Goal: Communication & Community: Answer question/provide support

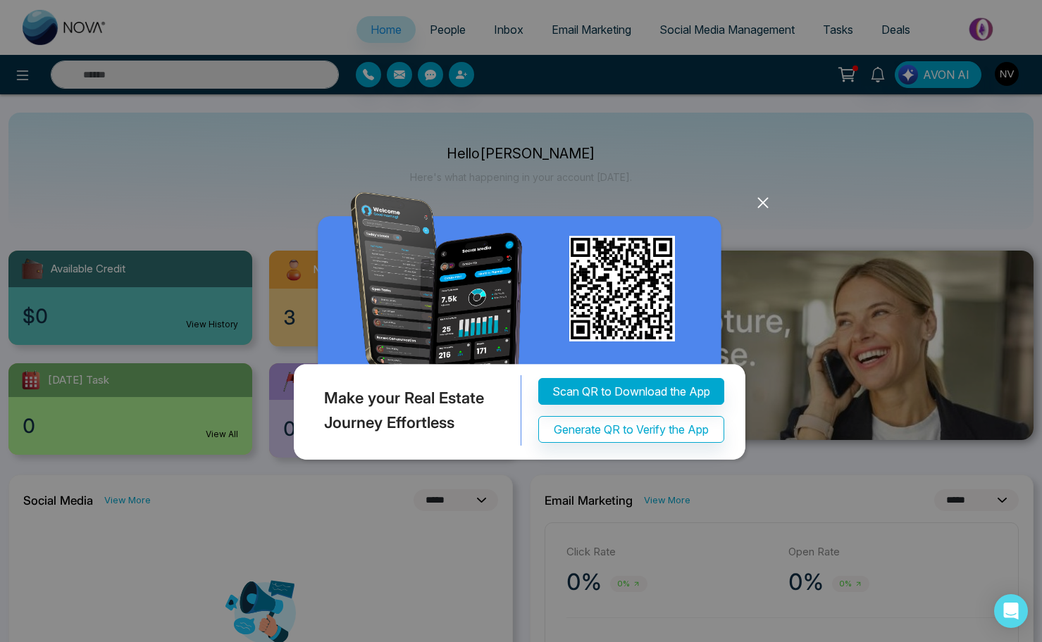
select select "*"
click at [759, 201] on icon at bounding box center [762, 202] width 21 height 21
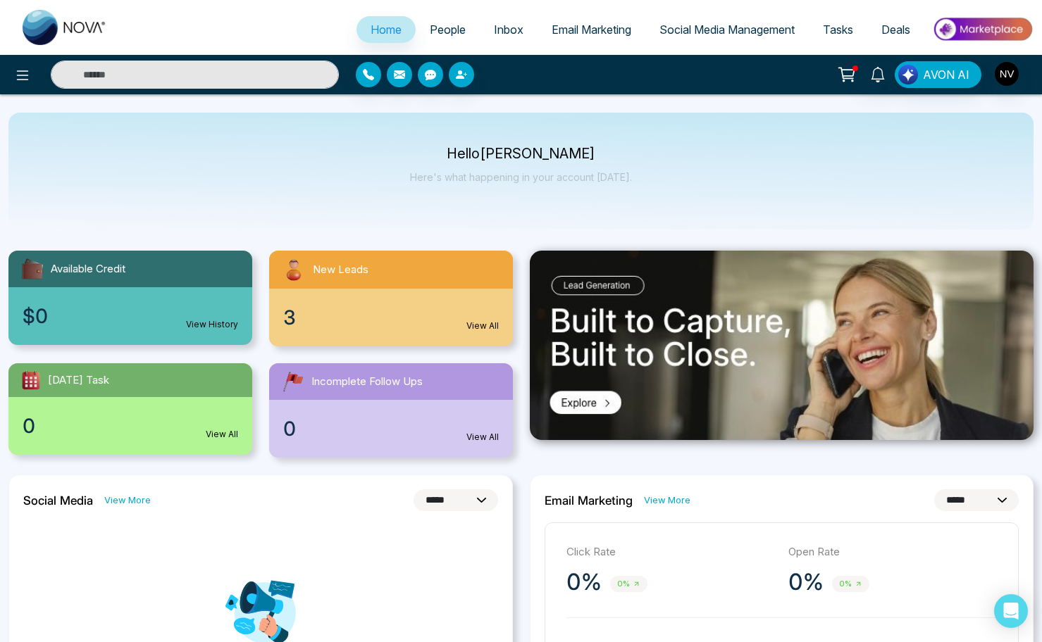
click at [430, 30] on span "People" at bounding box center [448, 30] width 36 height 14
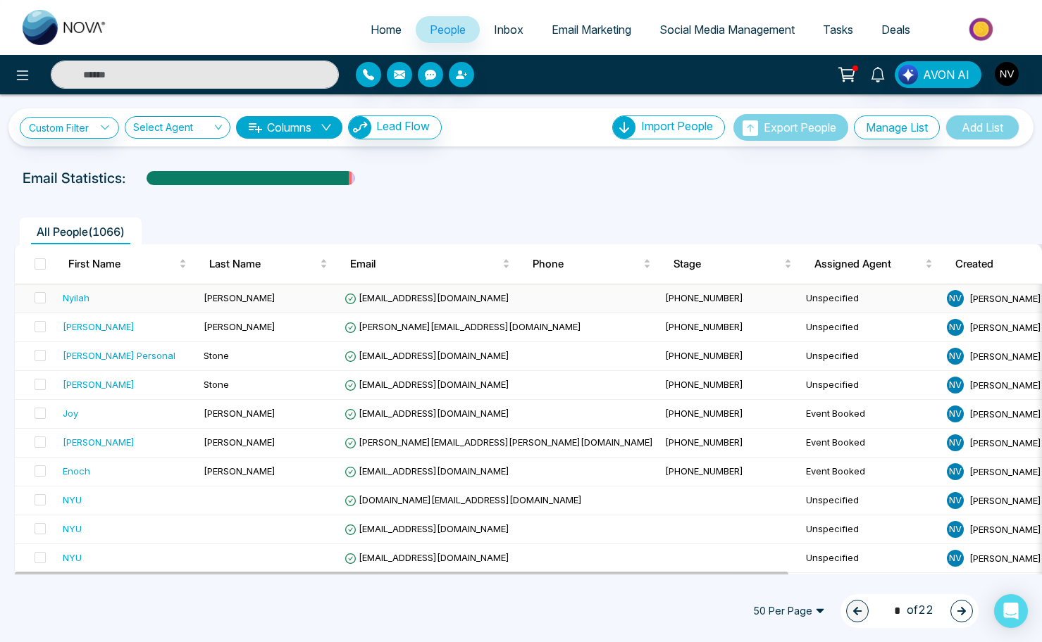
click at [417, 299] on span "[EMAIL_ADDRESS][DOMAIN_NAME]" at bounding box center [426, 297] width 165 height 11
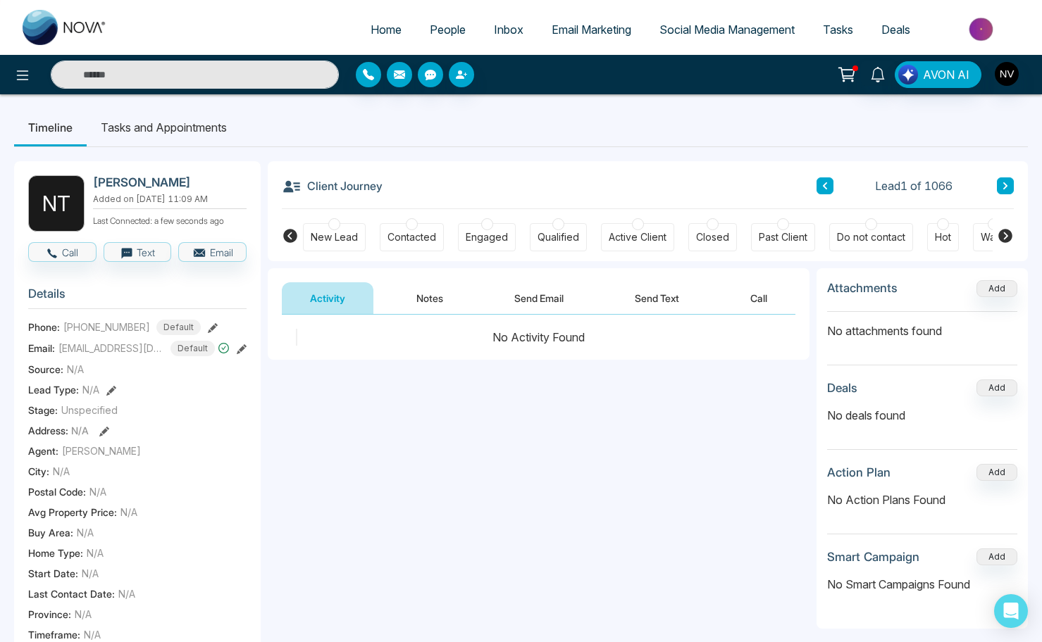
click at [416, 306] on button "Notes" at bounding box center [429, 298] width 83 height 32
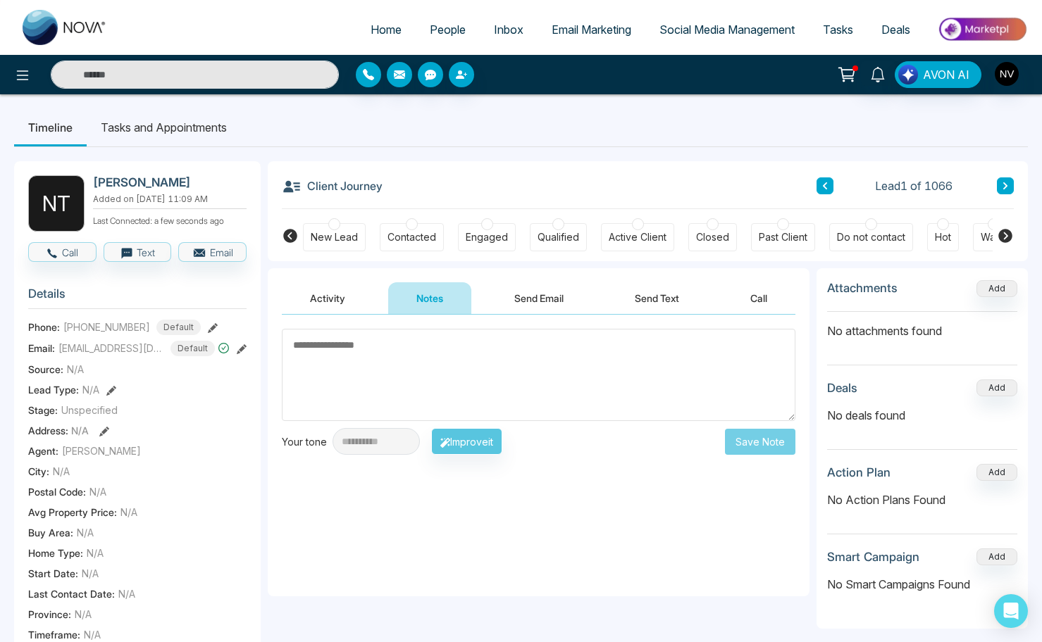
click at [428, 43] on li "People" at bounding box center [448, 30] width 64 height 29
click at [430, 27] on span "People" at bounding box center [448, 30] width 36 height 14
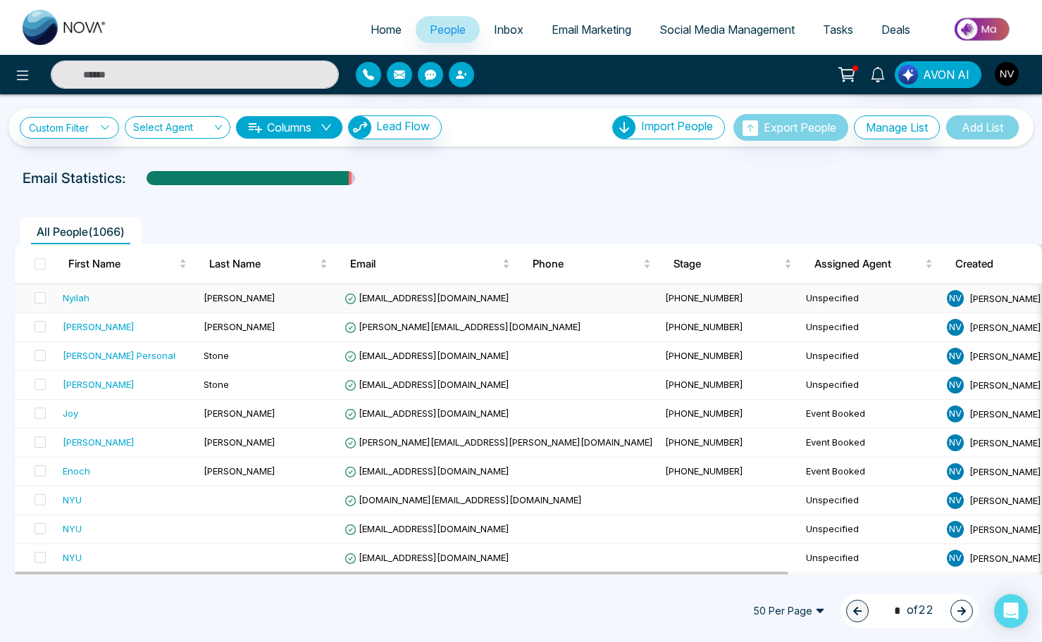
click at [72, 299] on div "Nyilah" at bounding box center [76, 298] width 27 height 14
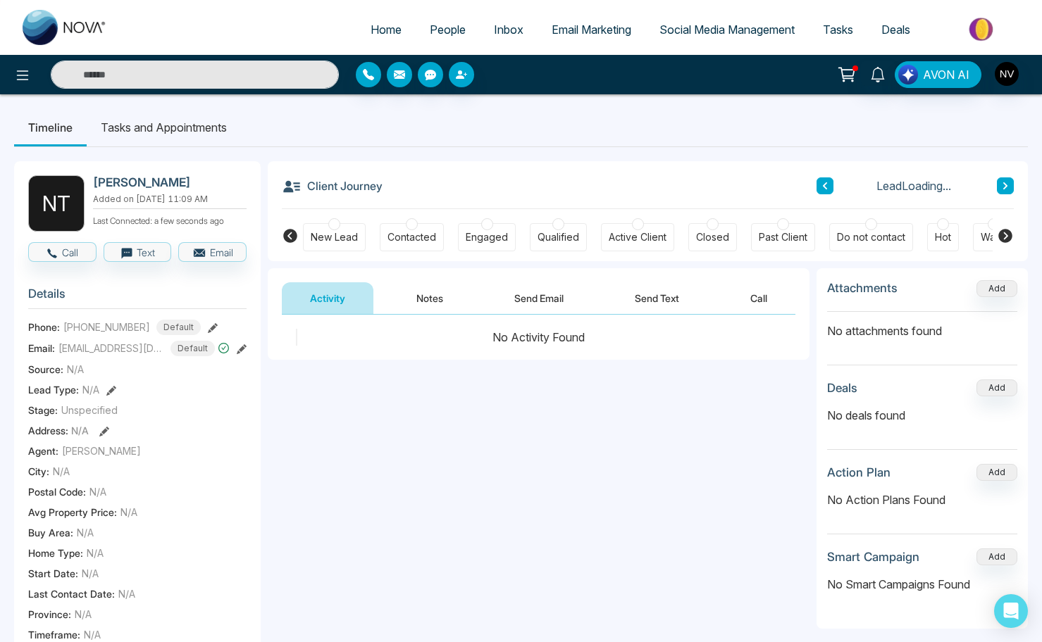
click at [430, 297] on button "Notes" at bounding box center [429, 298] width 83 height 32
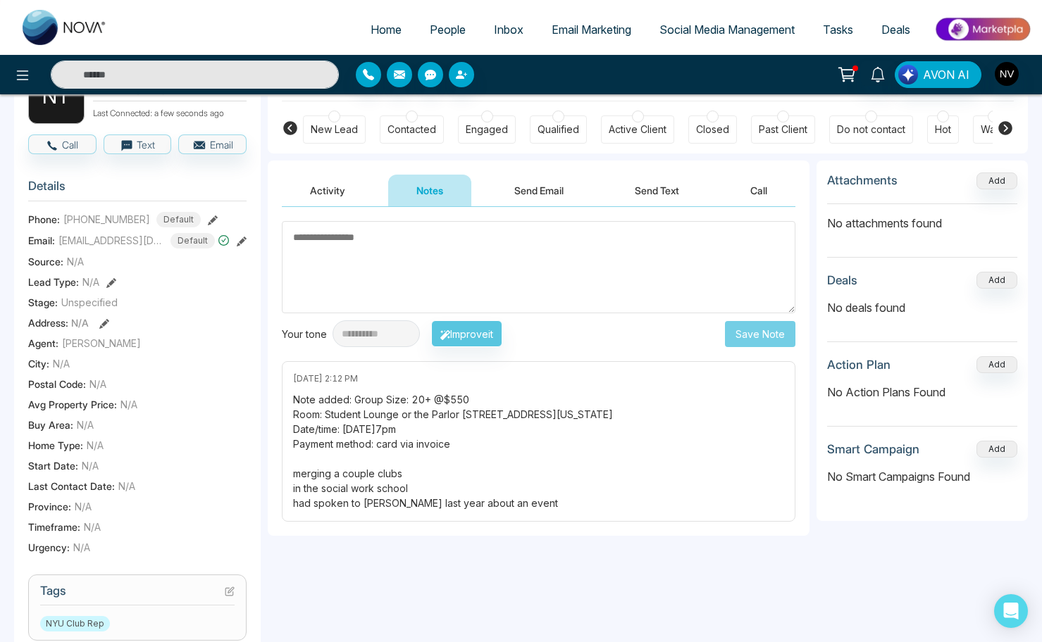
scroll to position [108, 0]
click at [528, 208] on div "**********" at bounding box center [539, 370] width 542 height 329
click at [529, 191] on button "Send Email" at bounding box center [539, 190] width 106 height 32
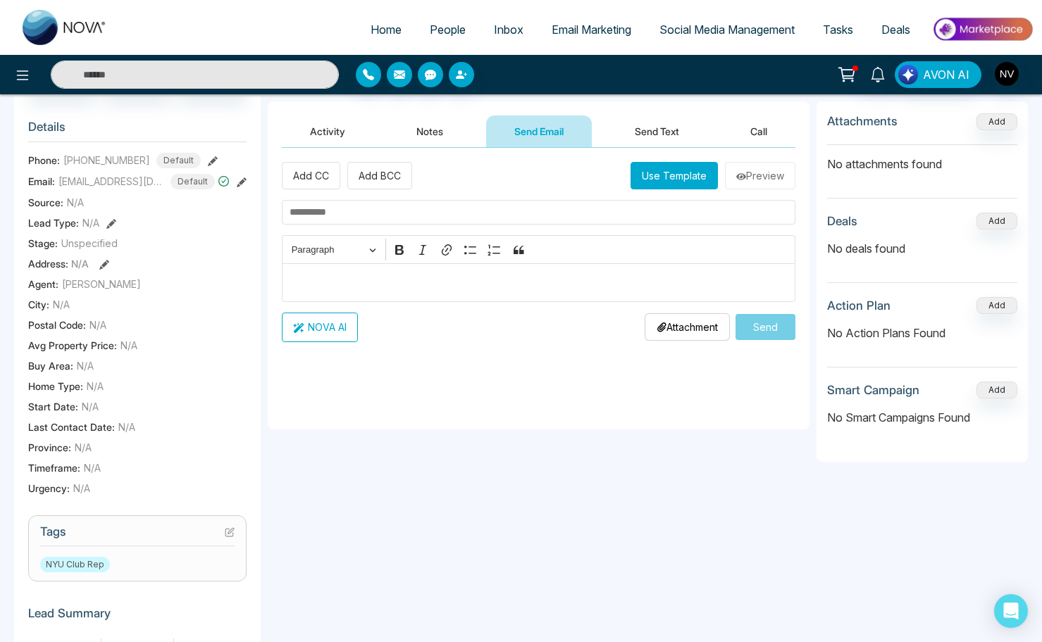
scroll to position [130, 0]
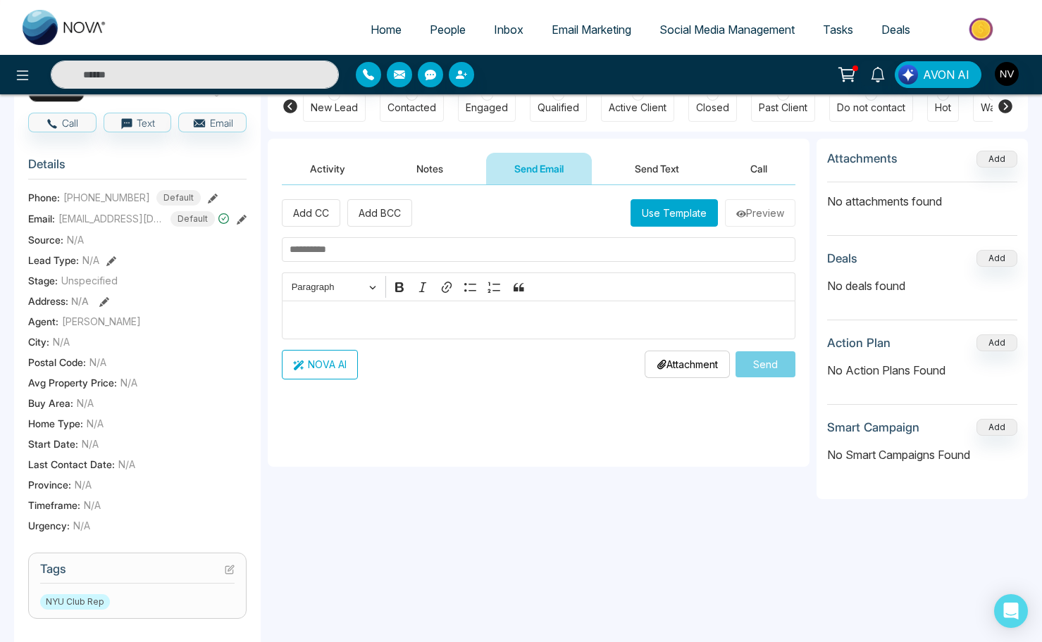
click at [430, 173] on button "Notes" at bounding box center [429, 169] width 83 height 32
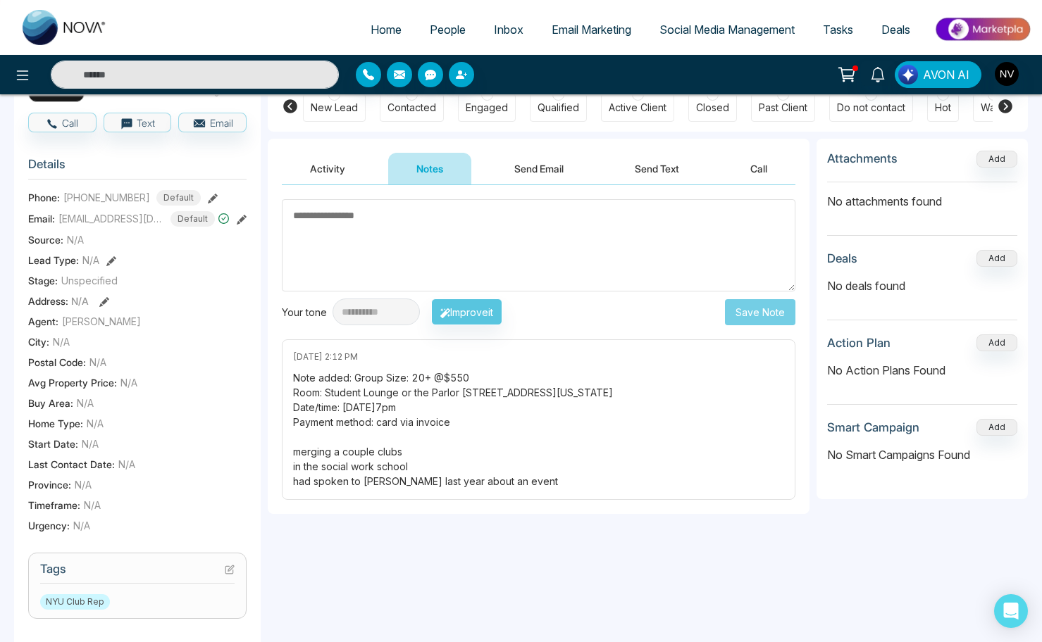
click at [884, 39] on link "Deals" at bounding box center [895, 29] width 57 height 27
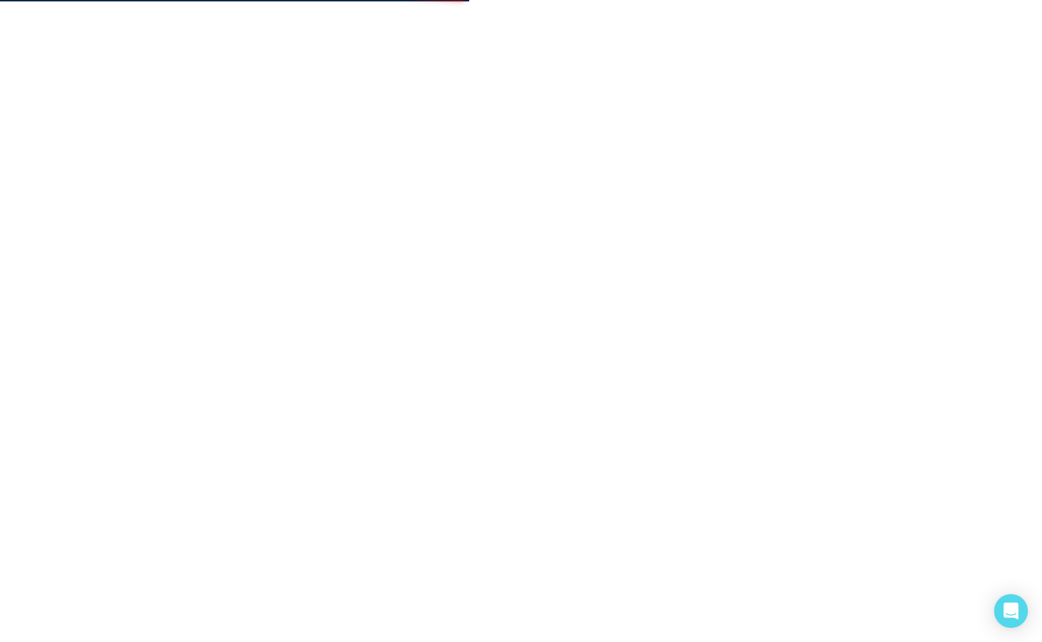
click at [889, 33] on body "NOVA CRM - People Details" at bounding box center [521, 321] width 1042 height 642
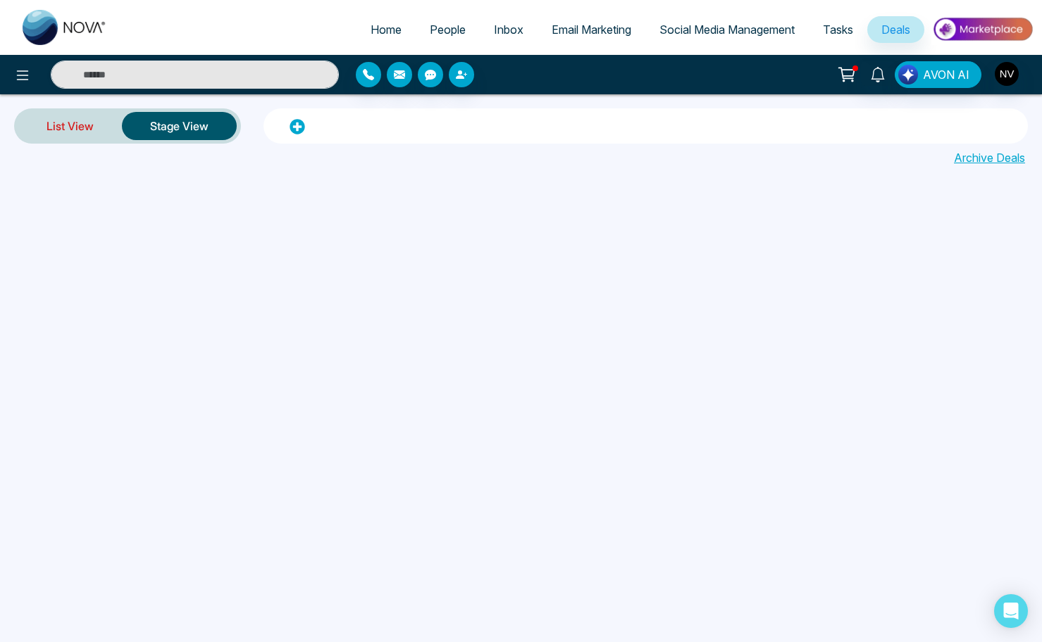
click at [50, 123] on link "List View" at bounding box center [70, 126] width 104 height 34
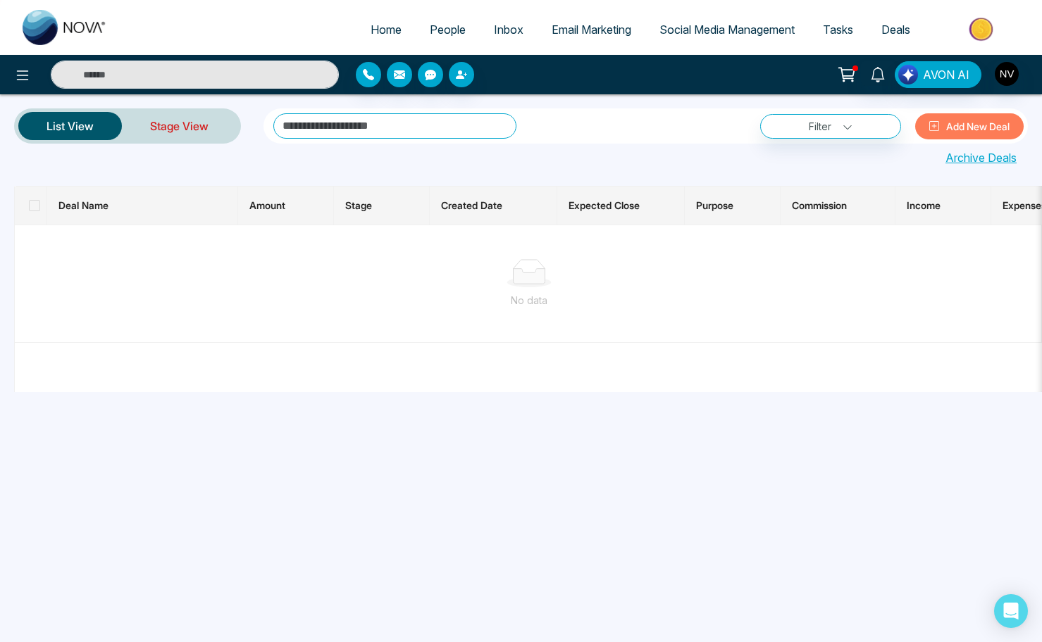
click at [220, 131] on link "Stage View" at bounding box center [179, 126] width 115 height 34
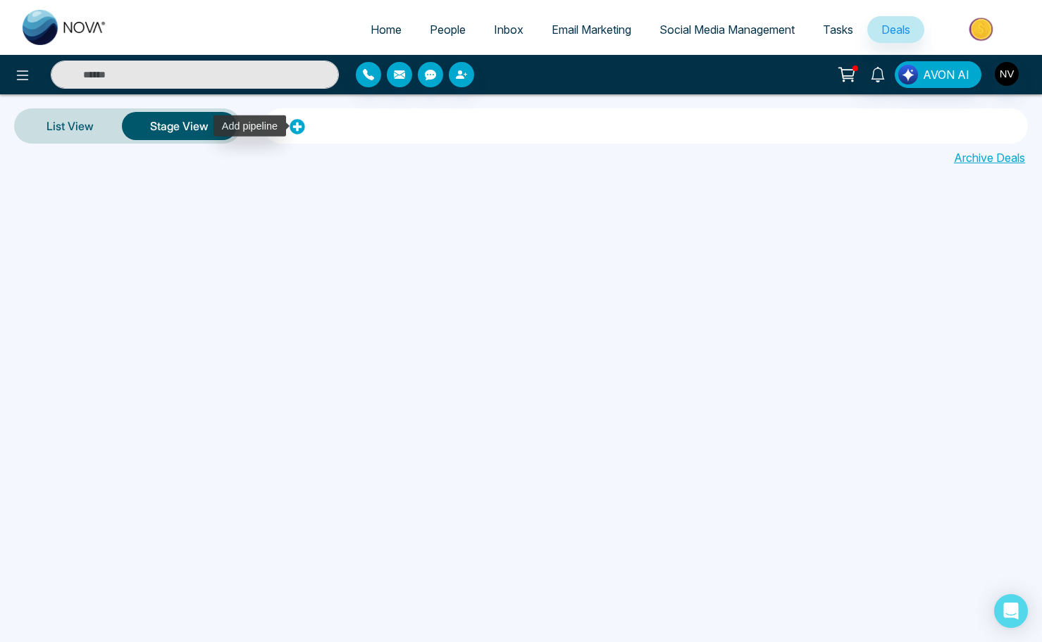
click at [301, 128] on icon at bounding box center [297, 126] width 15 height 15
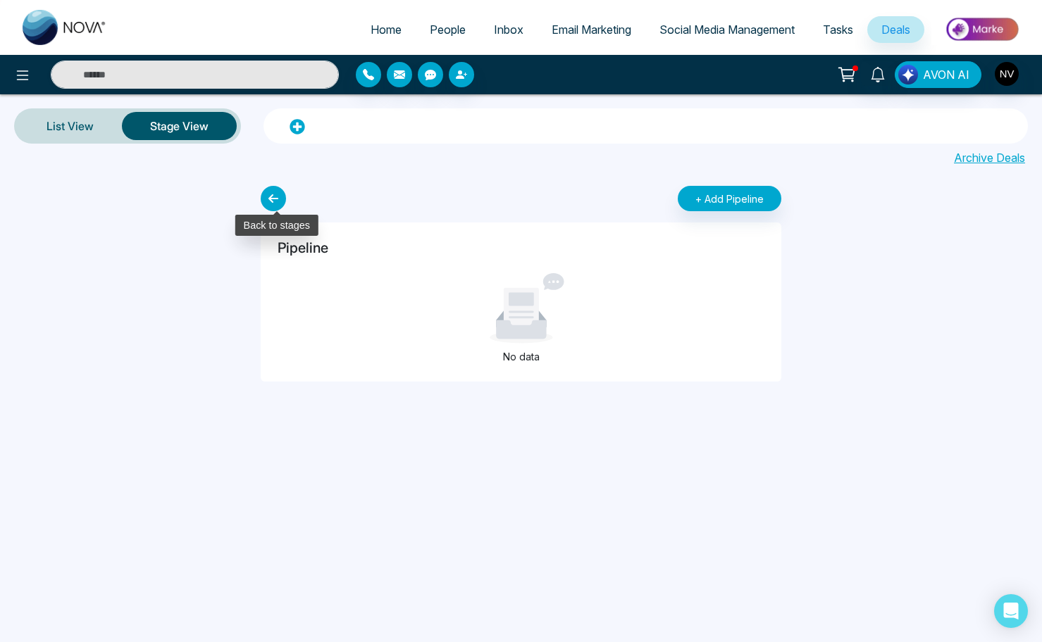
click at [273, 197] on icon at bounding box center [273, 198] width 25 height 25
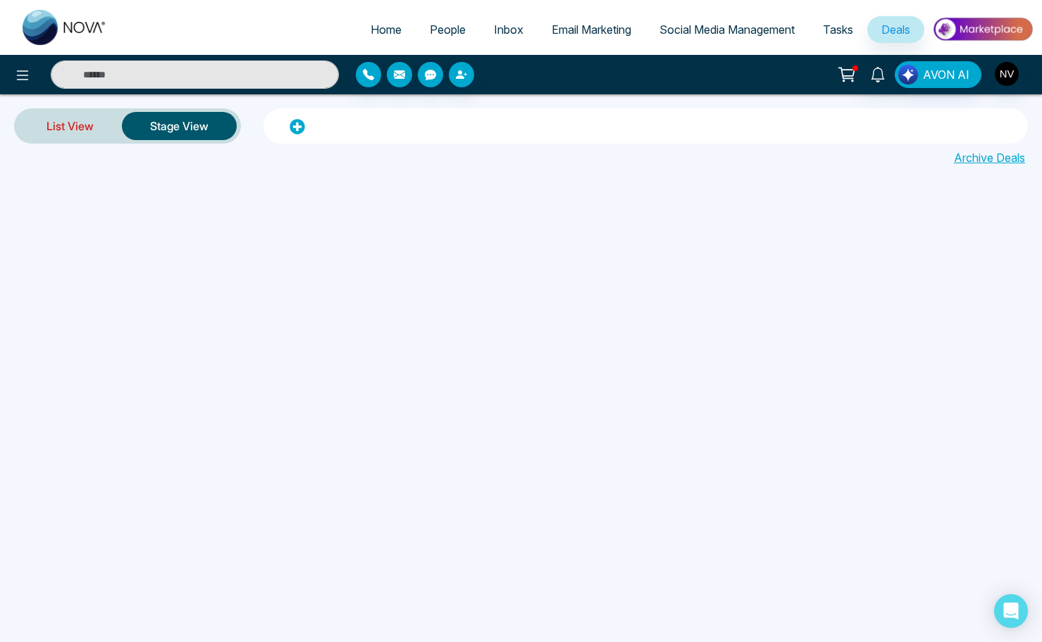
click at [79, 127] on link "List View" at bounding box center [70, 126] width 104 height 34
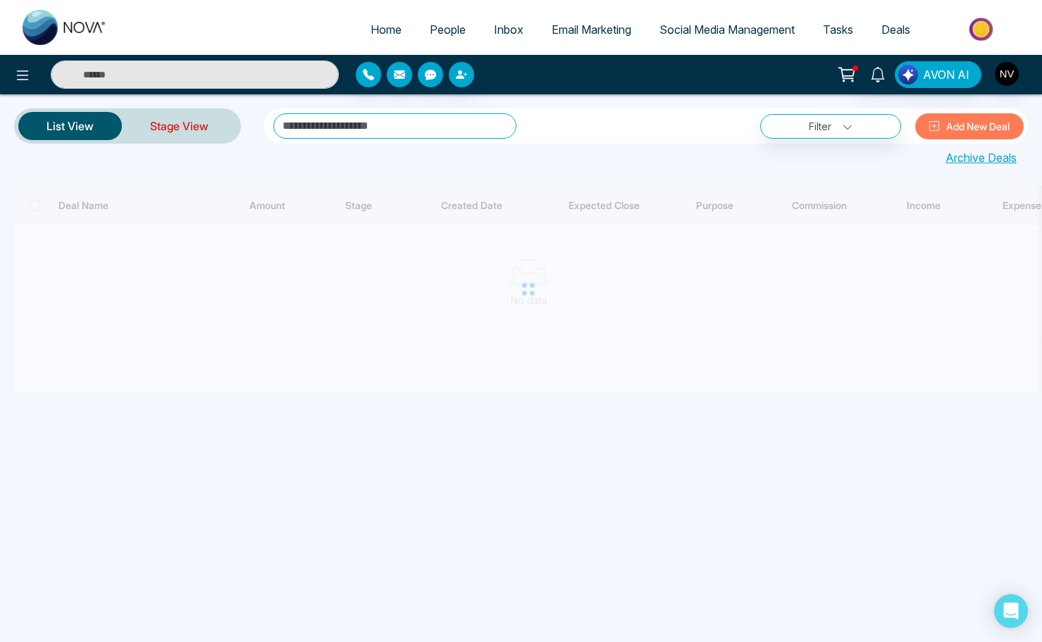
click at [162, 130] on link "Stage View" at bounding box center [179, 126] width 115 height 34
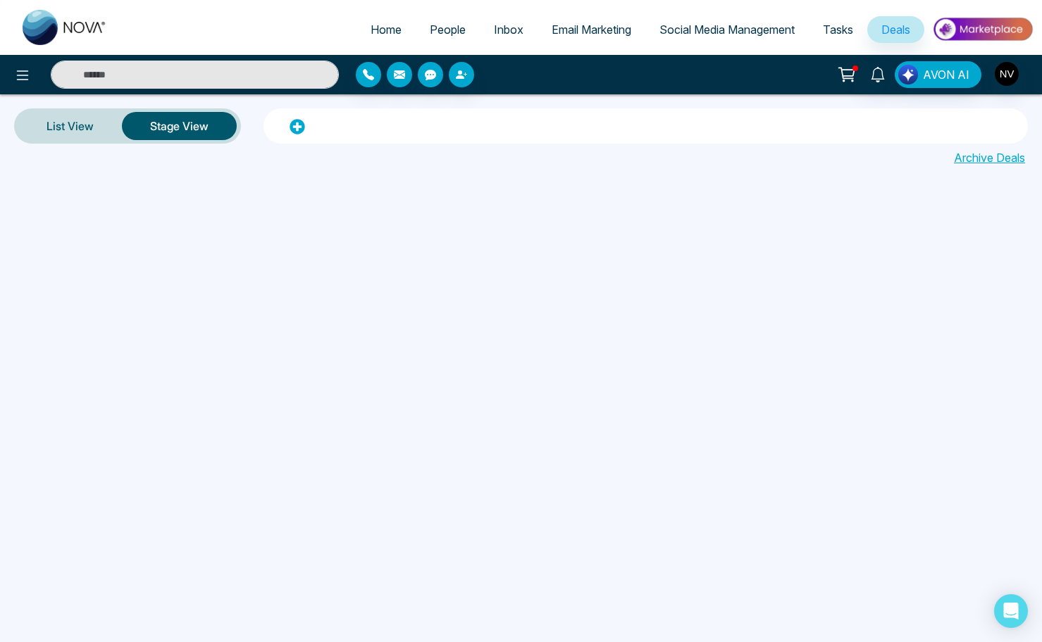
click at [452, 25] on span "People" at bounding box center [448, 30] width 36 height 14
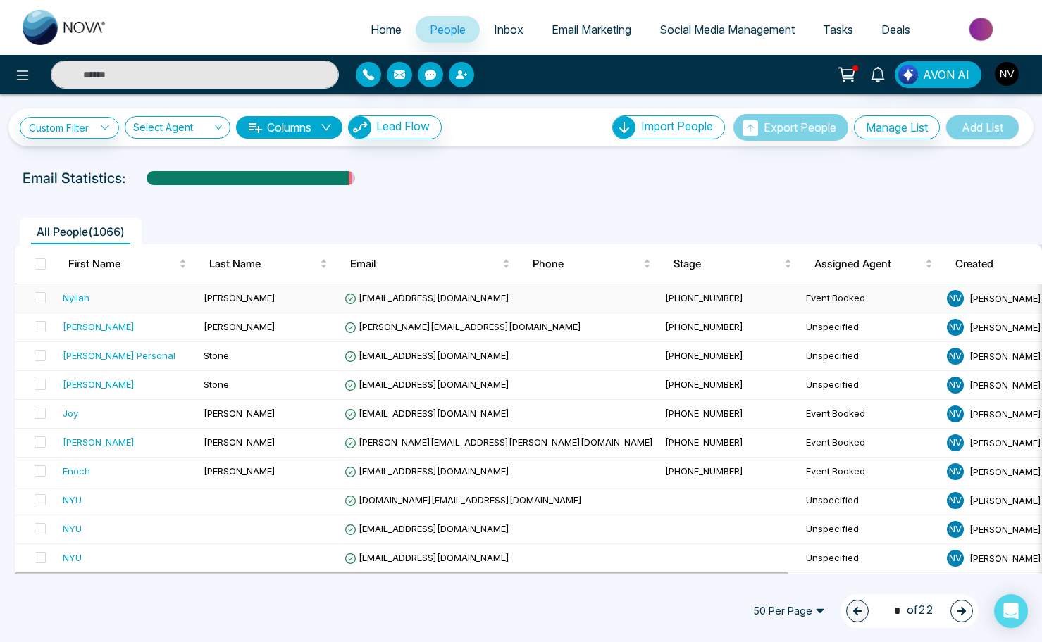
click at [81, 300] on div "Nyilah" at bounding box center [76, 298] width 27 height 14
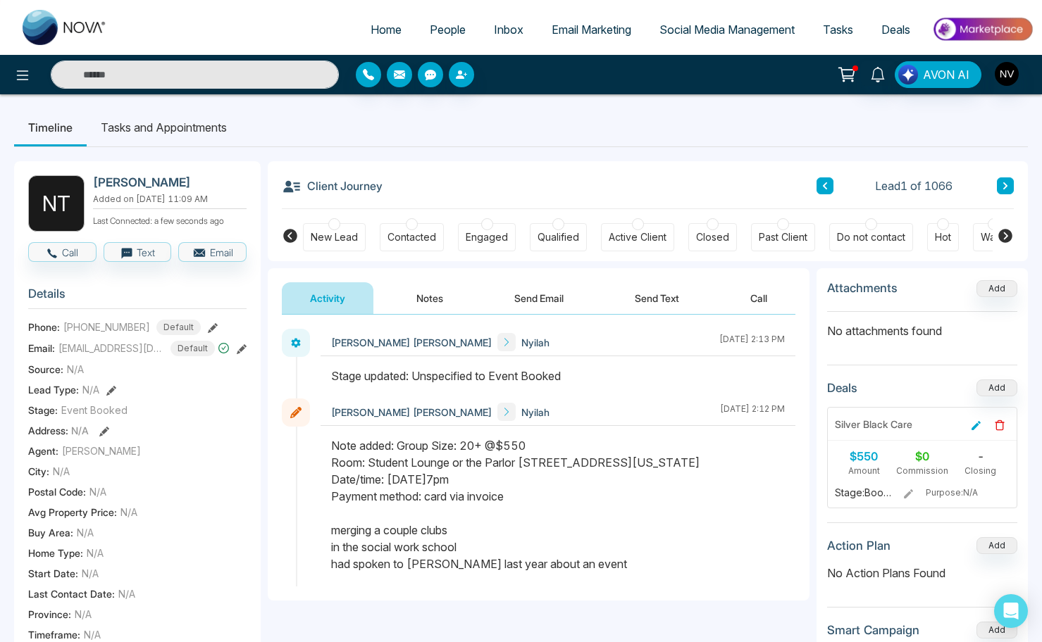
click at [1006, 236] on icon at bounding box center [1005, 236] width 14 height 14
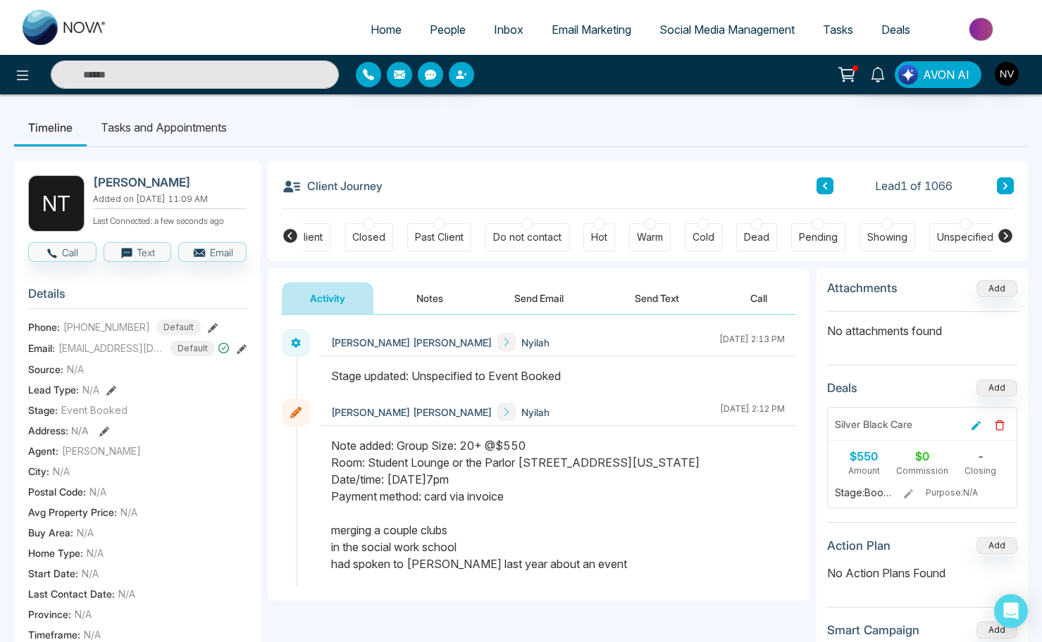
scroll to position [0, 344]
click at [290, 237] on icon at bounding box center [290, 236] width 14 height 14
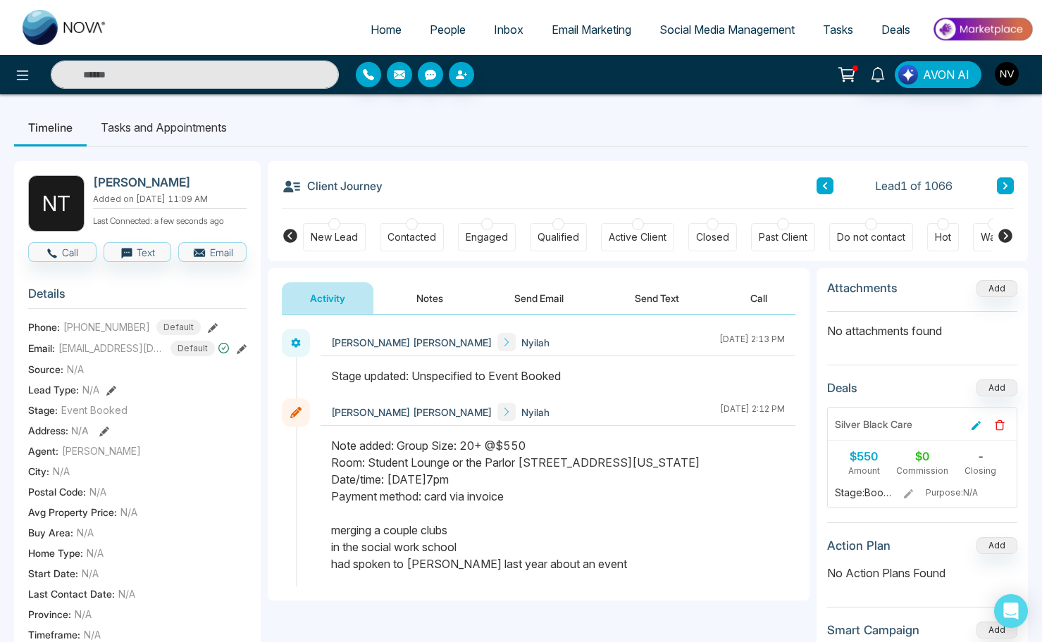
click at [385, 142] on ul "Timeline Tasks and Appointments" at bounding box center [521, 127] width 1014 height 38
click at [561, 304] on button "Send Email" at bounding box center [539, 298] width 106 height 32
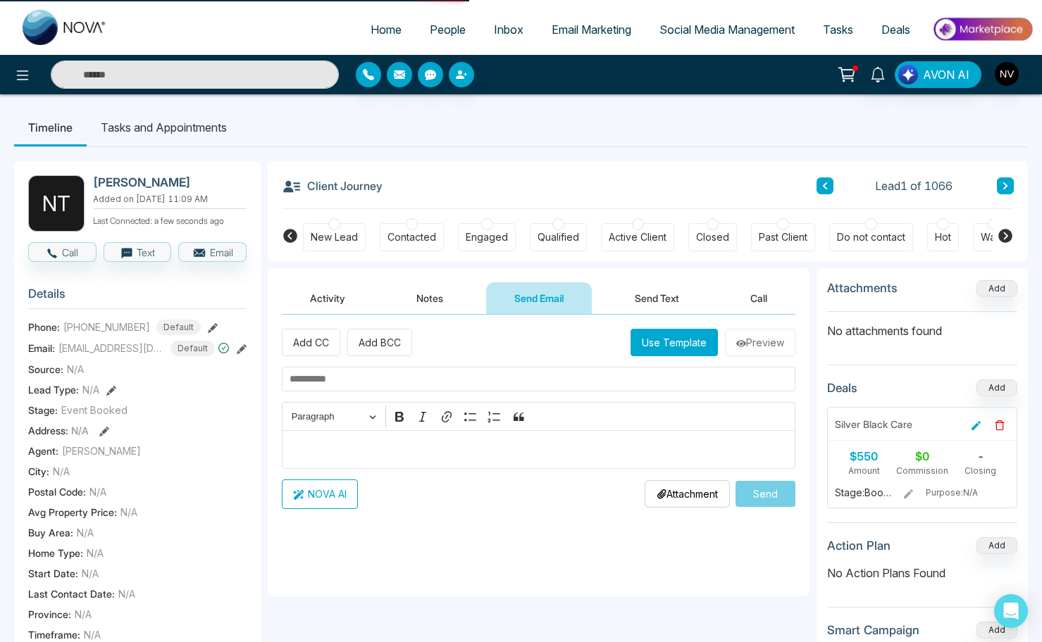
click at [662, 346] on button "Use Template" at bounding box center [673, 342] width 87 height 27
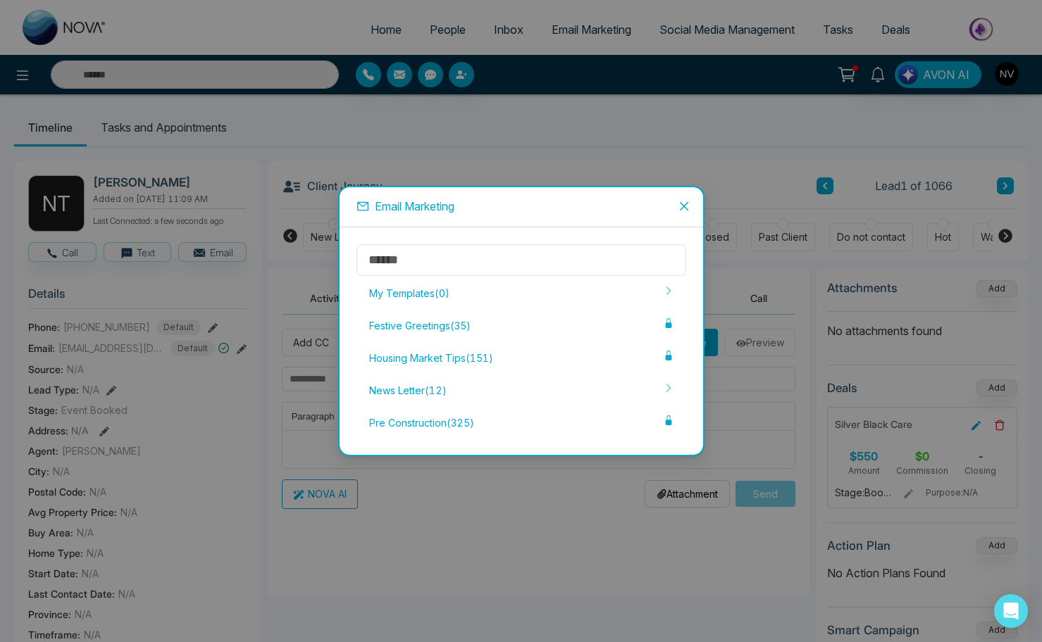
click at [689, 206] on icon "close" at bounding box center [683, 206] width 11 height 11
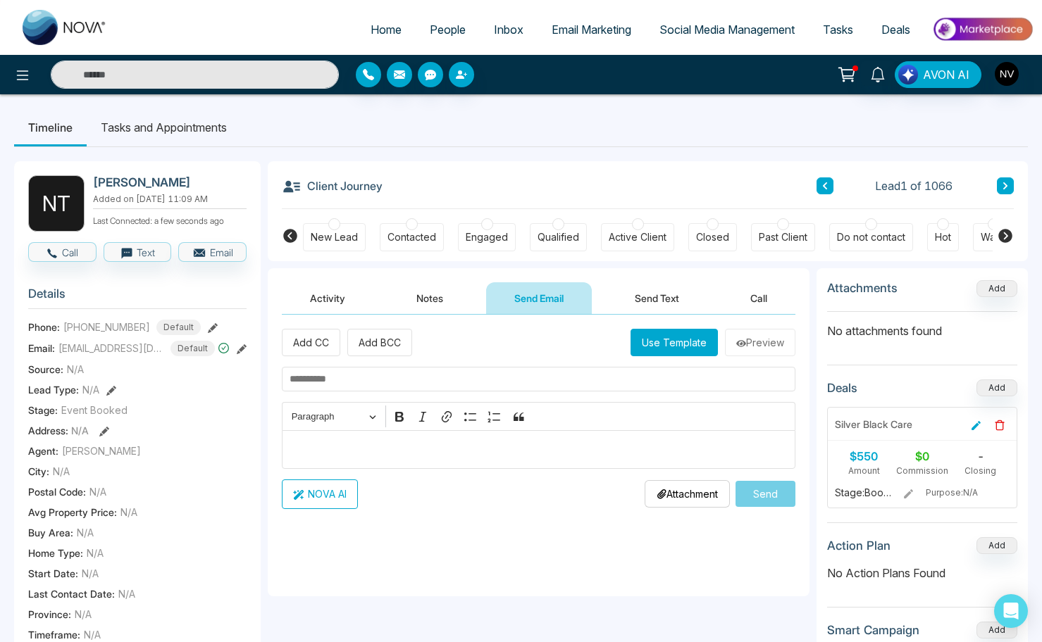
click at [670, 337] on button "Use Template" at bounding box center [673, 342] width 87 height 27
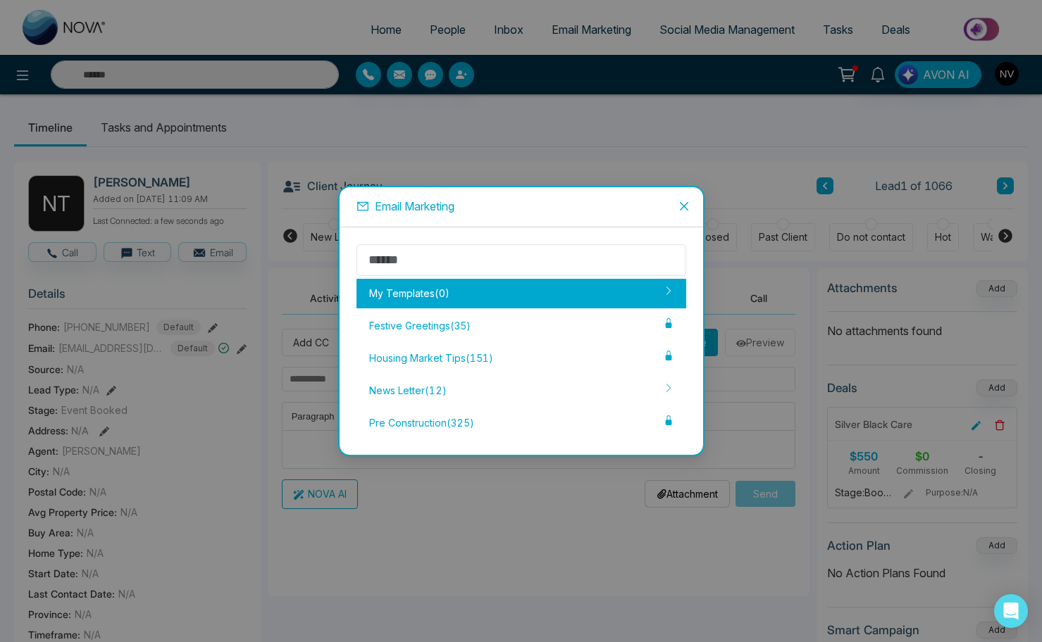
click at [589, 299] on div "My Templates ( 0 )" at bounding box center [521, 294] width 330 height 30
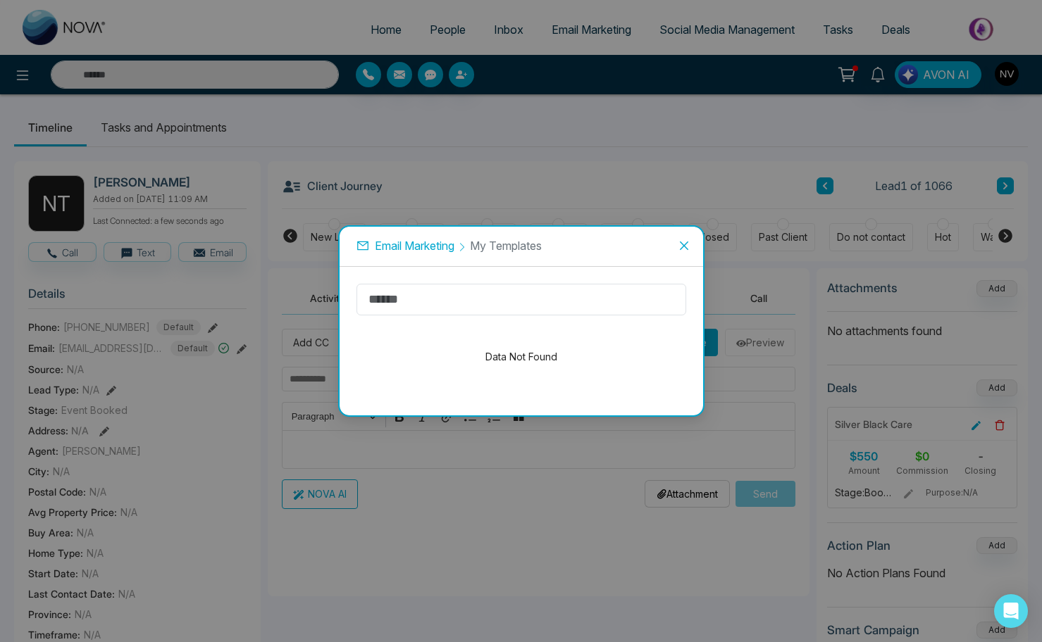
click at [683, 244] on icon "close" at bounding box center [683, 245] width 11 height 11
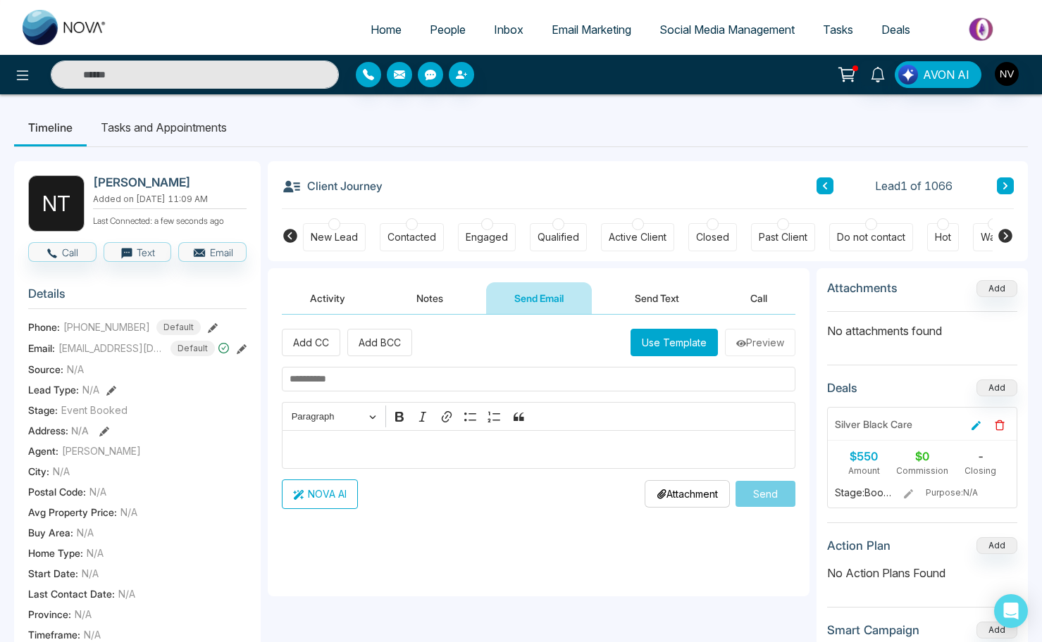
click at [404, 458] on p "Editor editing area: main" at bounding box center [539, 449] width 499 height 17
click at [634, 338] on button "Use Template" at bounding box center [673, 342] width 87 height 27
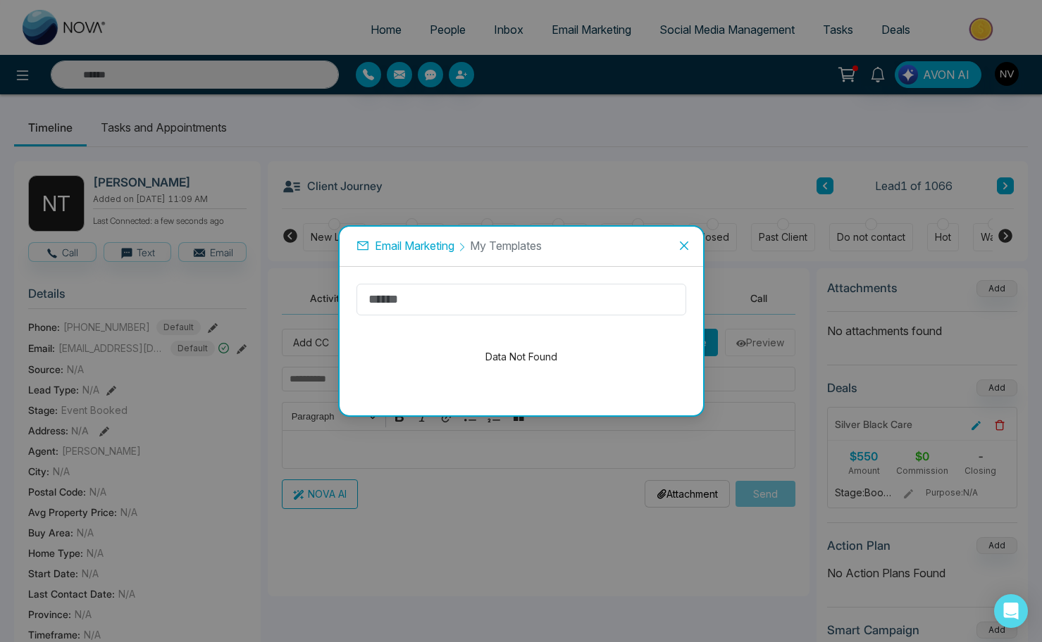
click at [687, 247] on icon "close" at bounding box center [683, 245] width 11 height 11
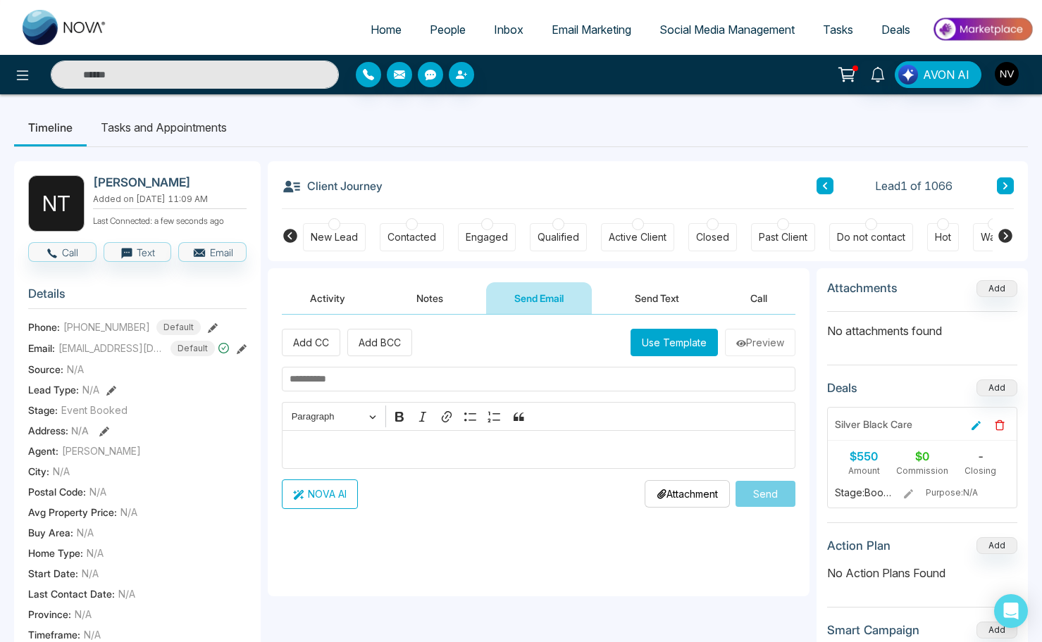
click at [208, 69] on input "text" at bounding box center [195, 75] width 288 height 28
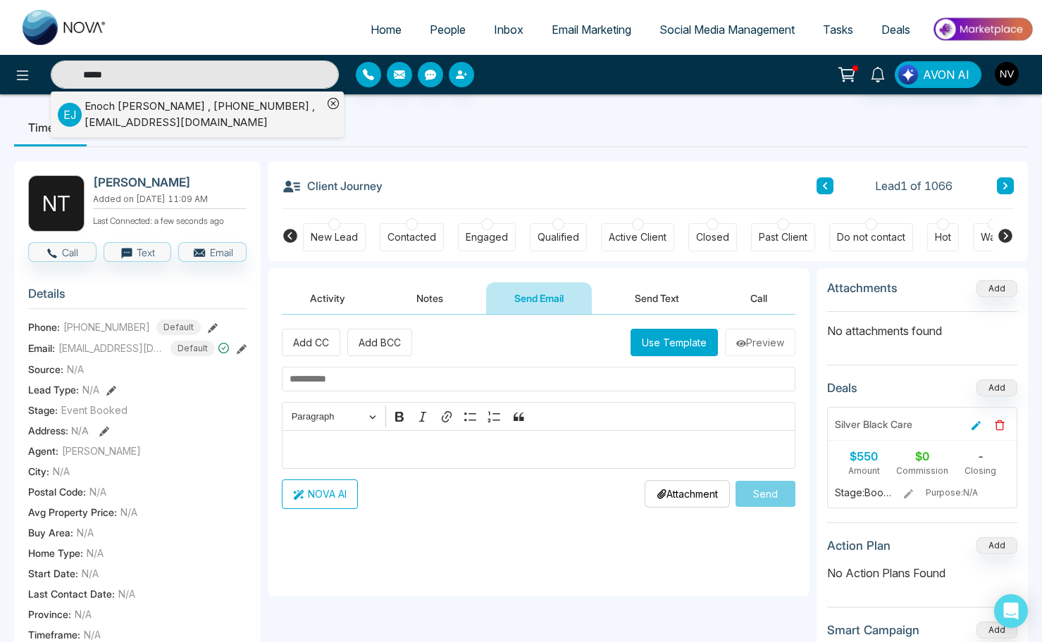
type input "*****"
click at [202, 112] on div "Enoch Jiang , +12012565965 , enoch.jiang@nyulangone.org" at bounding box center [204, 115] width 238 height 32
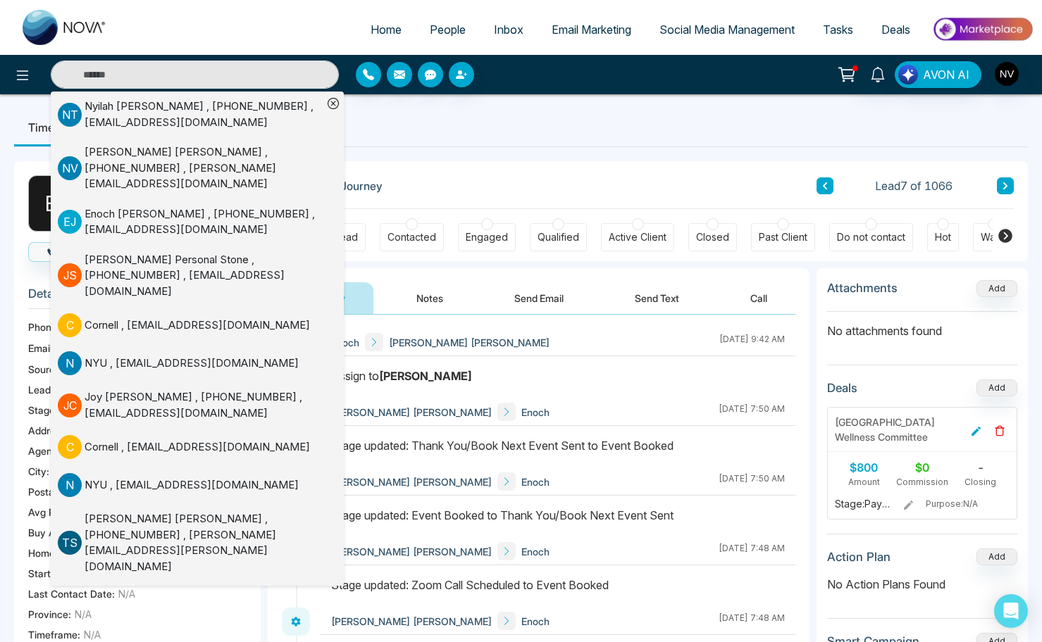
click at [400, 153] on div "E J Enoch Jiang Added on August 30 2025 | 3:12 PM Last Connected: a few seconds…" at bounding box center [521, 596] width 1014 height 899
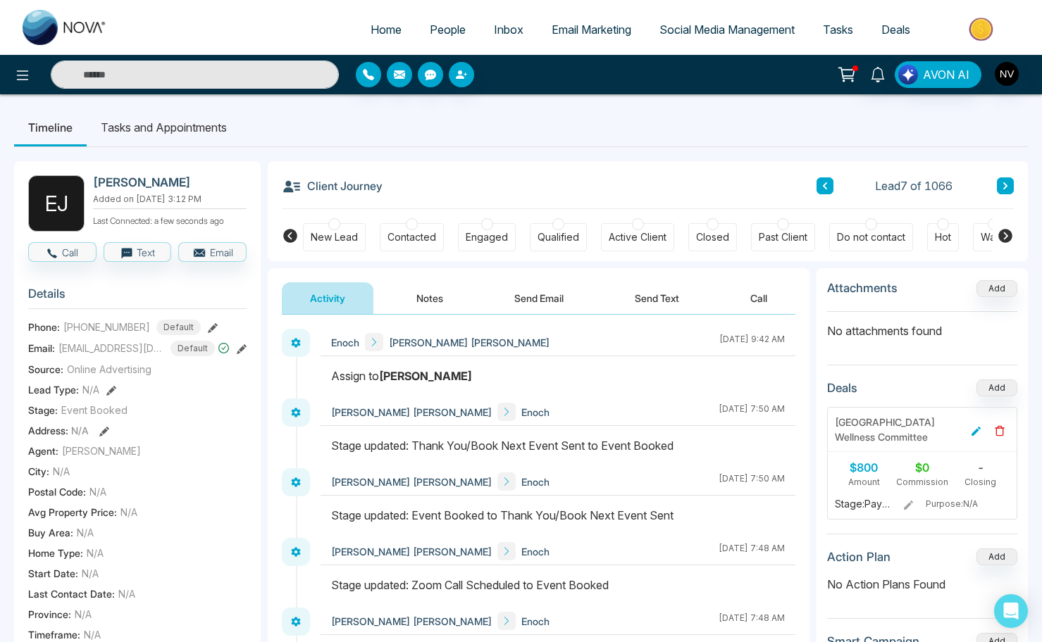
click at [168, 136] on li "Tasks and Appointments" at bounding box center [164, 127] width 154 height 38
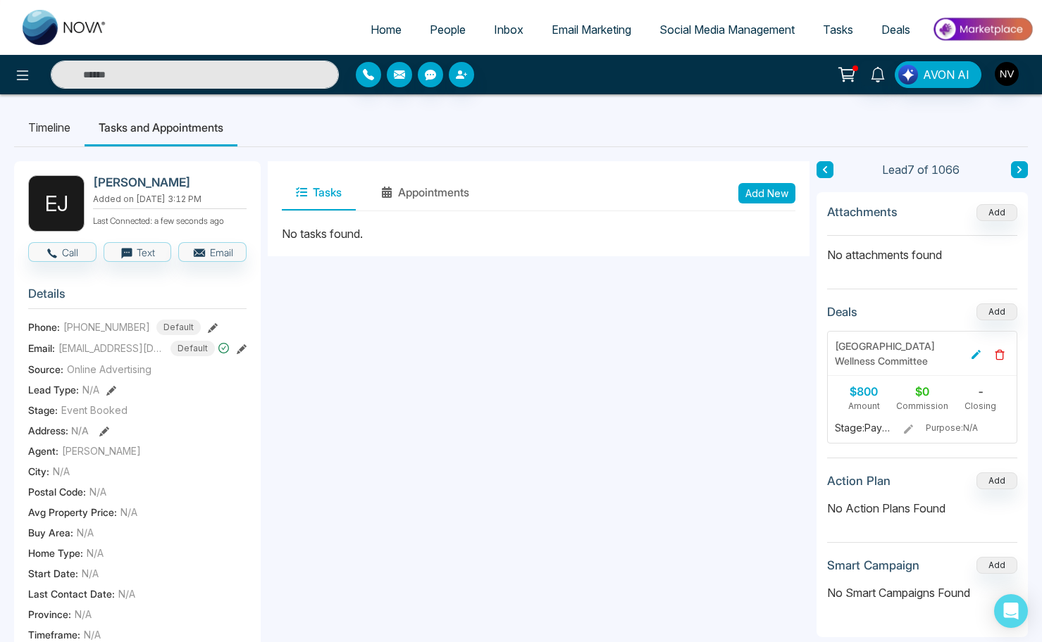
click at [369, 22] on link "Home" at bounding box center [385, 29] width 59 height 27
select select "*"
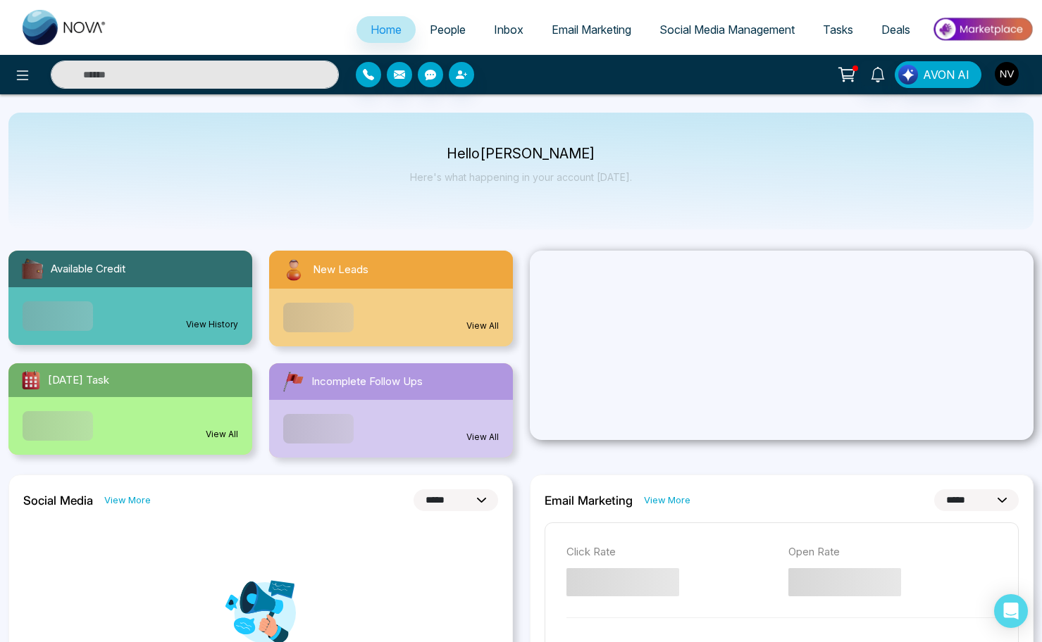
click at [833, 23] on link "Tasks" at bounding box center [838, 29] width 58 height 27
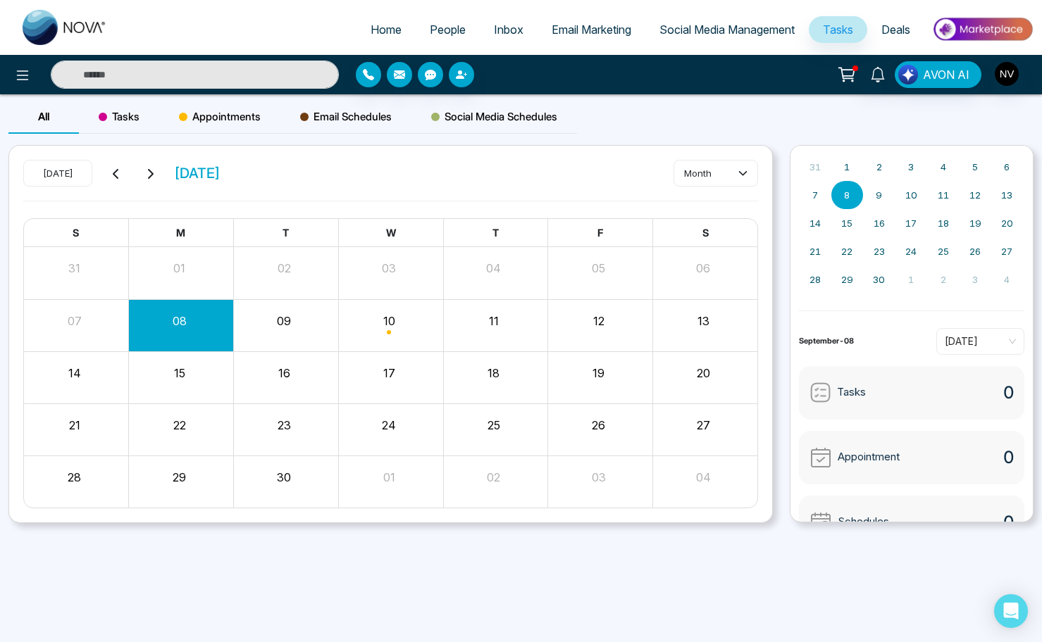
scroll to position [101, 0]
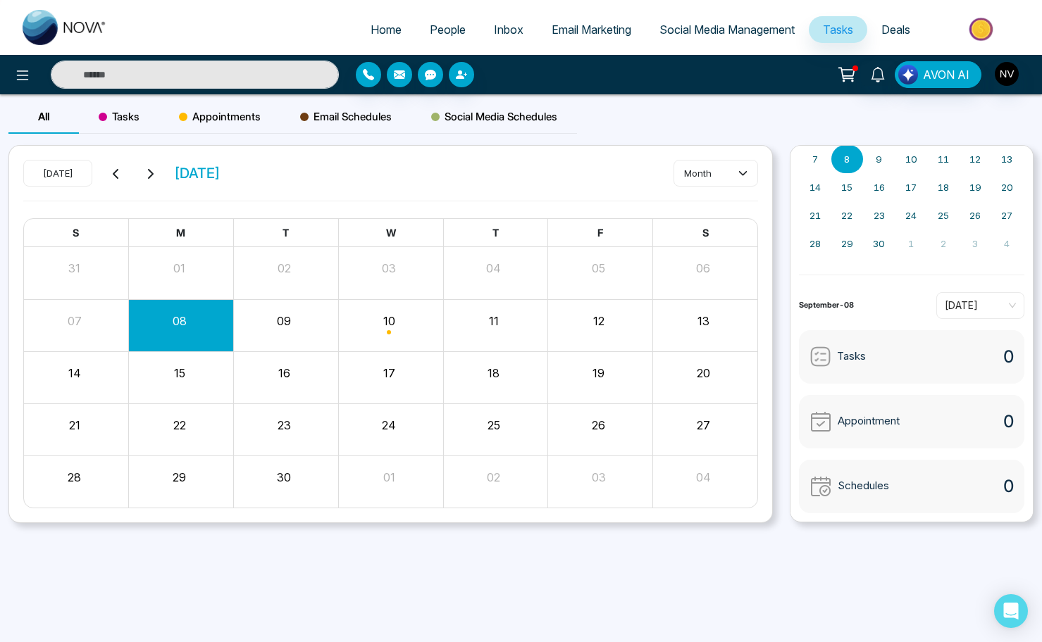
click at [237, 121] on span "Appointments" at bounding box center [220, 116] width 82 height 17
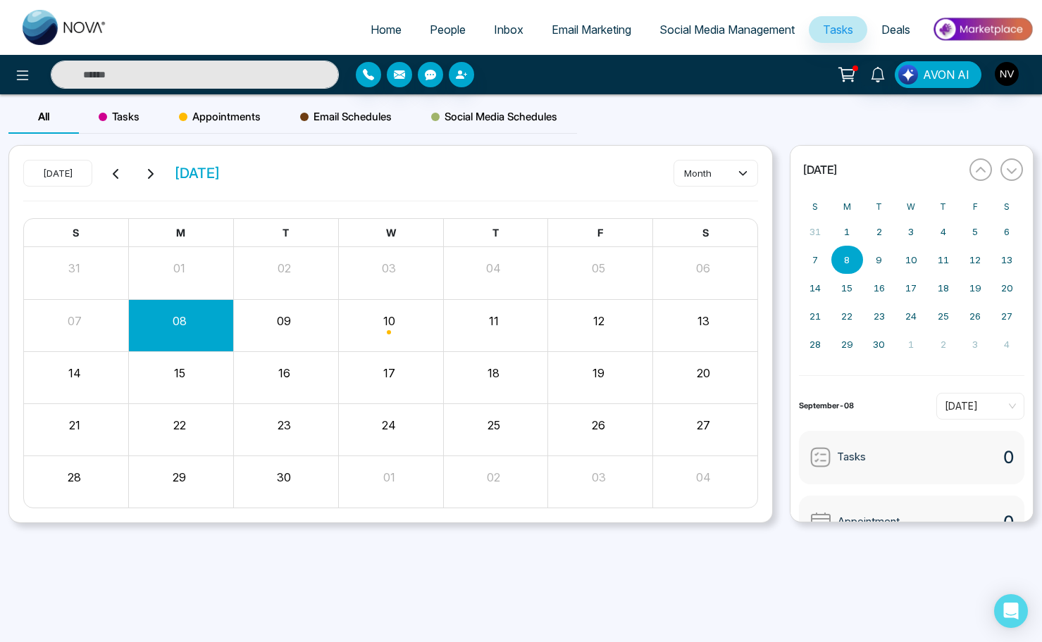
click at [228, 122] on span "Appointments" at bounding box center [220, 116] width 82 height 17
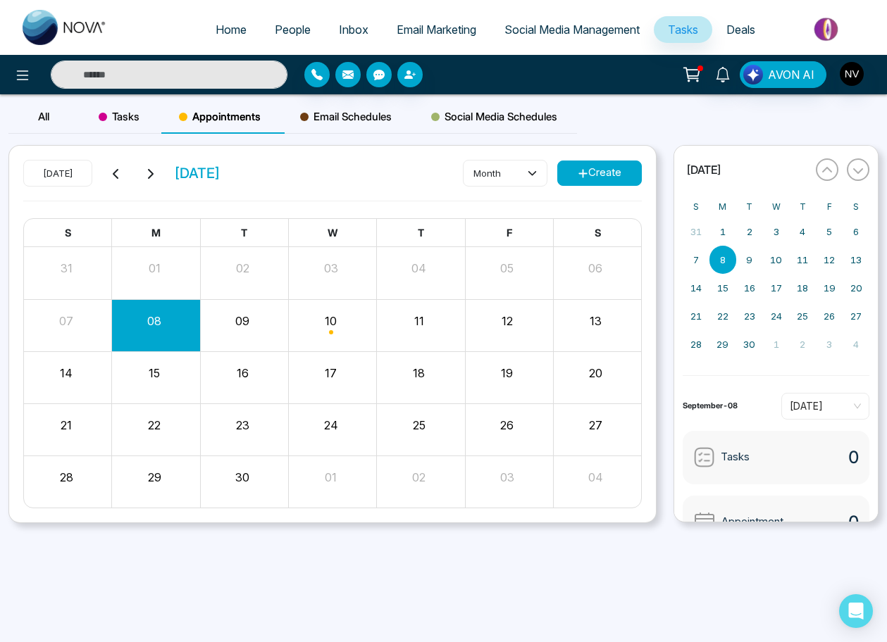
click at [230, 75] on input "text" at bounding box center [169, 75] width 237 height 28
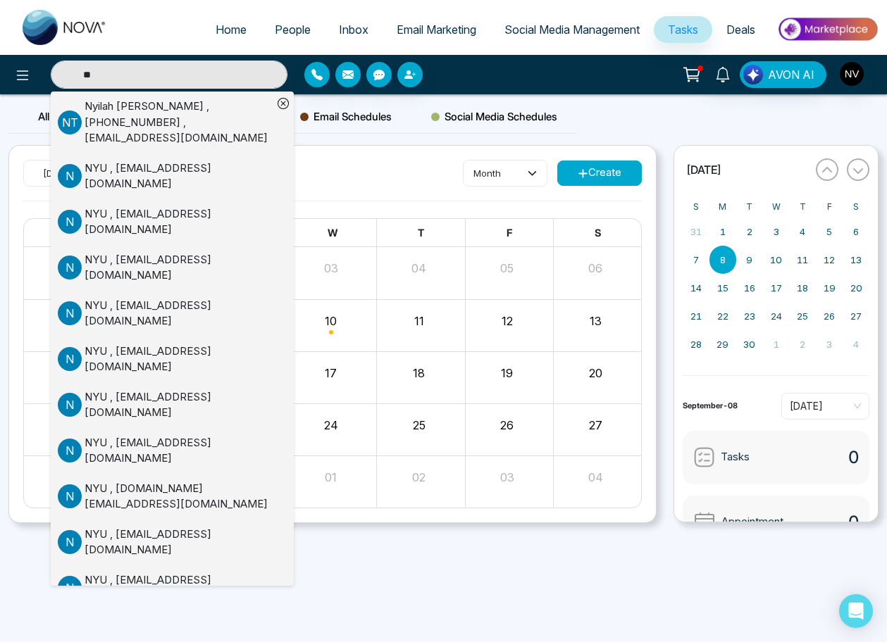
type input "*"
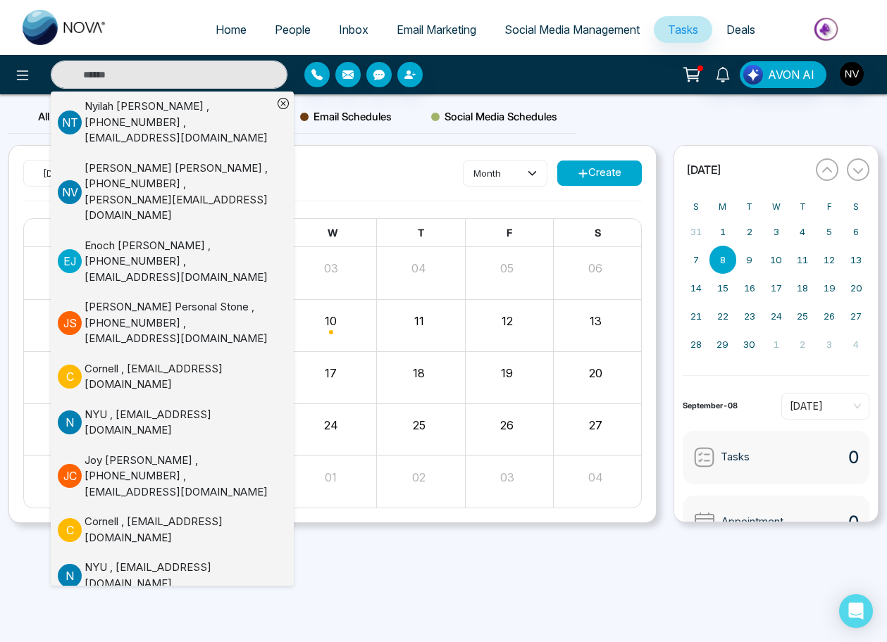
click at [189, 125] on div "Nyilah Thomas , +17817740000 , nbt9702@nyu.edu" at bounding box center [179, 123] width 188 height 48
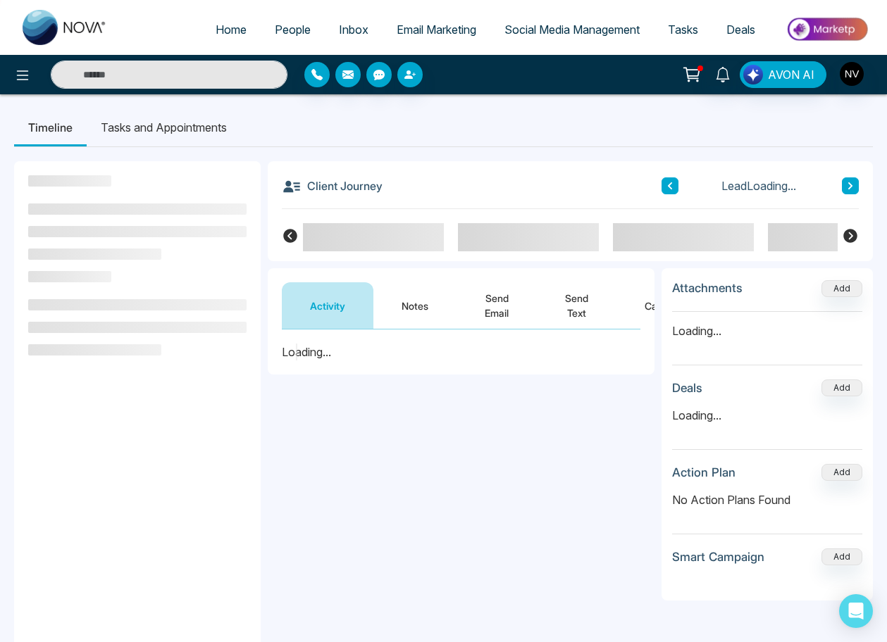
click at [498, 310] on button "Send Email" at bounding box center [496, 305] width 80 height 46
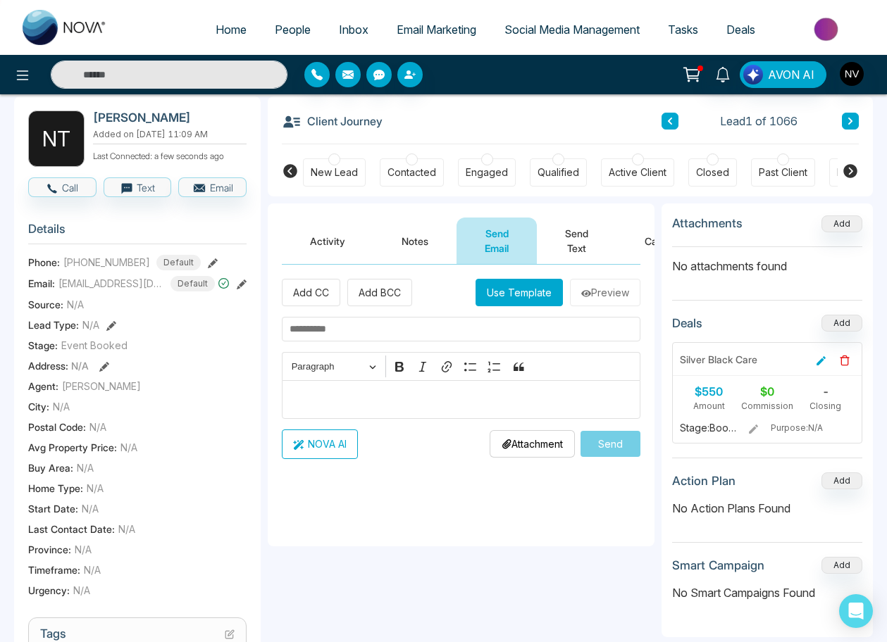
scroll to position [142, 0]
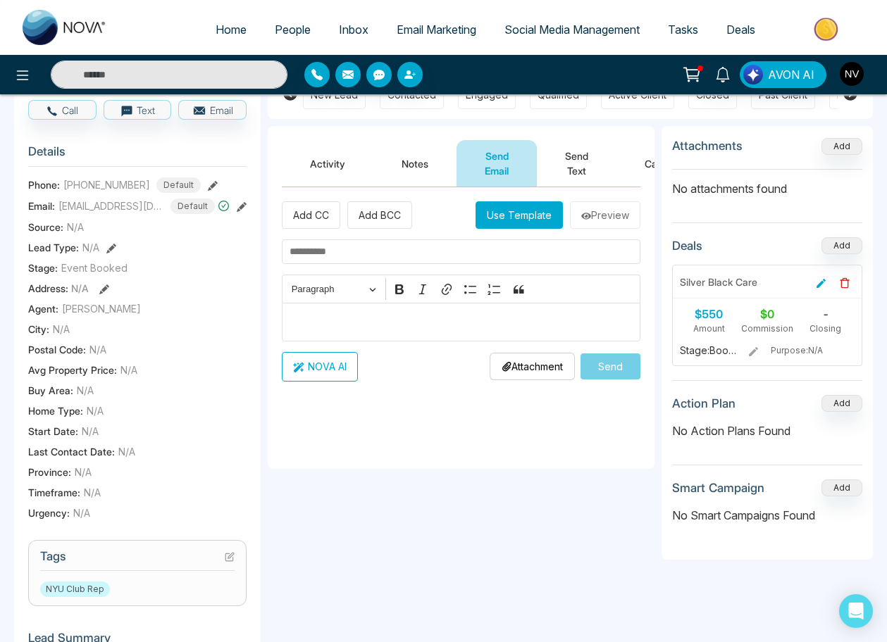
click at [857, 68] on img "button" at bounding box center [852, 74] width 24 height 24
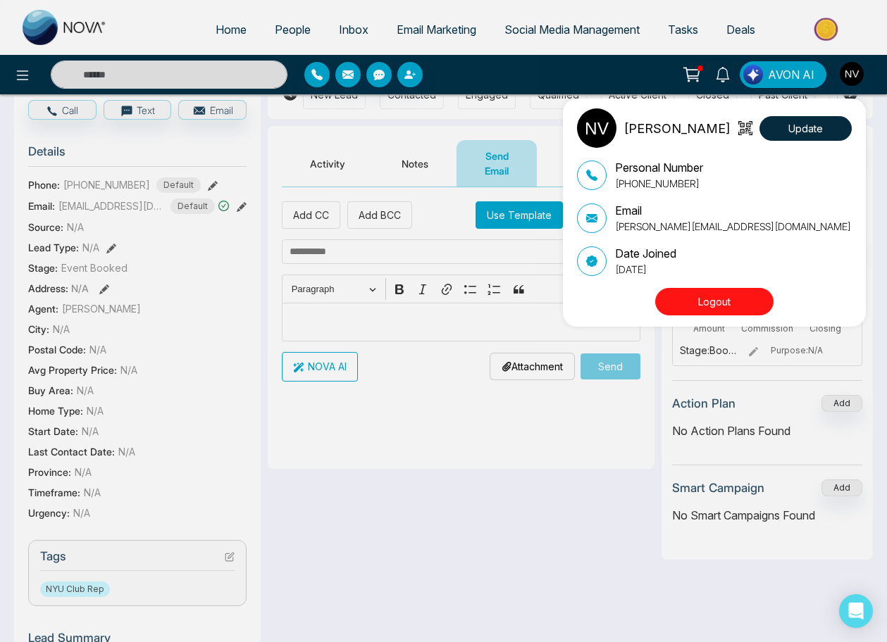
click at [661, 127] on p "[PERSON_NAME]" at bounding box center [676, 128] width 107 height 19
click at [659, 133] on p "[PERSON_NAME]" at bounding box center [676, 128] width 107 height 19
click at [454, 62] on div "Nadia Vazquez Update Personal Number +17817740049 Email nadia@stonemeetsclay.co…" at bounding box center [443, 321] width 887 height 642
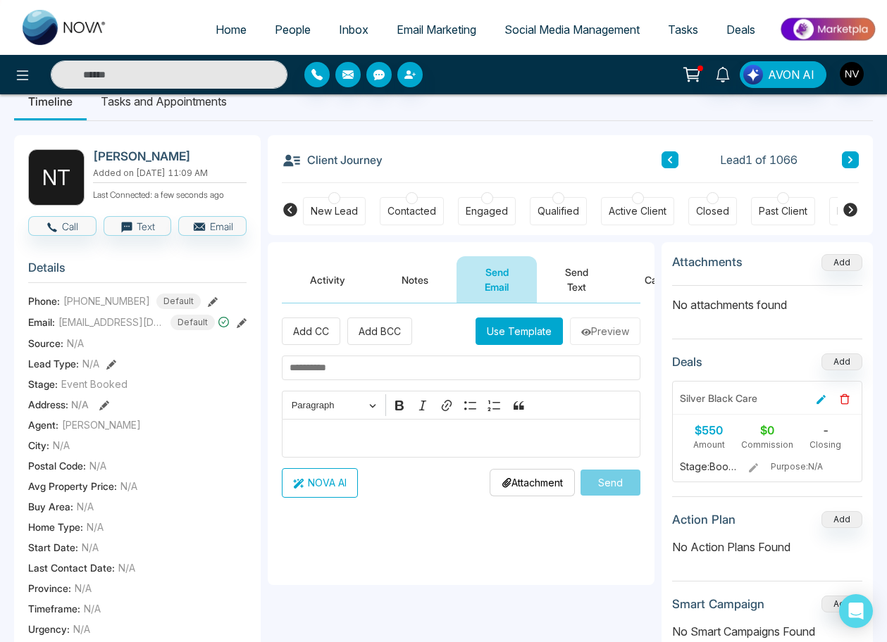
scroll to position [0, 0]
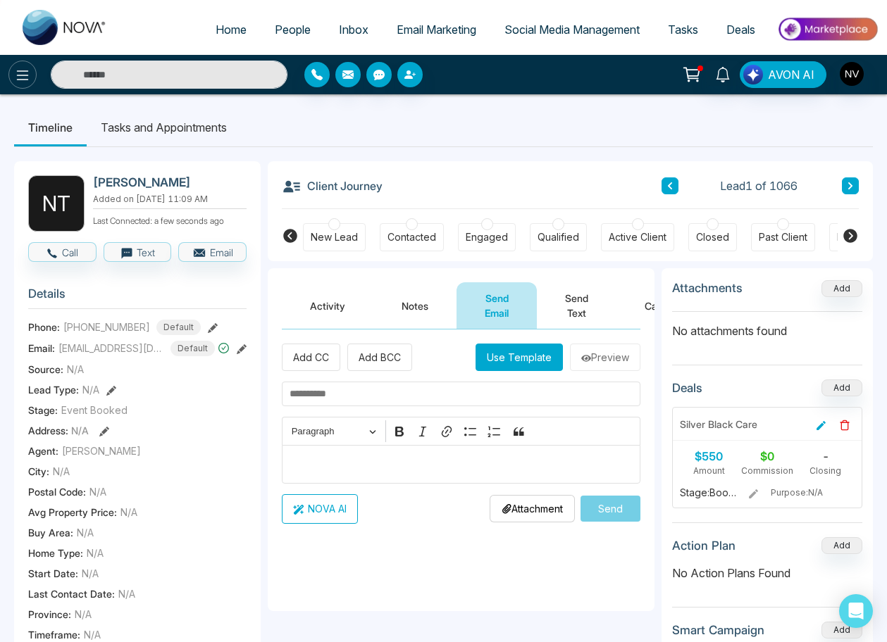
click at [15, 80] on icon at bounding box center [22, 75] width 17 height 17
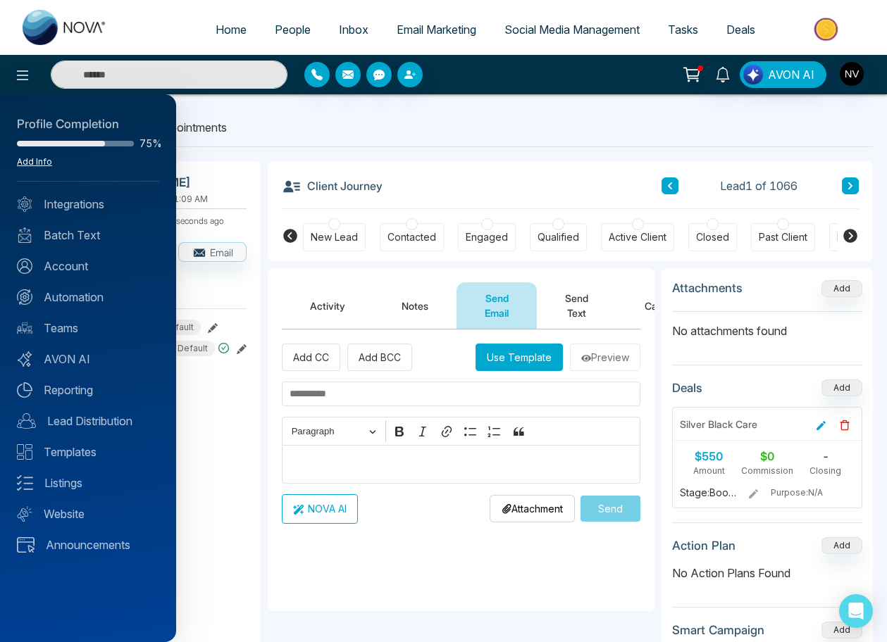
click at [37, 165] on link "Add Info" at bounding box center [34, 161] width 35 height 11
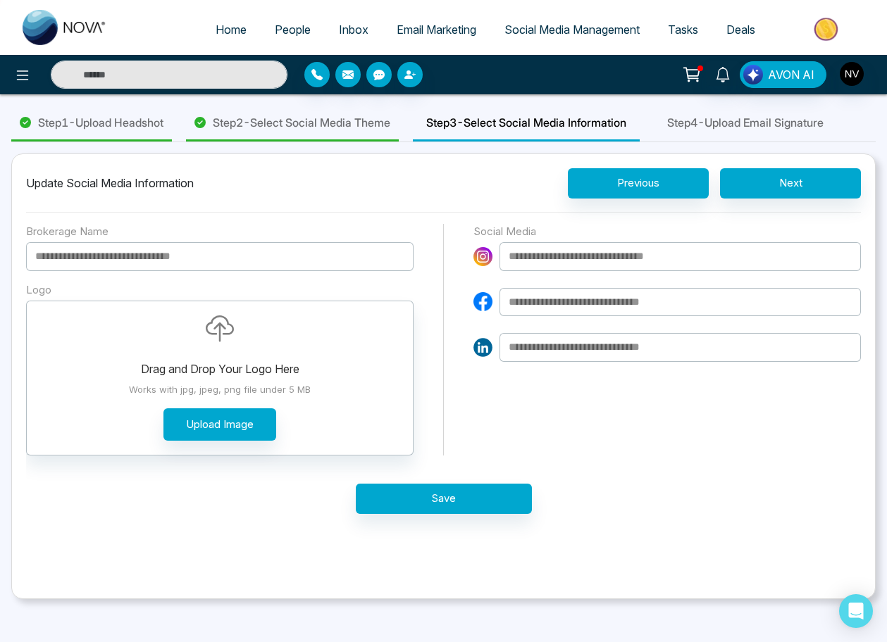
click at [739, 125] on span "Step 4 - Upload Email Signature" at bounding box center [745, 122] width 156 height 17
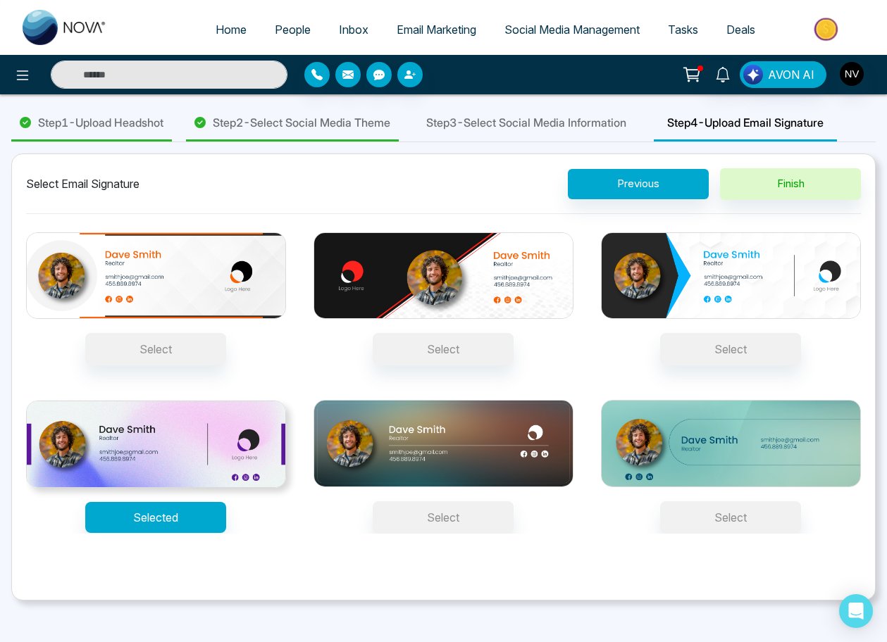
click at [168, 470] on img at bounding box center [156, 444] width 260 height 87
click at [168, 502] on button "Selected" at bounding box center [155, 517] width 141 height 31
click at [129, 465] on img at bounding box center [156, 444] width 260 height 87
click at [129, 502] on button "Selected" at bounding box center [155, 517] width 141 height 31
click at [151, 533] on button "Selected" at bounding box center [155, 517] width 141 height 31
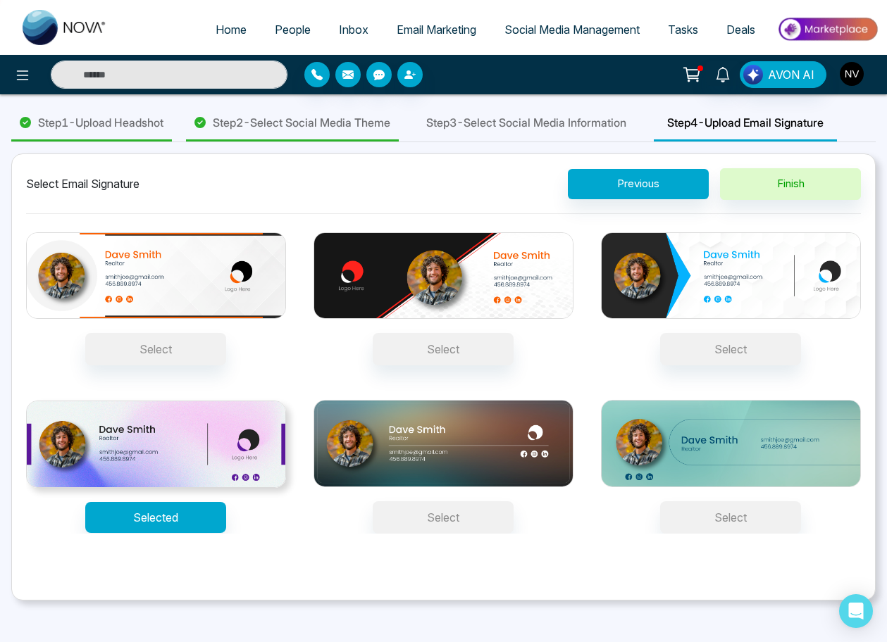
click at [861, 66] on button "button" at bounding box center [851, 73] width 25 height 25
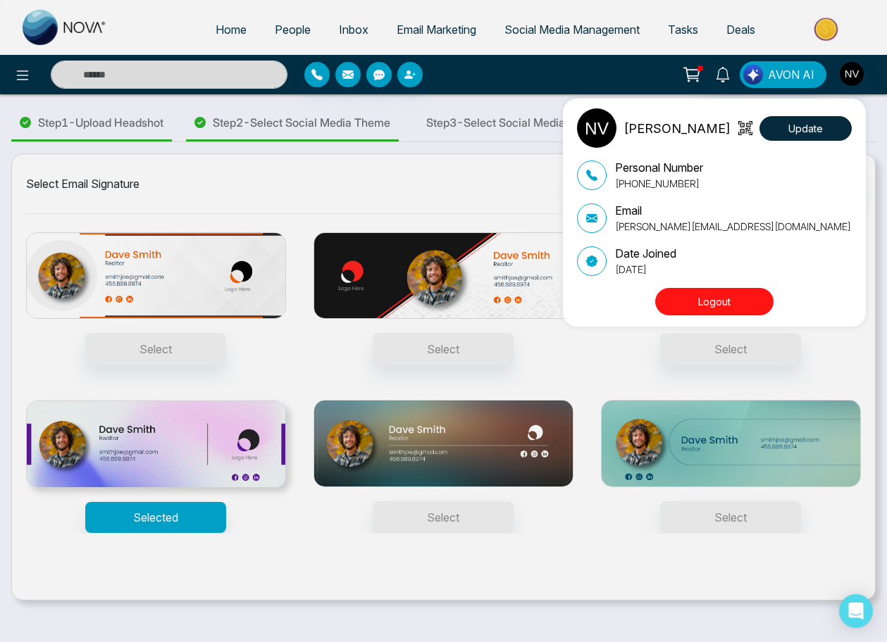
click at [672, 121] on p "[PERSON_NAME]" at bounding box center [676, 128] width 107 height 19
click at [545, 86] on div "Nadia Vazquez Update Personal Number +17817740049 Email nadia@stonemeetsclay.co…" at bounding box center [443, 321] width 887 height 642
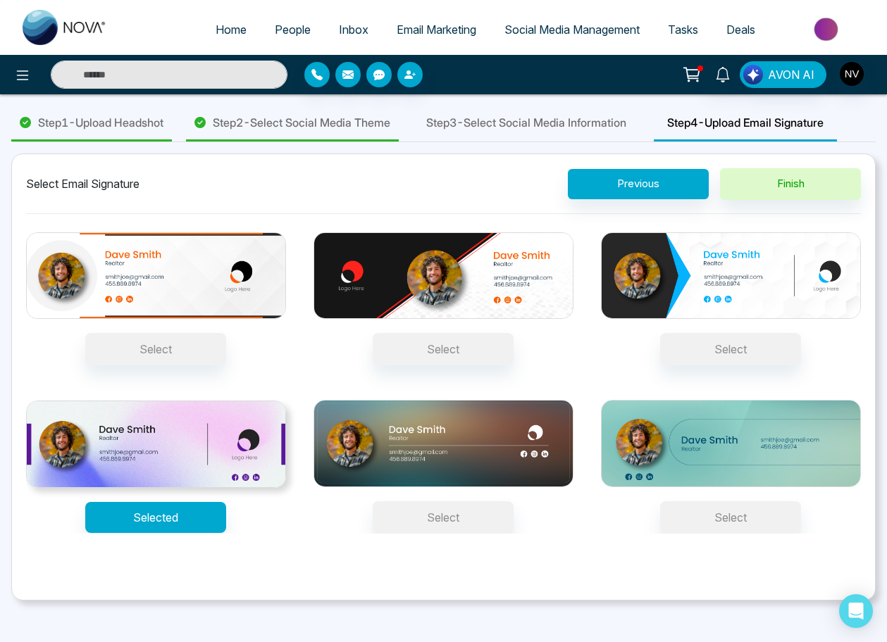
click at [12, 64] on div at bounding box center [148, 75] width 296 height 28
click at [15, 71] on icon at bounding box center [22, 75] width 17 height 17
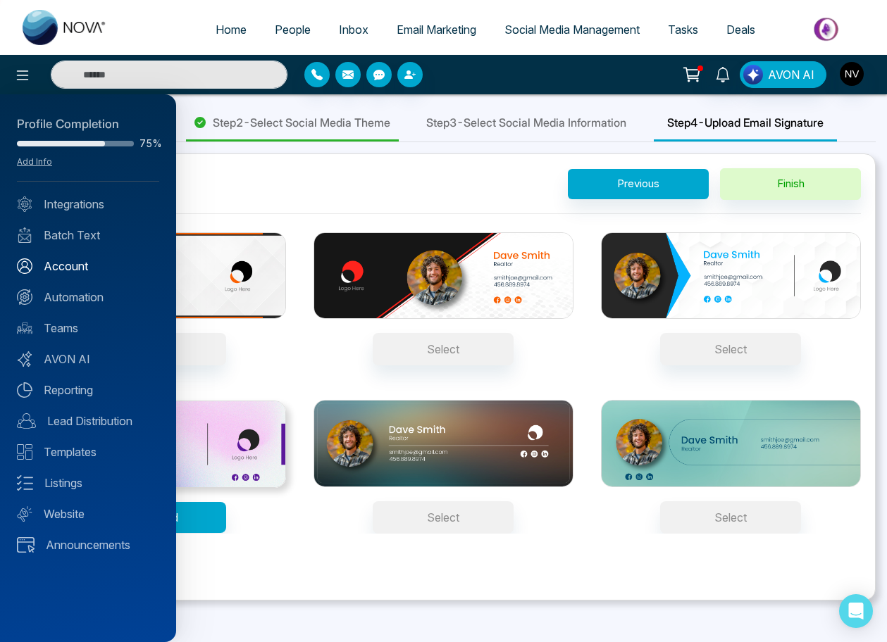
click at [69, 266] on link "Account" at bounding box center [88, 266] width 142 height 17
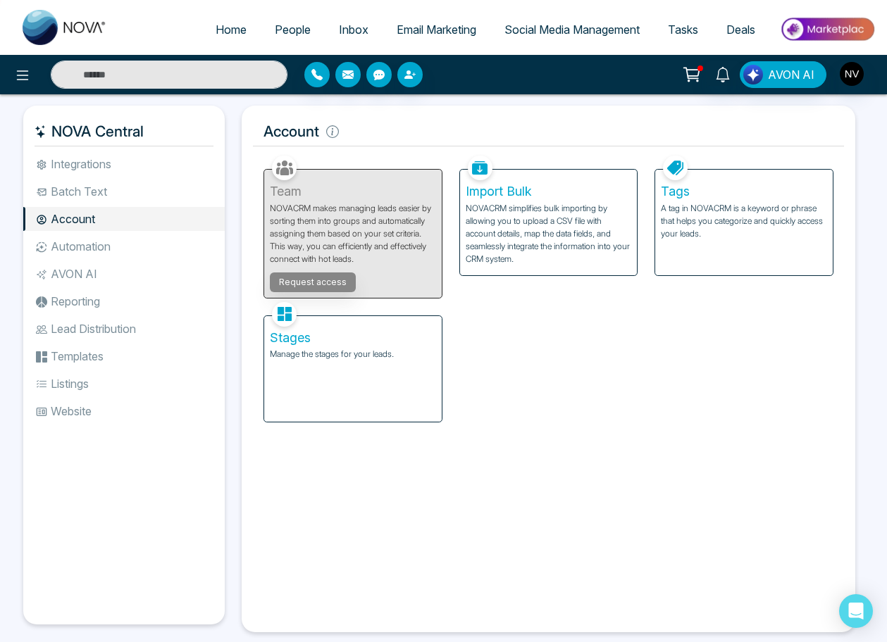
click at [92, 359] on li "Templates" at bounding box center [123, 356] width 201 height 24
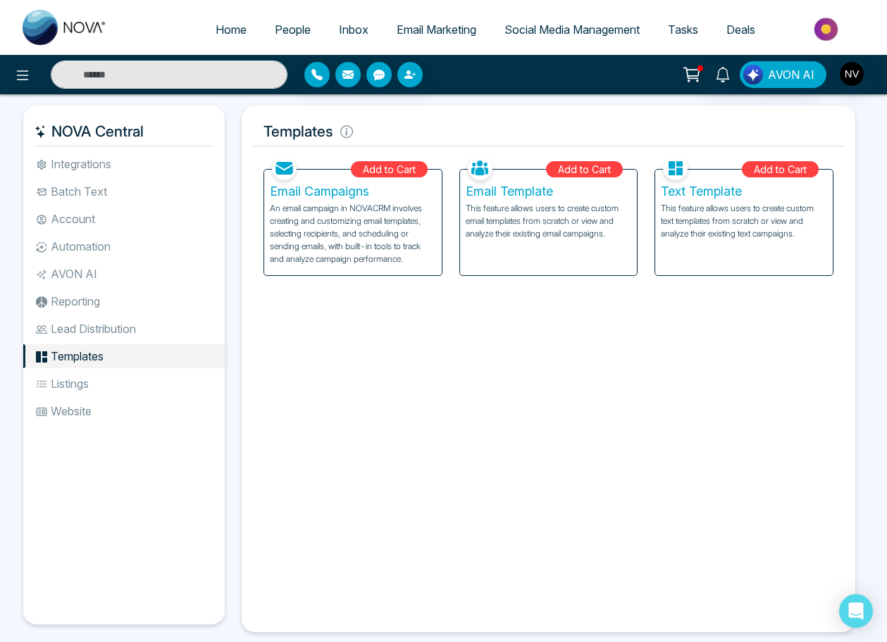
click at [347, 28] on span "Inbox" at bounding box center [354, 30] width 30 height 14
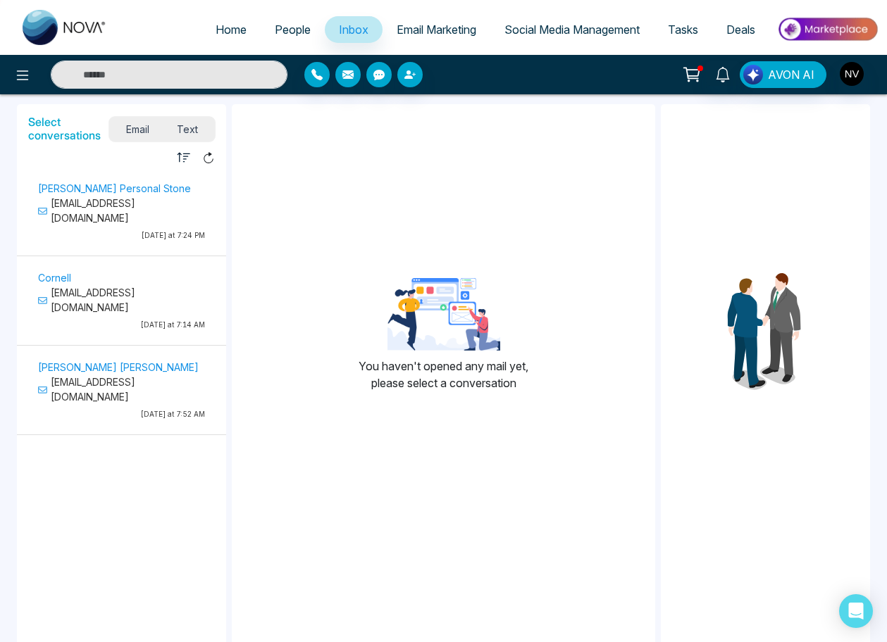
click at [285, 26] on span "People" at bounding box center [293, 30] width 36 height 14
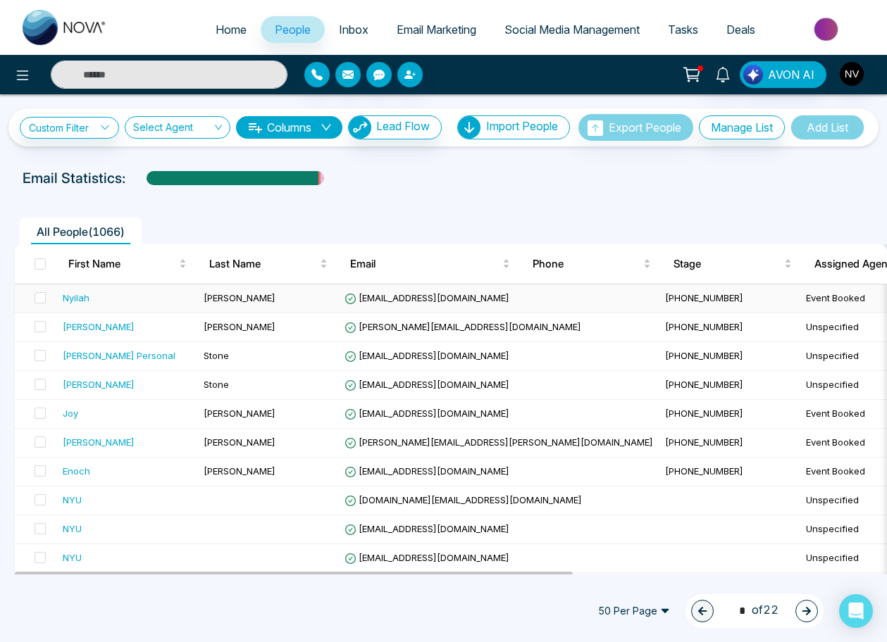
click at [78, 300] on div "Nyilah" at bounding box center [76, 298] width 27 height 14
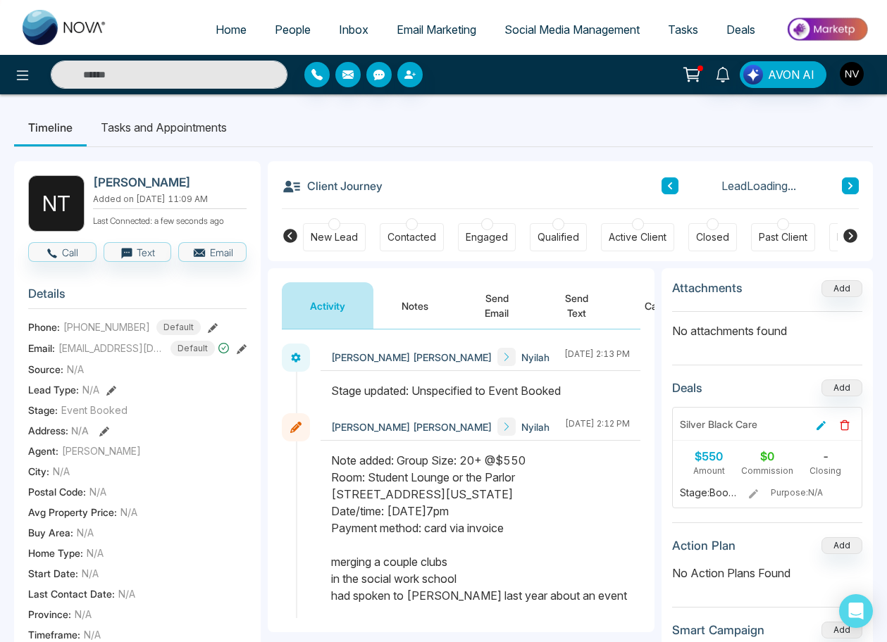
click at [497, 301] on button "Send Email" at bounding box center [496, 305] width 80 height 46
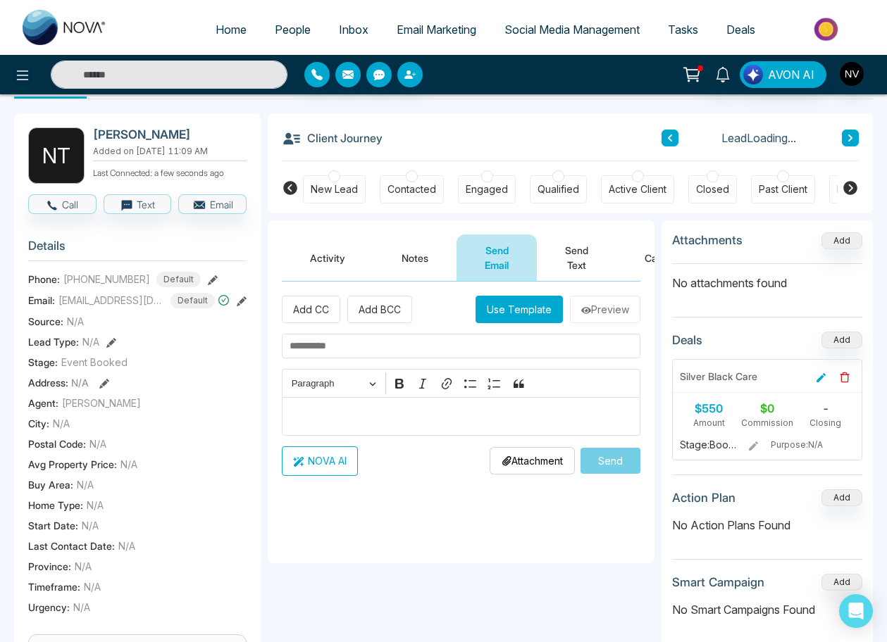
scroll to position [75, 0]
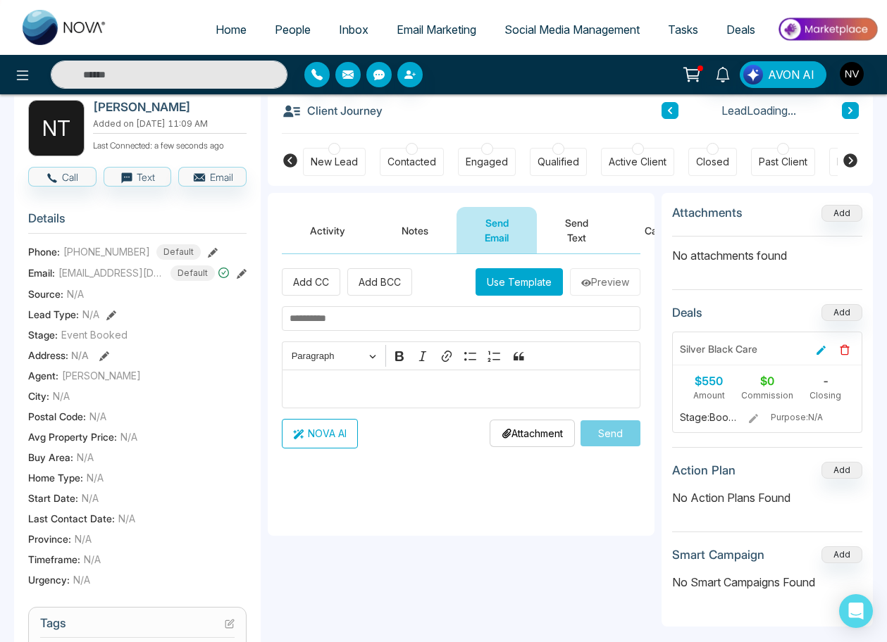
click at [393, 320] on input "text" at bounding box center [461, 318] width 359 height 25
click at [378, 320] on input "text" at bounding box center [461, 318] width 359 height 25
paste input "**********"
type input "**********"
click at [421, 399] on div "Editor editing area: main" at bounding box center [461, 389] width 359 height 39
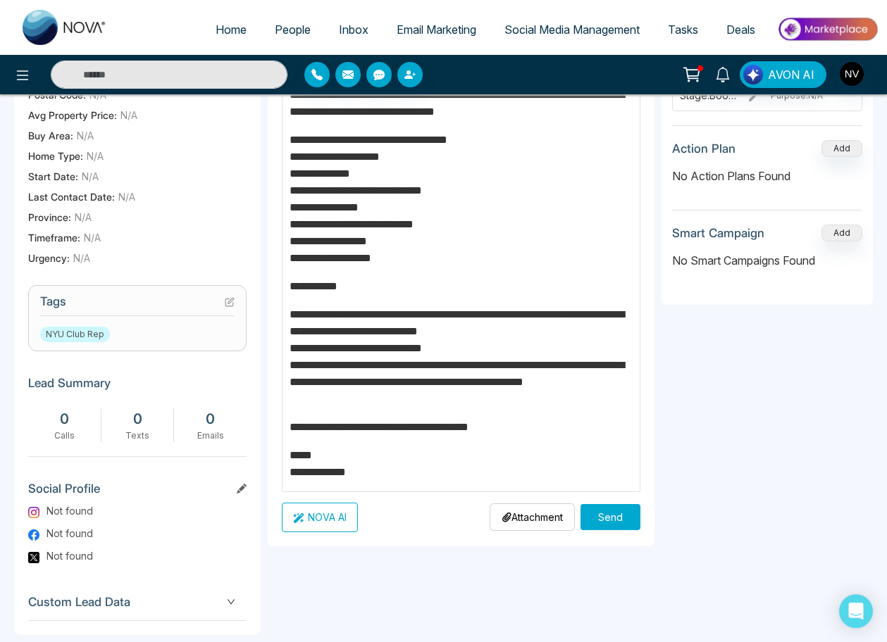
scroll to position [401, 0]
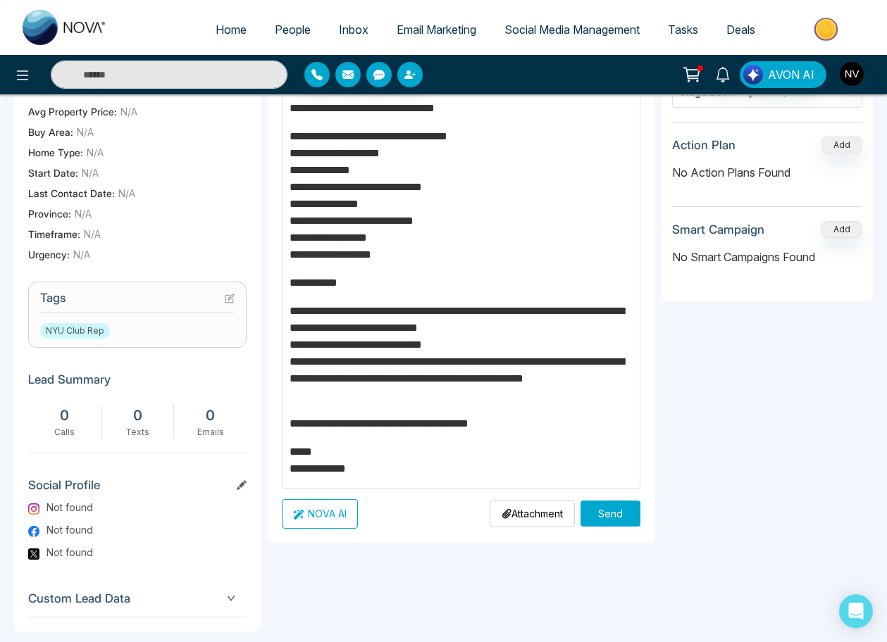
click at [534, 330] on p "**********" at bounding box center [462, 353] width 344 height 101
click at [502, 345] on p "**********" at bounding box center [462, 353] width 344 height 101
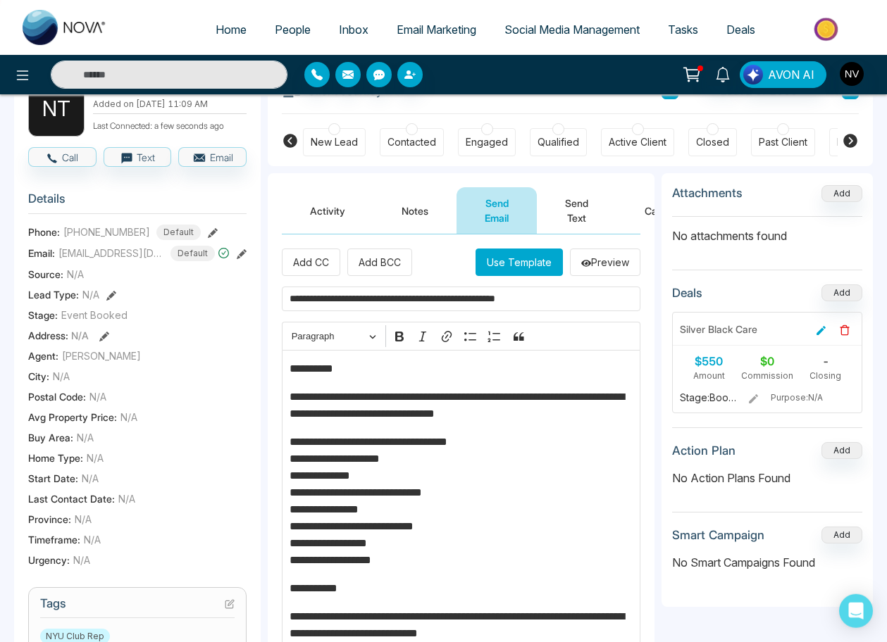
scroll to position [93, 0]
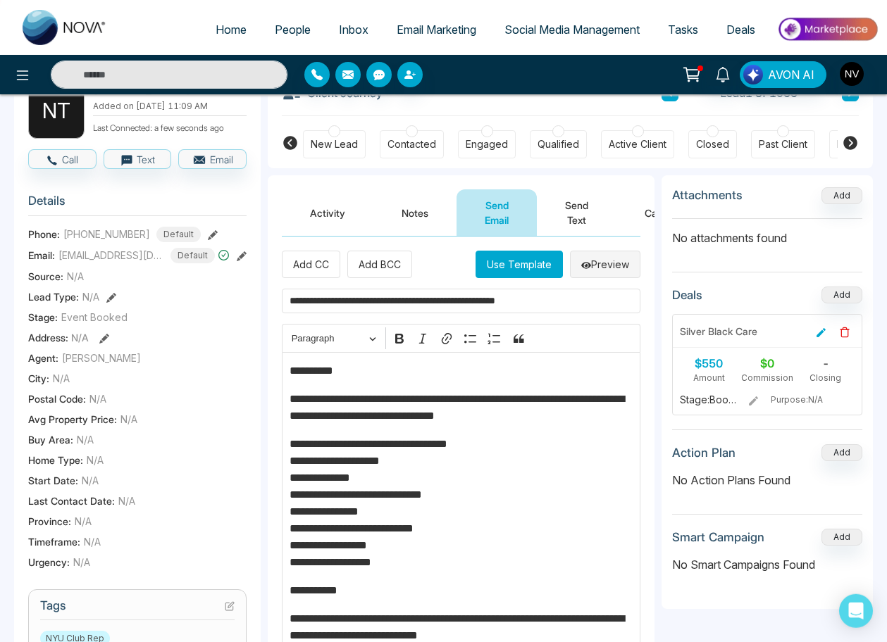
click at [604, 265] on button "Preview" at bounding box center [605, 264] width 70 height 27
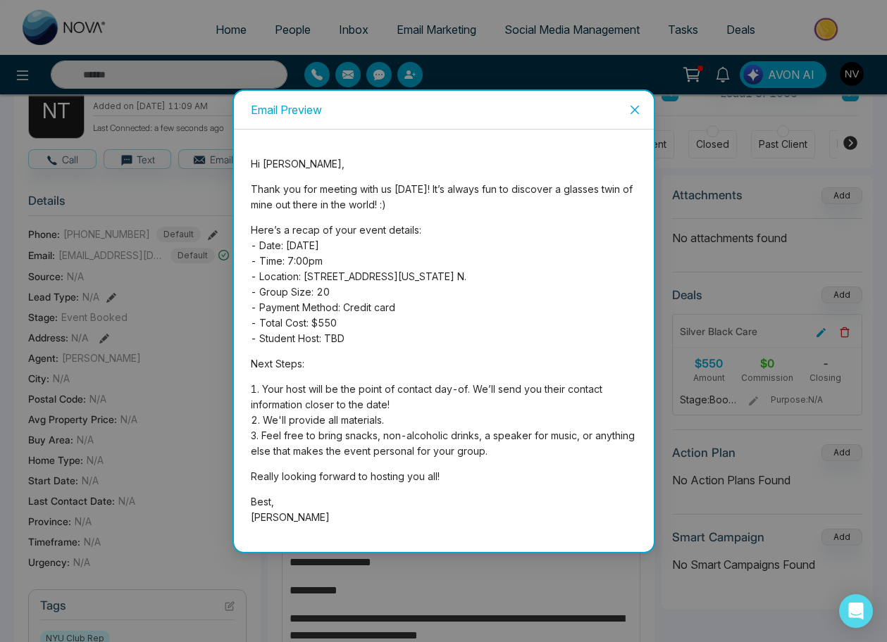
click at [639, 106] on icon "close" at bounding box center [634, 109] width 11 height 11
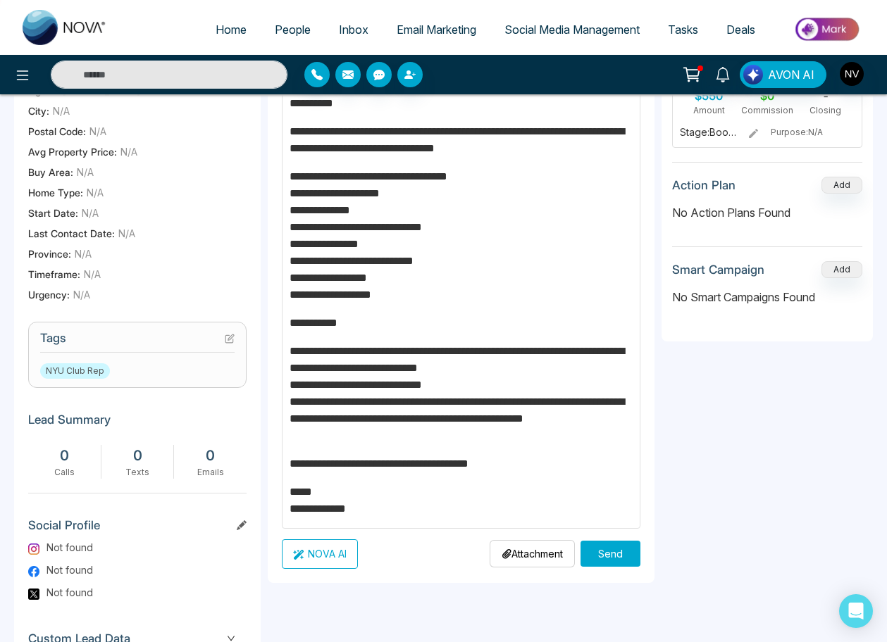
scroll to position [425, 0]
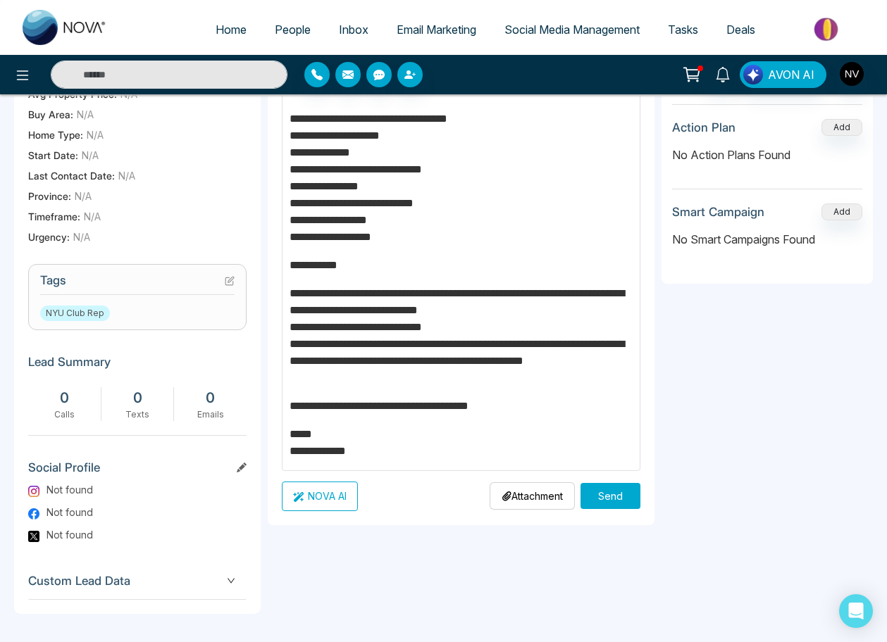
click at [814, 362] on aside "Attachments Add No attachments found Deals Add Silver Black Care $550 Amount $0…" at bounding box center [766, 232] width 211 height 764
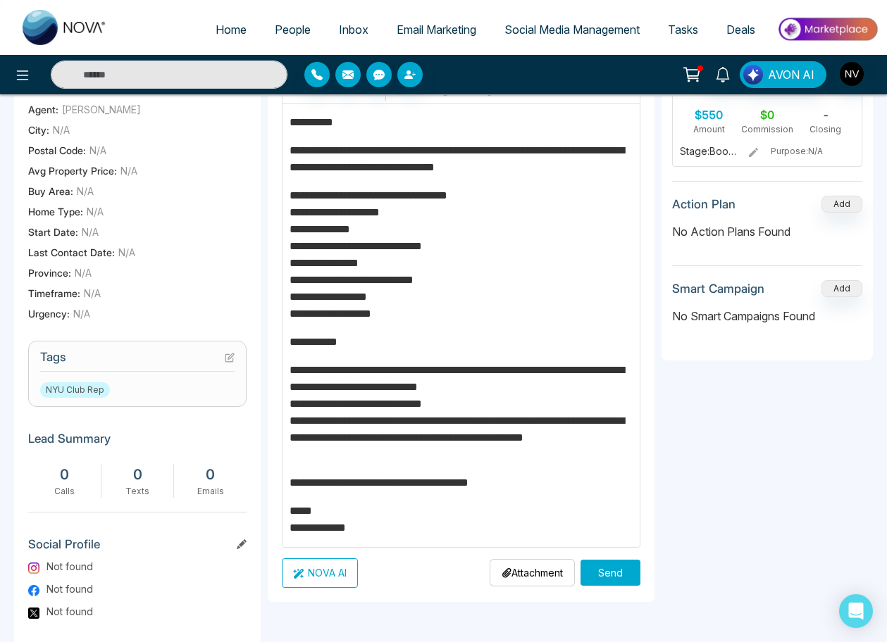
scroll to position [154, 0]
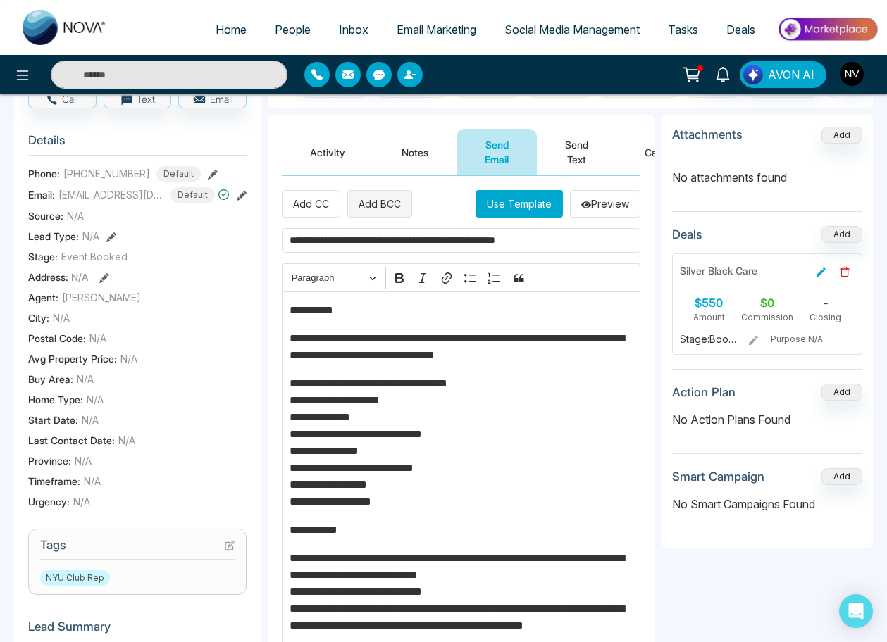
click at [395, 207] on button "Add BCC" at bounding box center [379, 203] width 65 height 27
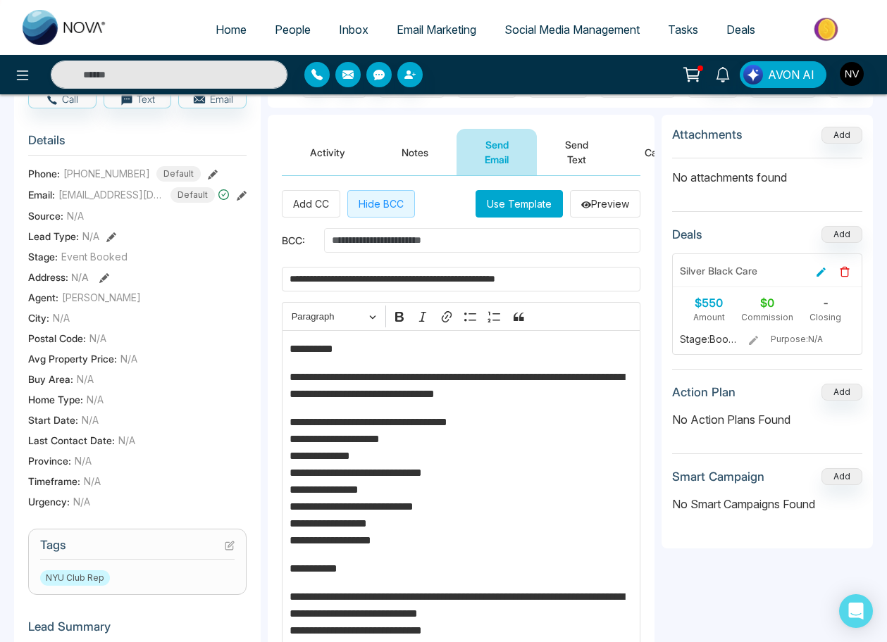
click at [394, 242] on input "text" at bounding box center [482, 240] width 316 height 25
type input "**********"
click at [313, 247] on span "BCC:" at bounding box center [303, 240] width 42 height 15
click at [599, 204] on button "Preview" at bounding box center [605, 203] width 70 height 27
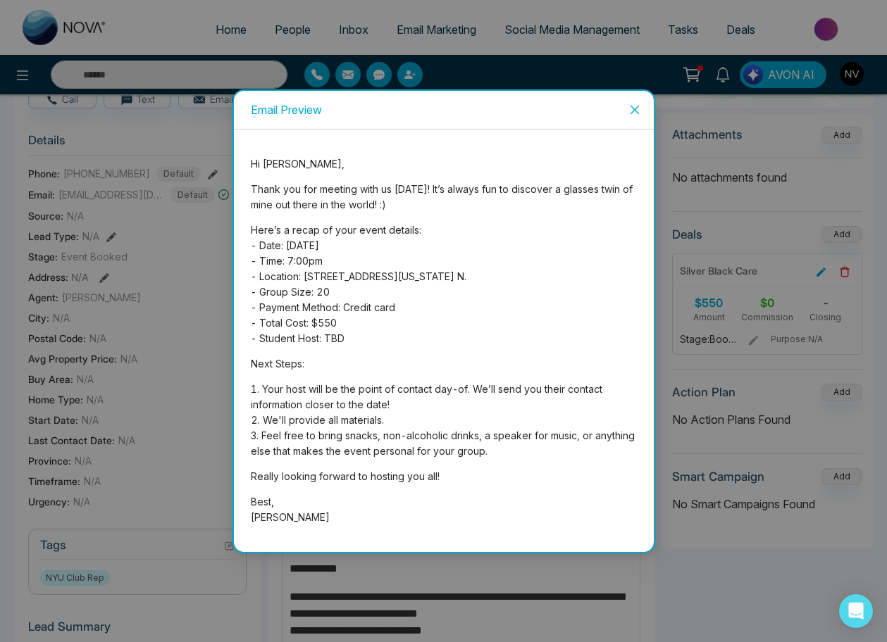
click at [640, 113] on icon "close" at bounding box center [634, 109] width 11 height 11
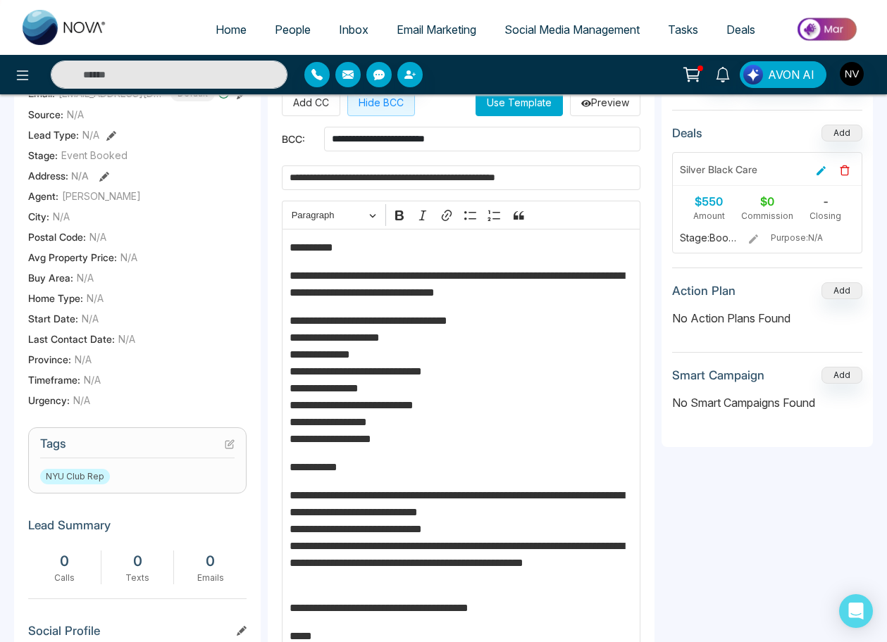
scroll to position [256, 0]
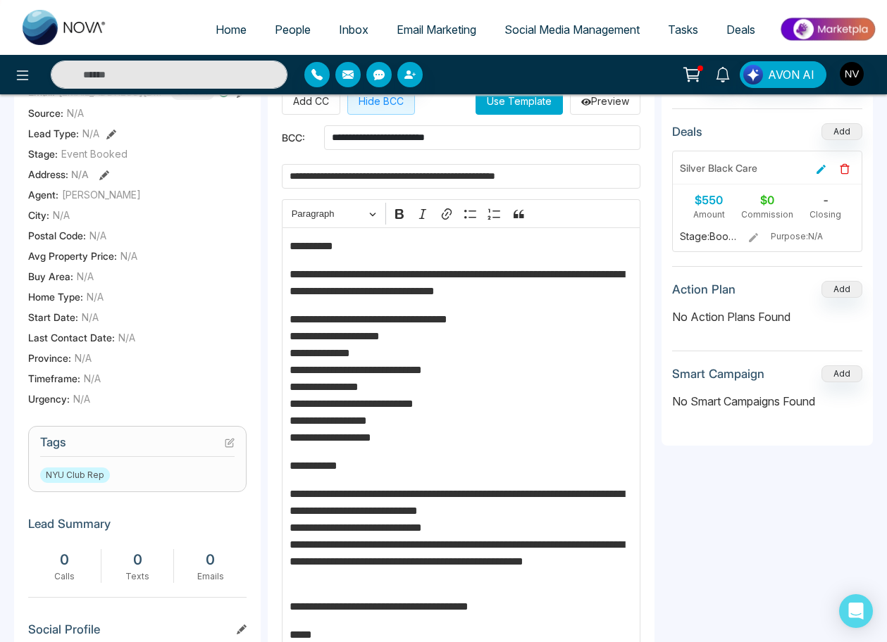
click at [330, 499] on p "**********" at bounding box center [462, 536] width 344 height 101
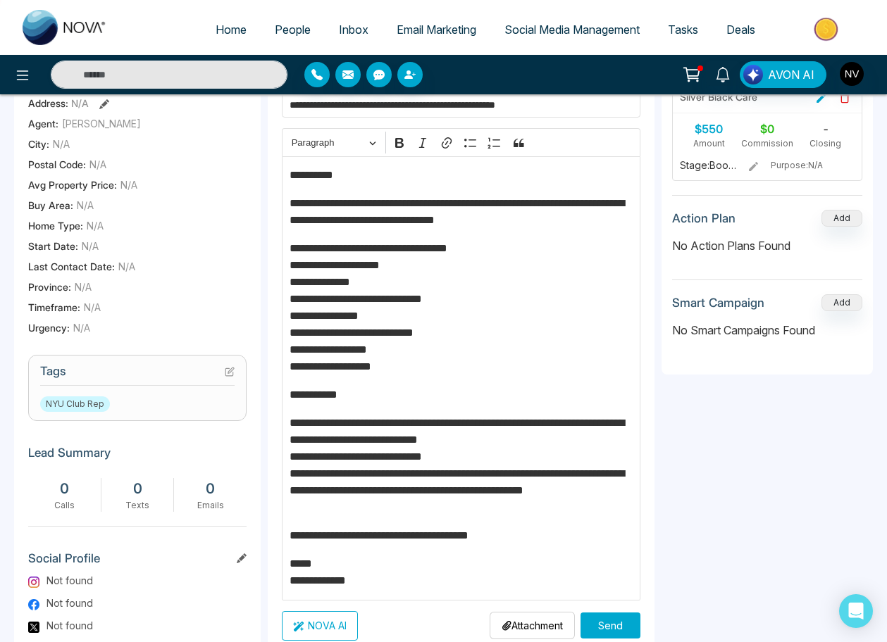
scroll to position [335, 0]
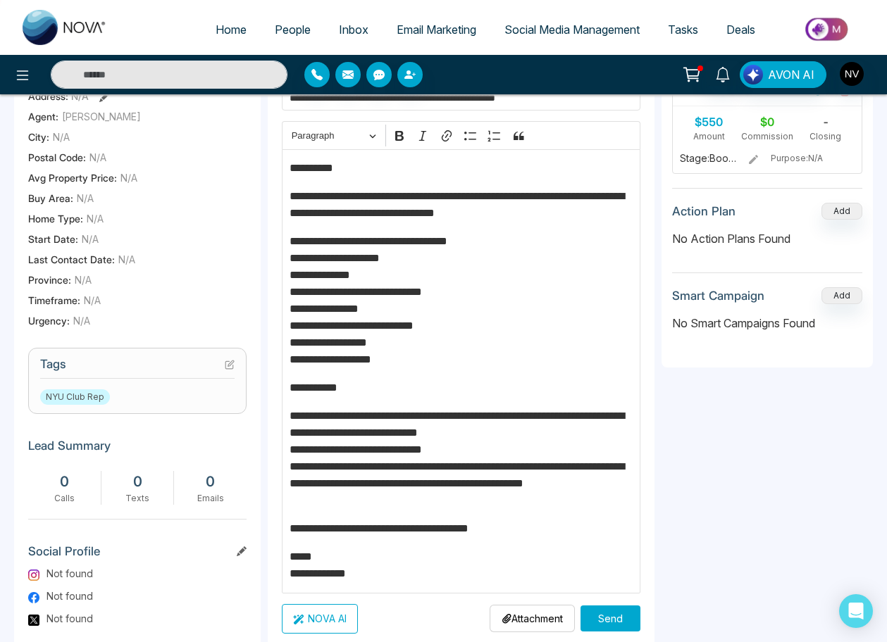
click at [578, 502] on p "**********" at bounding box center [462, 458] width 344 height 101
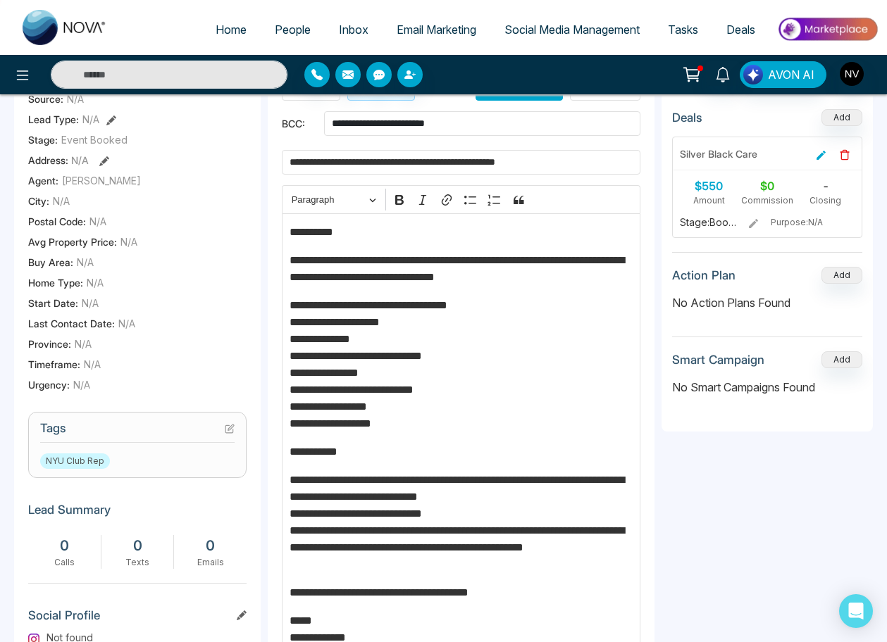
scroll to position [425, 0]
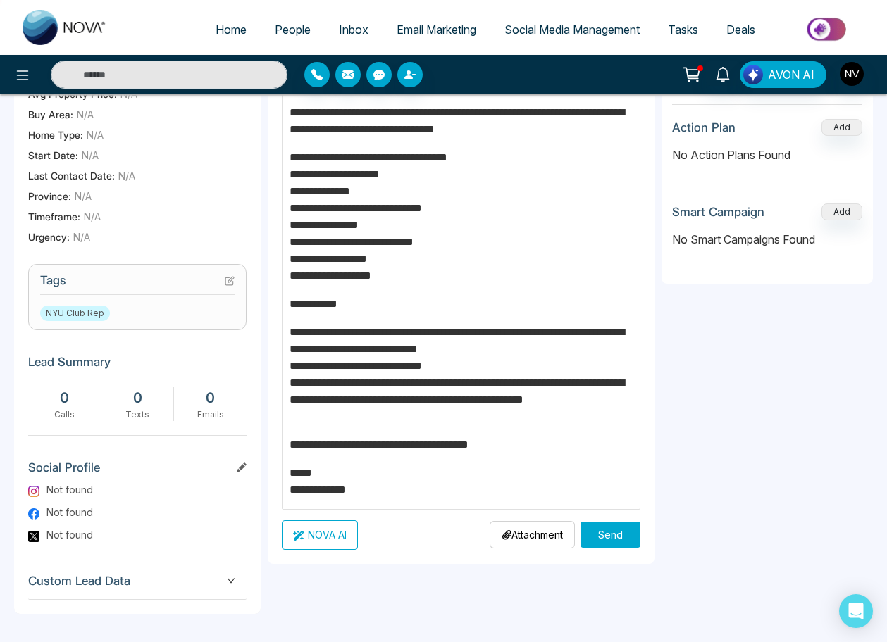
click at [609, 526] on button "Send" at bounding box center [610, 535] width 60 height 26
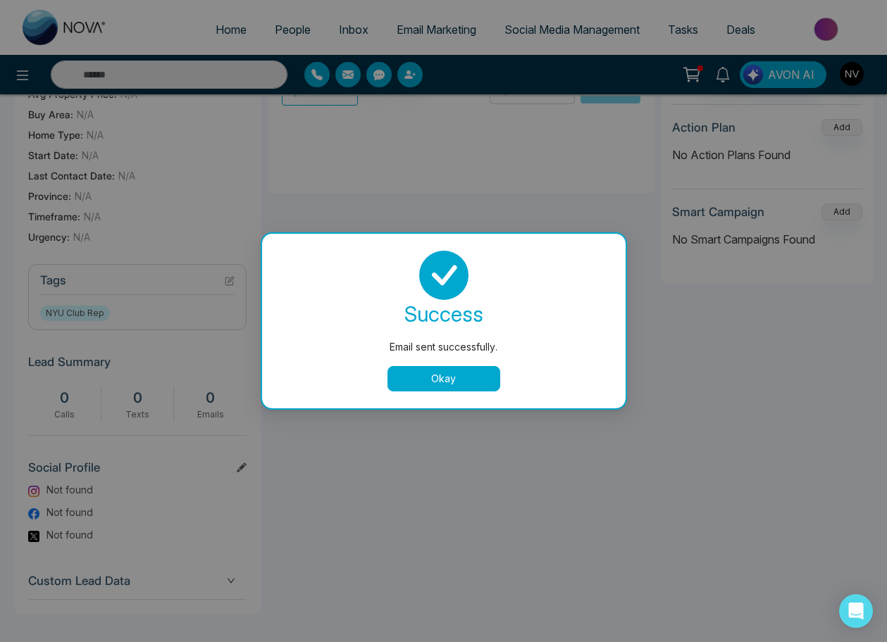
click at [465, 378] on button "Okay" at bounding box center [443, 378] width 113 height 25
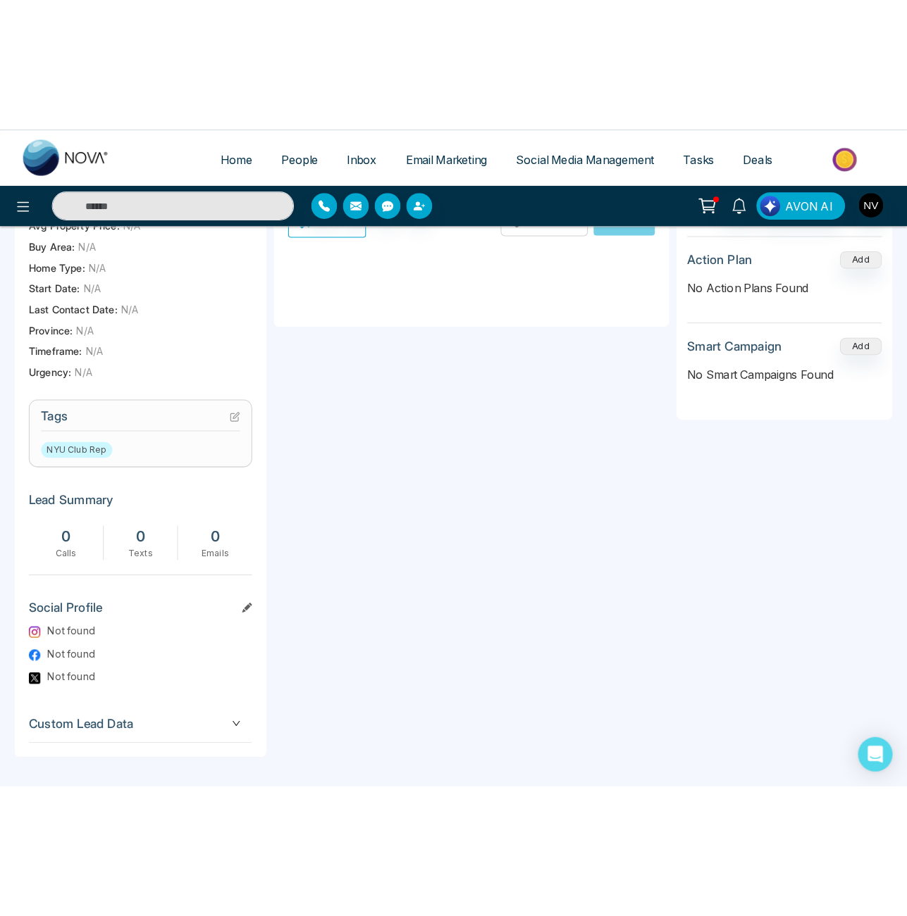
scroll to position [0, 0]
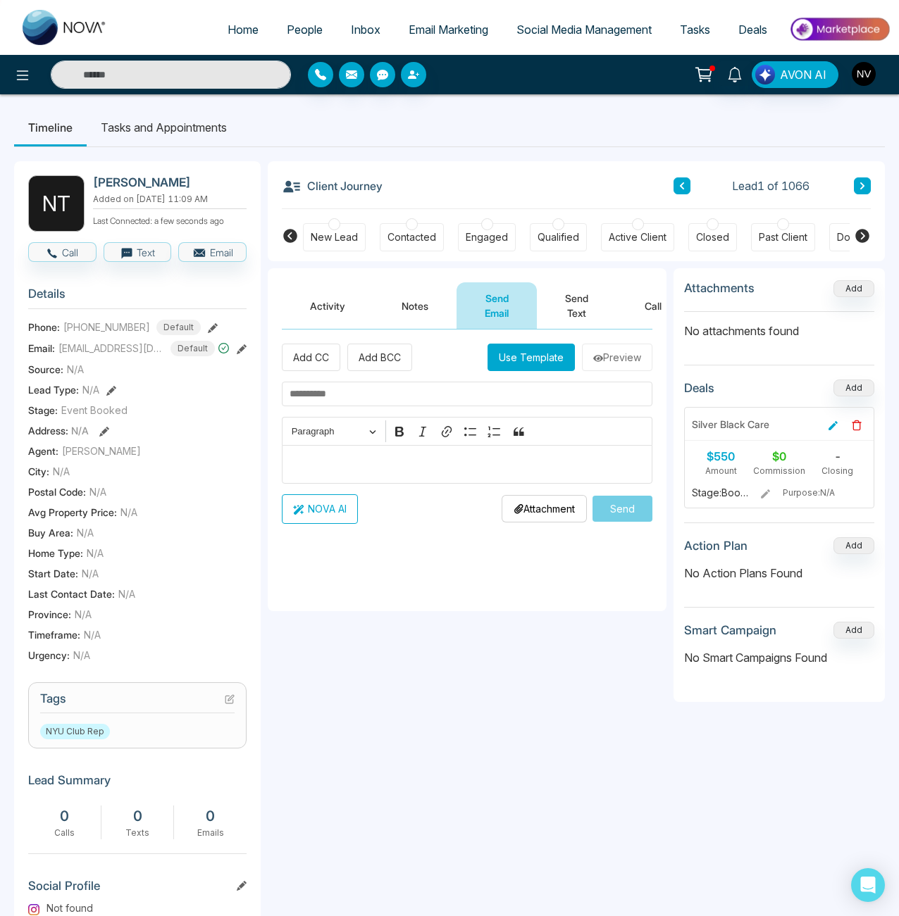
click at [864, 73] on img "button" at bounding box center [864, 74] width 24 height 24
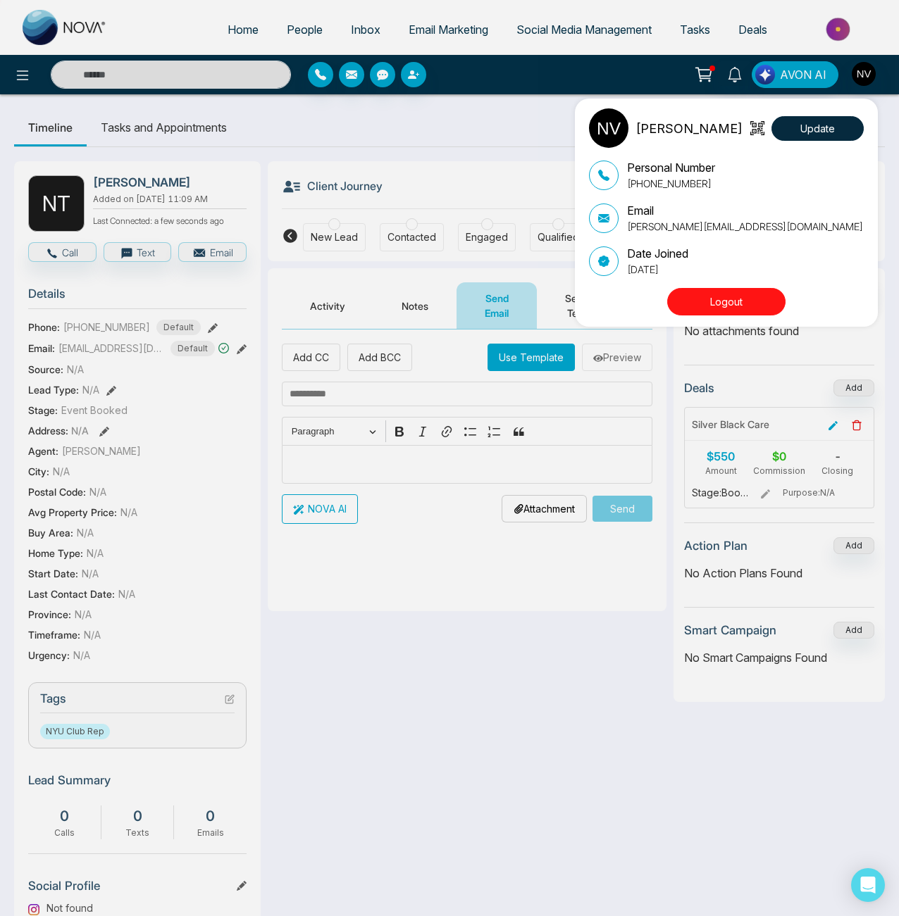
click at [21, 67] on div "Nadia Vazquez Update Personal Number +17817740049 Email nadia@stonemeetsclay.co…" at bounding box center [449, 458] width 899 height 916
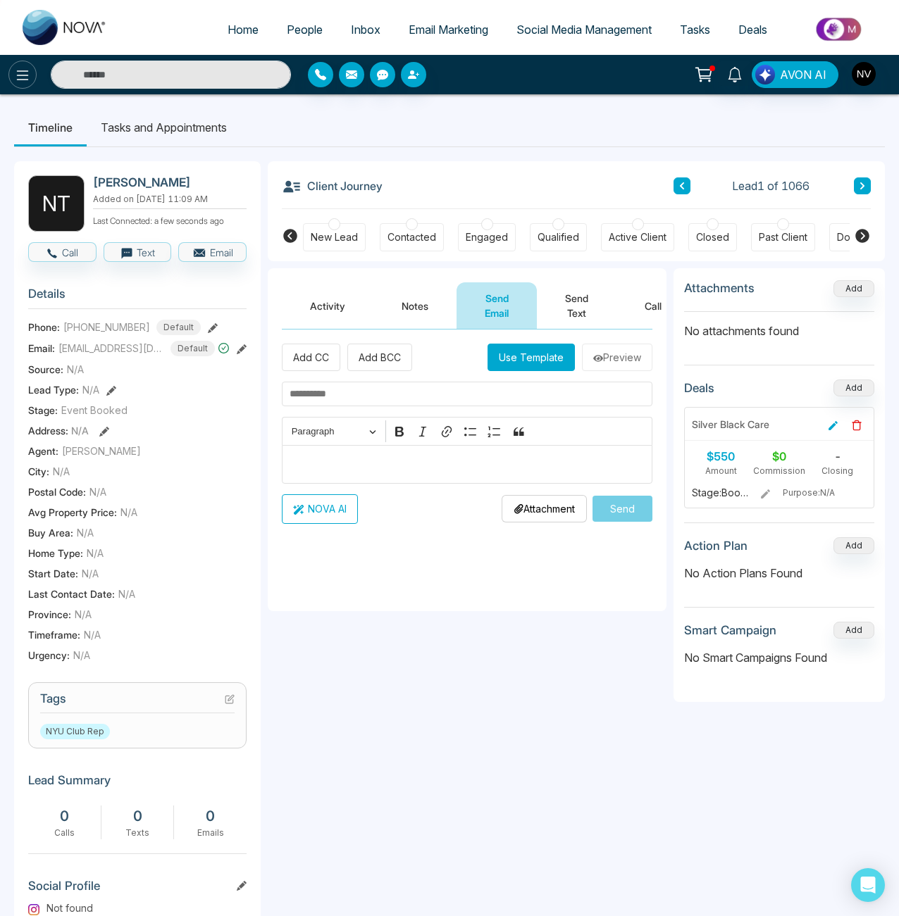
click at [22, 72] on icon at bounding box center [22, 75] width 17 height 17
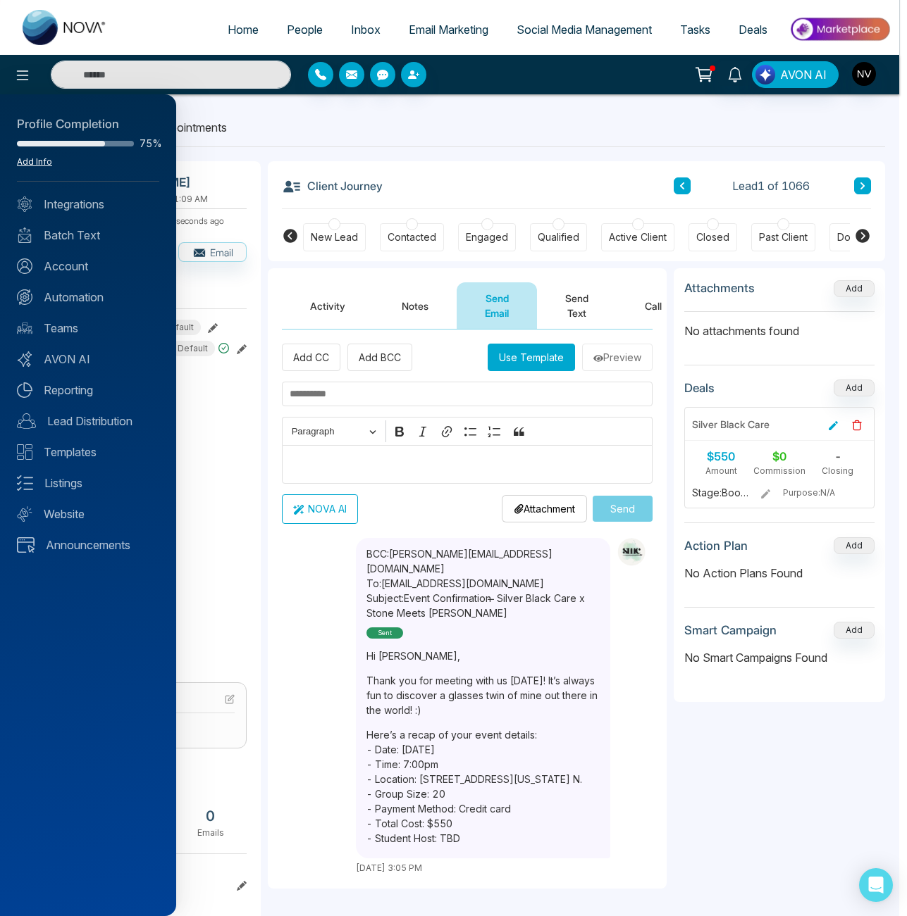
click at [43, 166] on link "Add Info" at bounding box center [34, 161] width 35 height 11
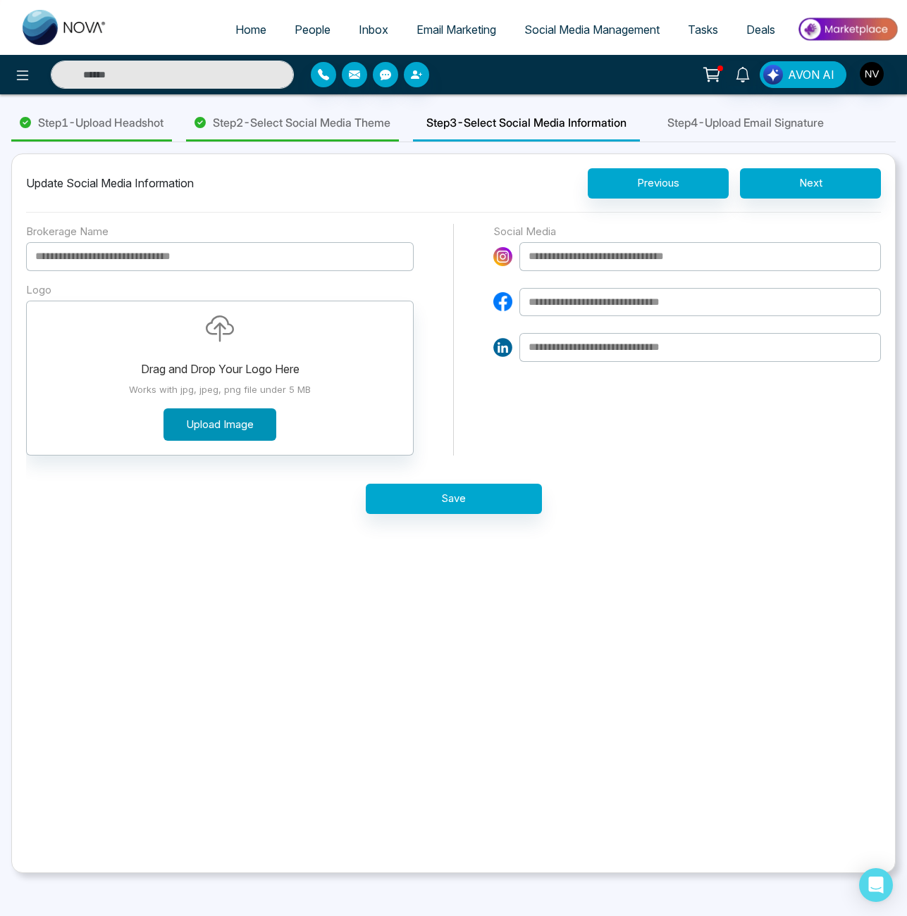
click at [232, 440] on button "Upload Image" at bounding box center [219, 425] width 113 height 33
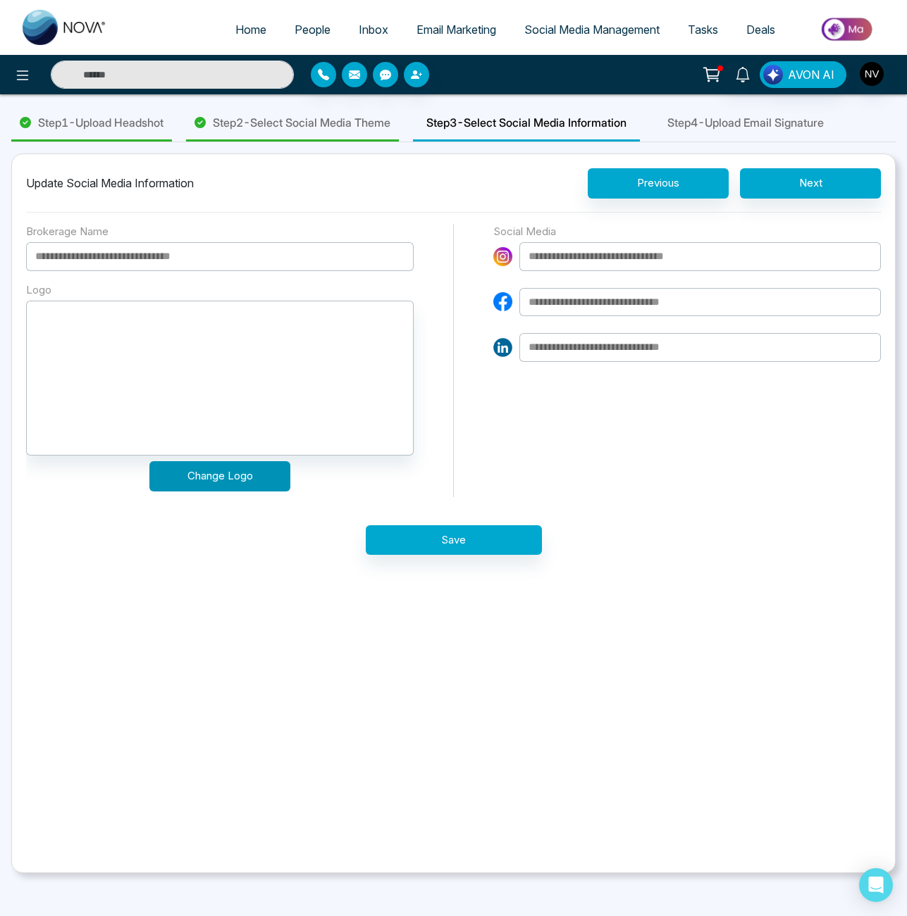
click at [277, 491] on button "Change Logo" at bounding box center [219, 476] width 141 height 30
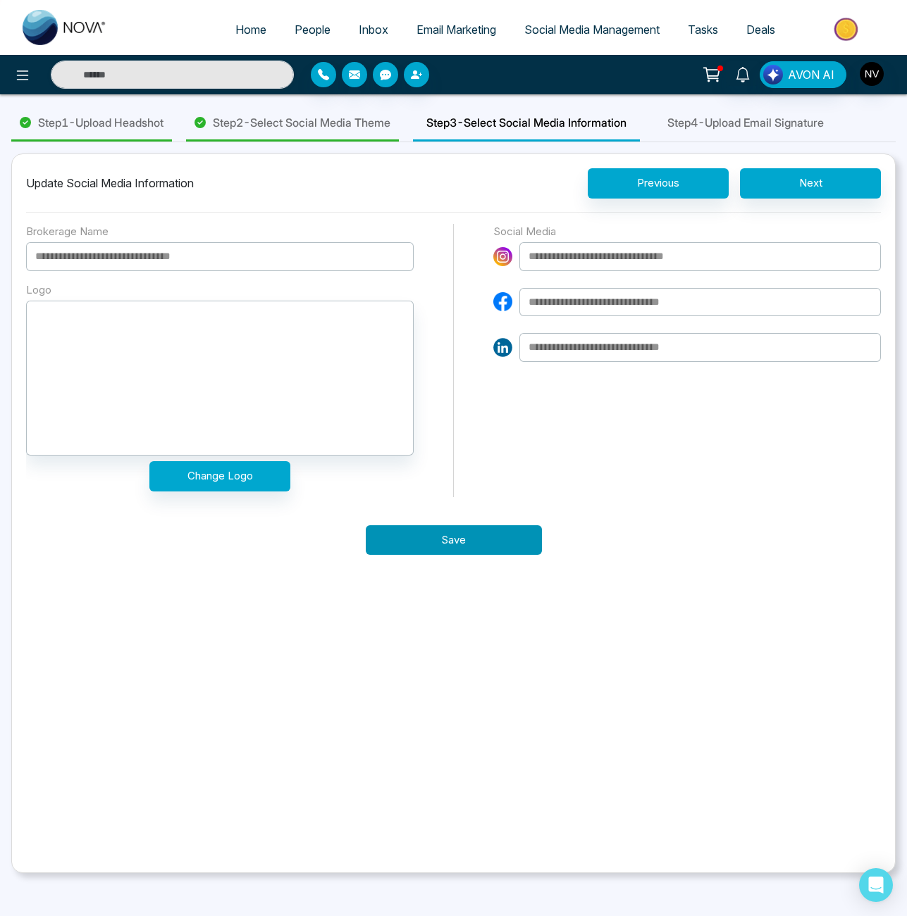
click at [483, 556] on button "Save" at bounding box center [454, 540] width 176 height 30
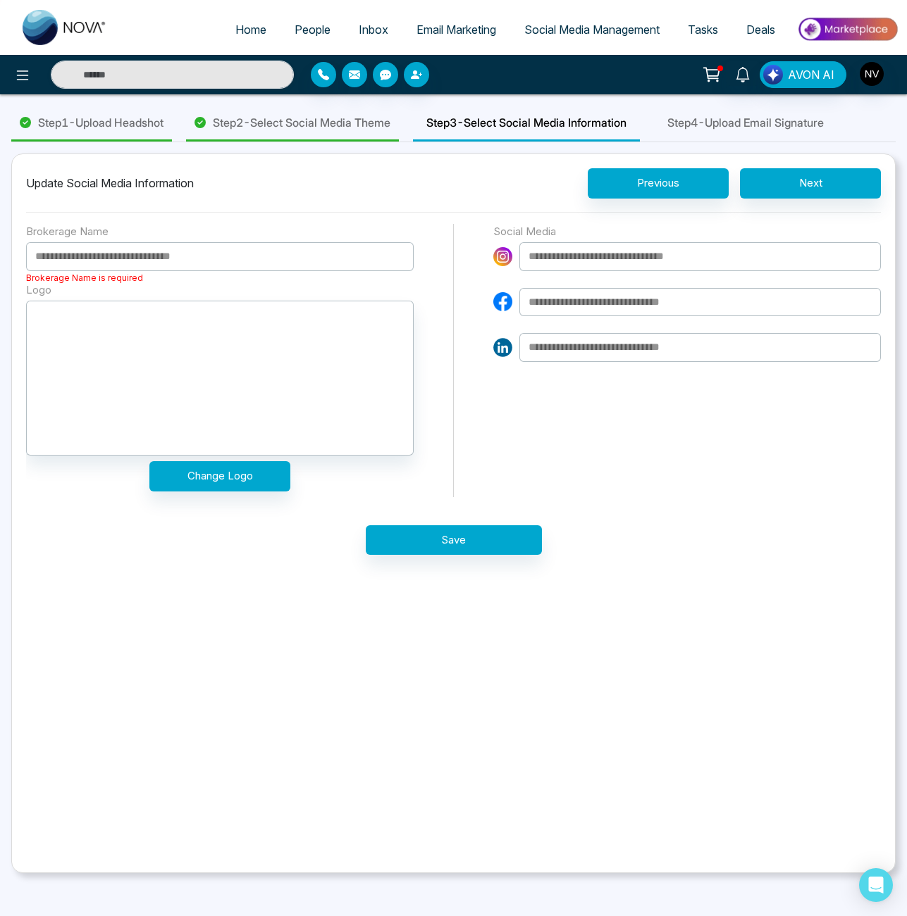
click at [197, 271] on input at bounding box center [219, 256] width 387 height 29
type input "**********"
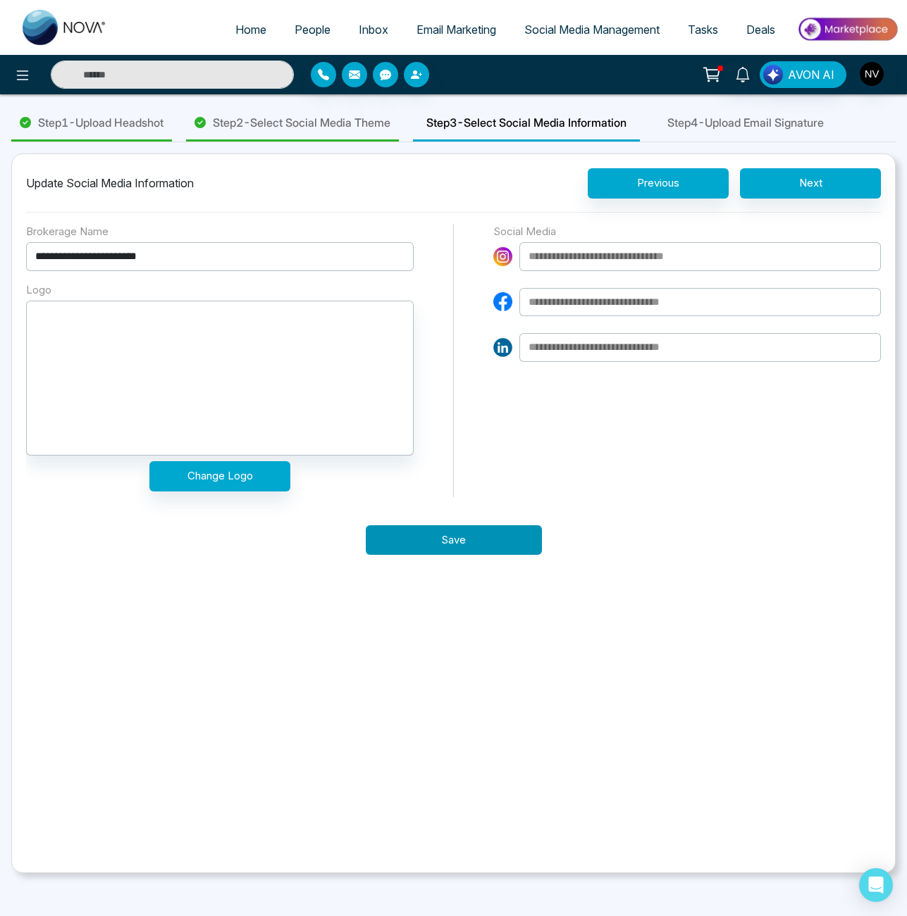
click at [479, 556] on button "Save" at bounding box center [454, 540] width 176 height 30
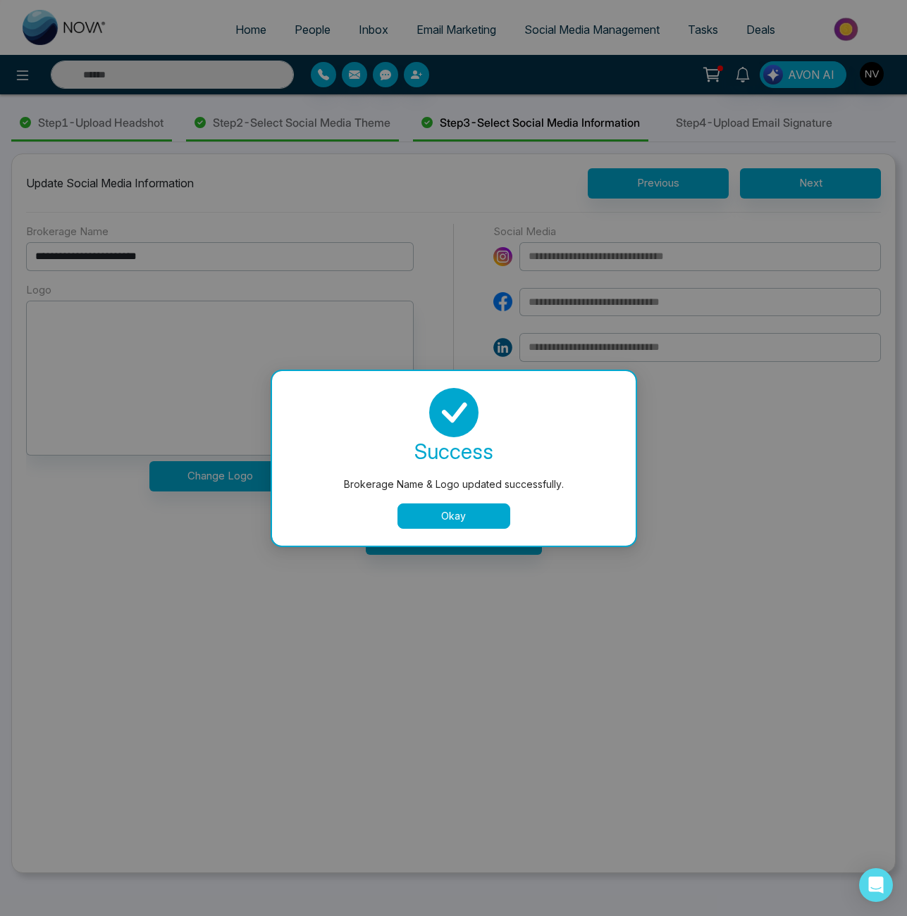
click at [482, 514] on button "Okay" at bounding box center [453, 516] width 113 height 25
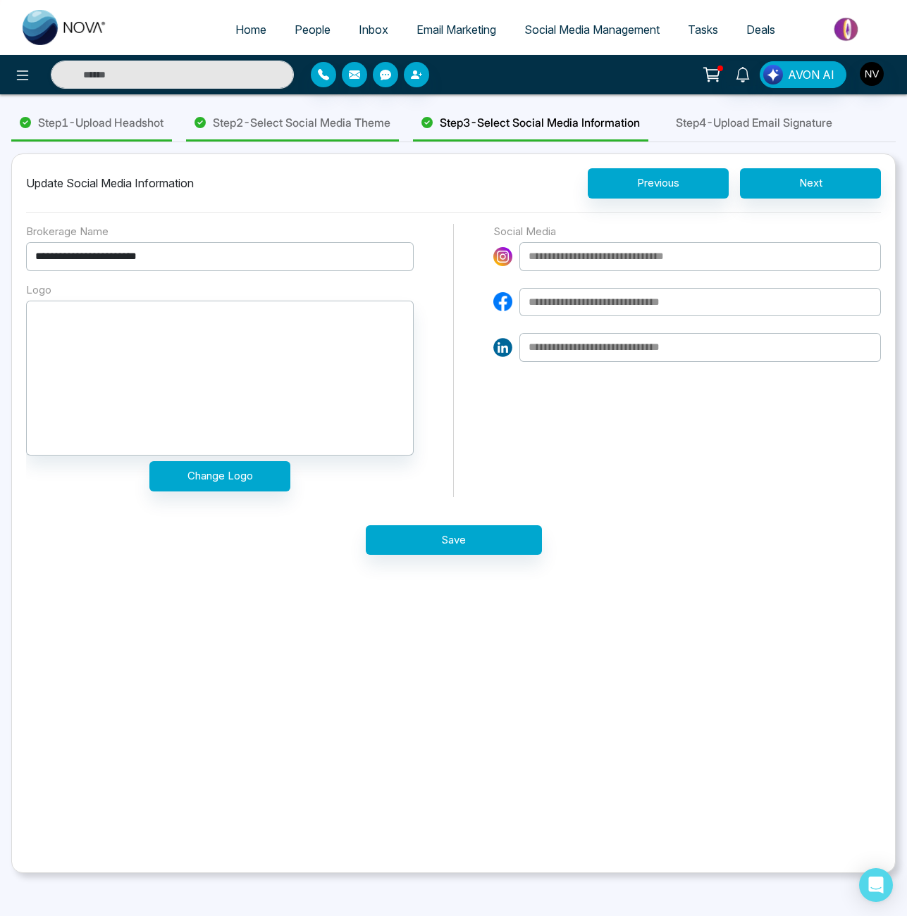
click at [746, 142] on div "Step 4 - Upload Email Signature" at bounding box center [753, 124] width 183 height 36
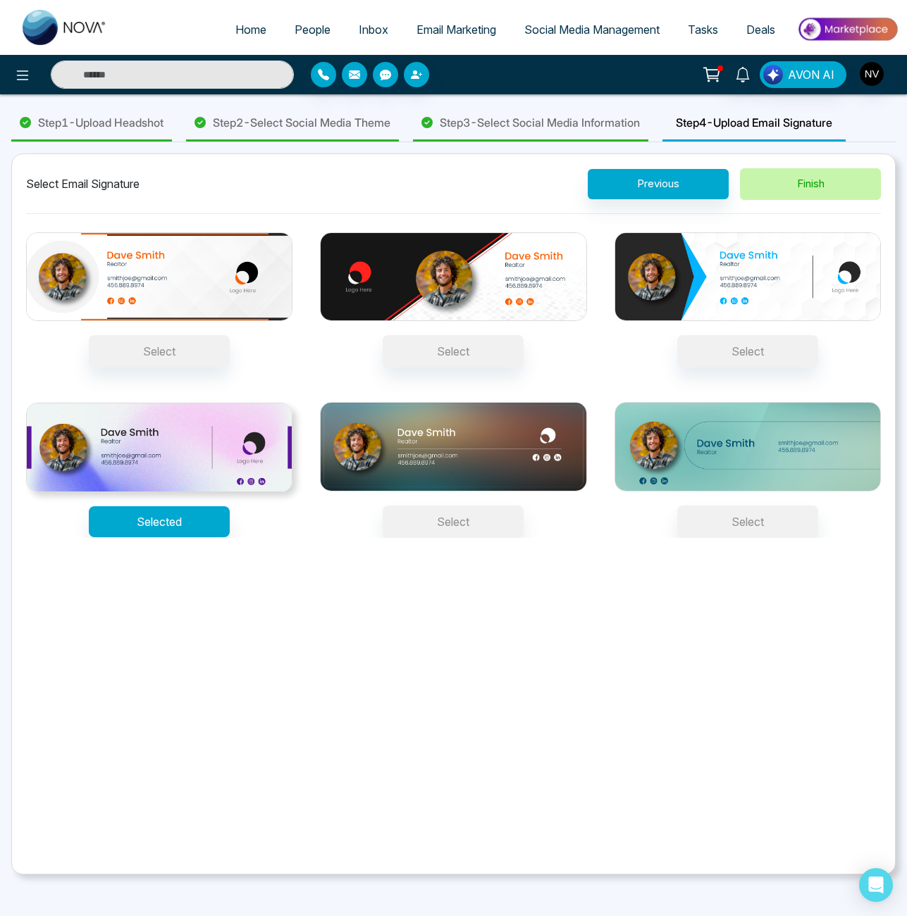
click at [761, 200] on button "Finish" at bounding box center [810, 184] width 141 height 32
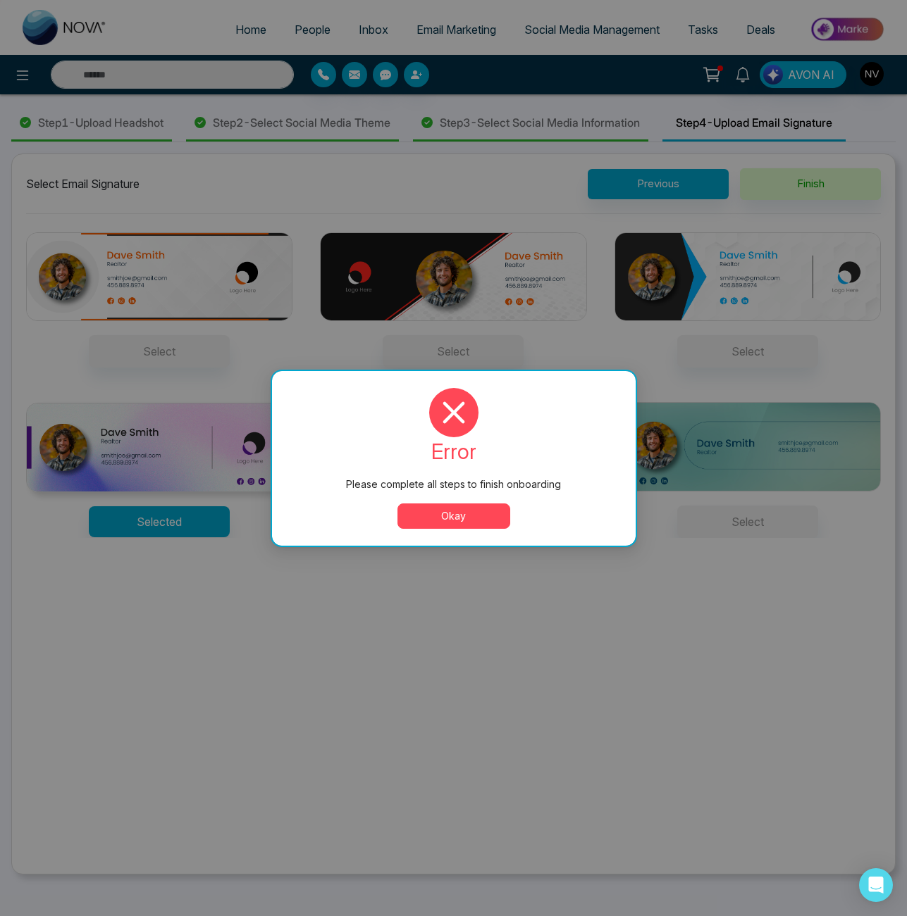
click at [471, 521] on button "Okay" at bounding box center [453, 516] width 113 height 25
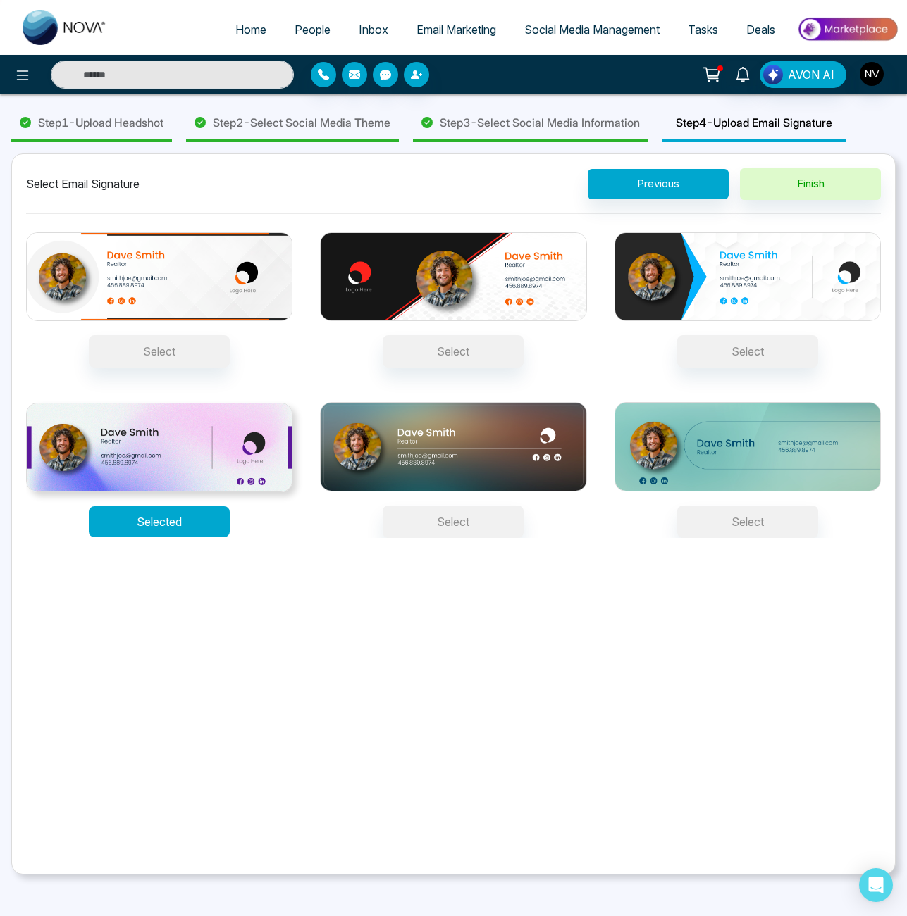
click at [158, 537] on button "Selected" at bounding box center [159, 521] width 141 height 31
click at [158, 359] on button "Select" at bounding box center [159, 351] width 141 height 32
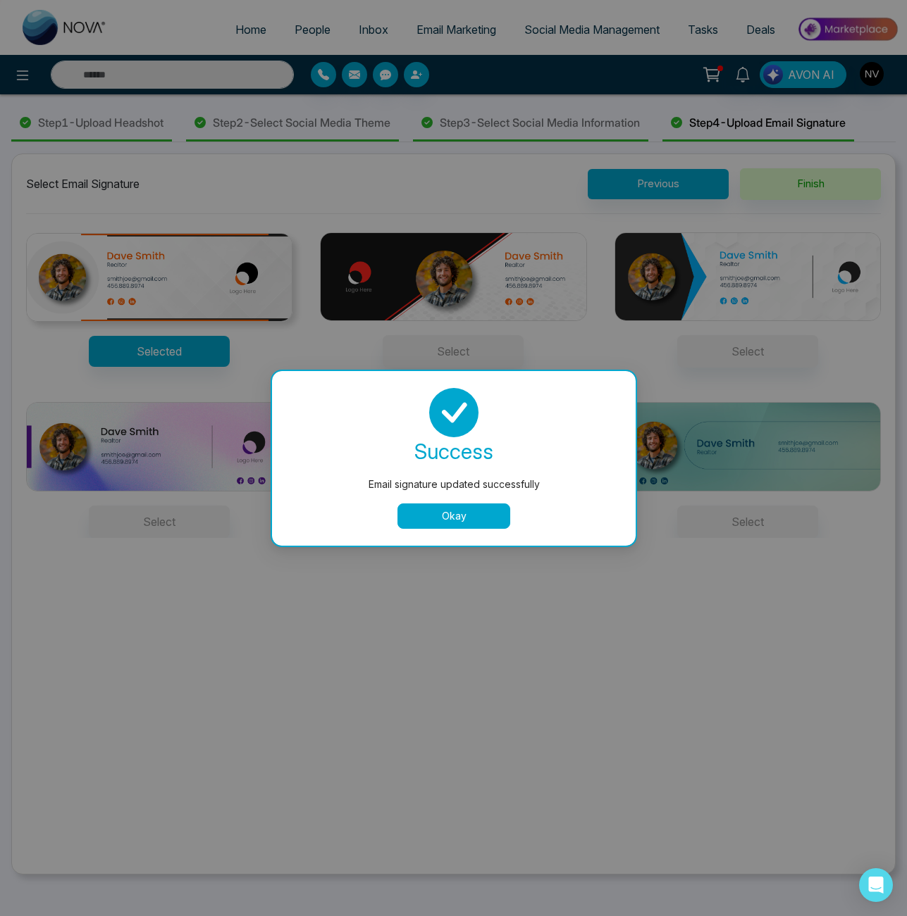
click at [156, 528] on div "Email signature updated successfully success Email signature updated successful…" at bounding box center [453, 458] width 907 height 916
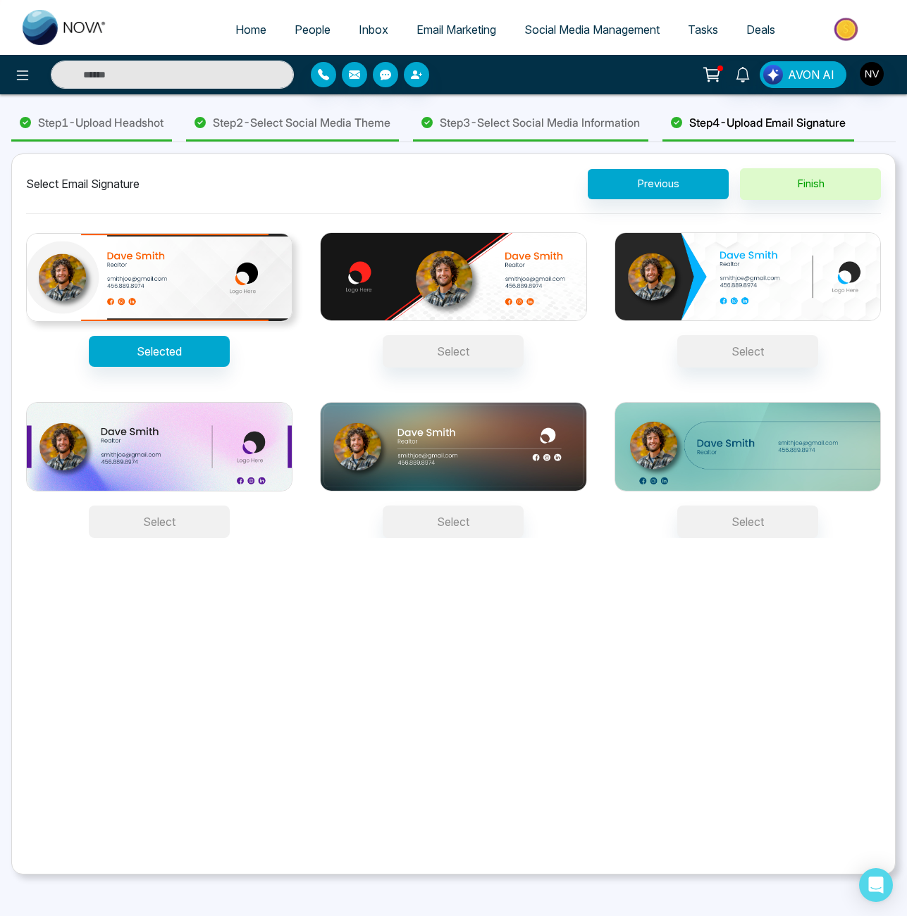
click at [185, 537] on button "Select" at bounding box center [159, 522] width 141 height 32
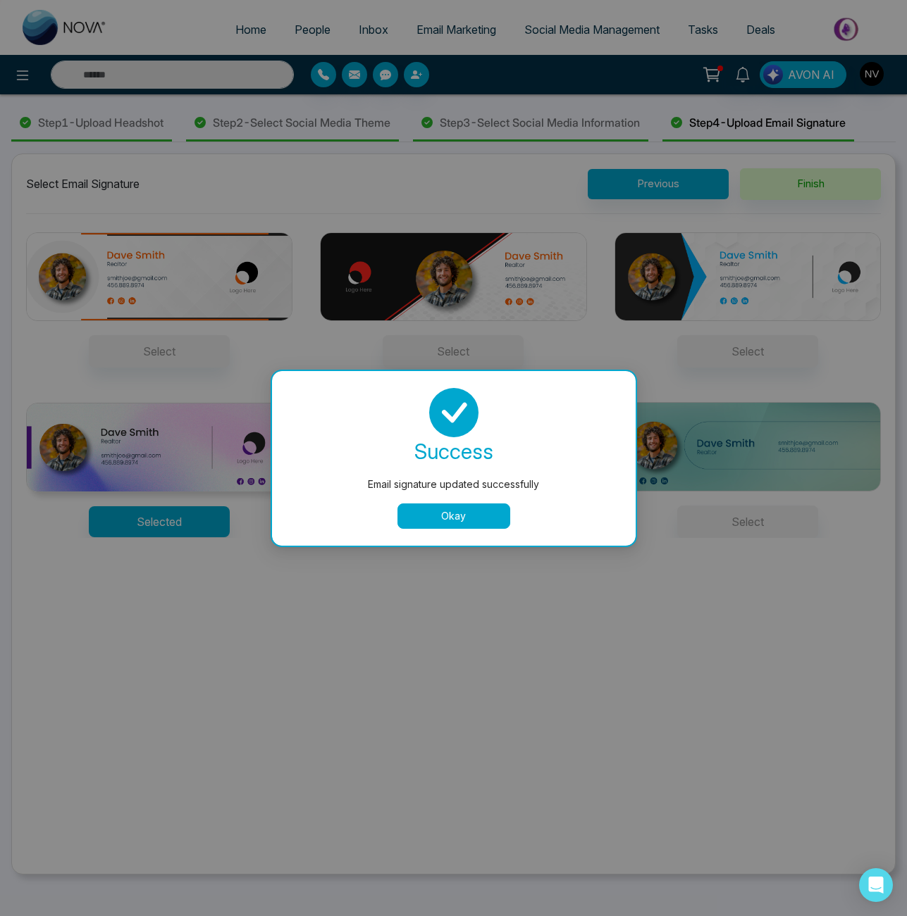
click at [476, 524] on button "Okay" at bounding box center [453, 516] width 113 height 25
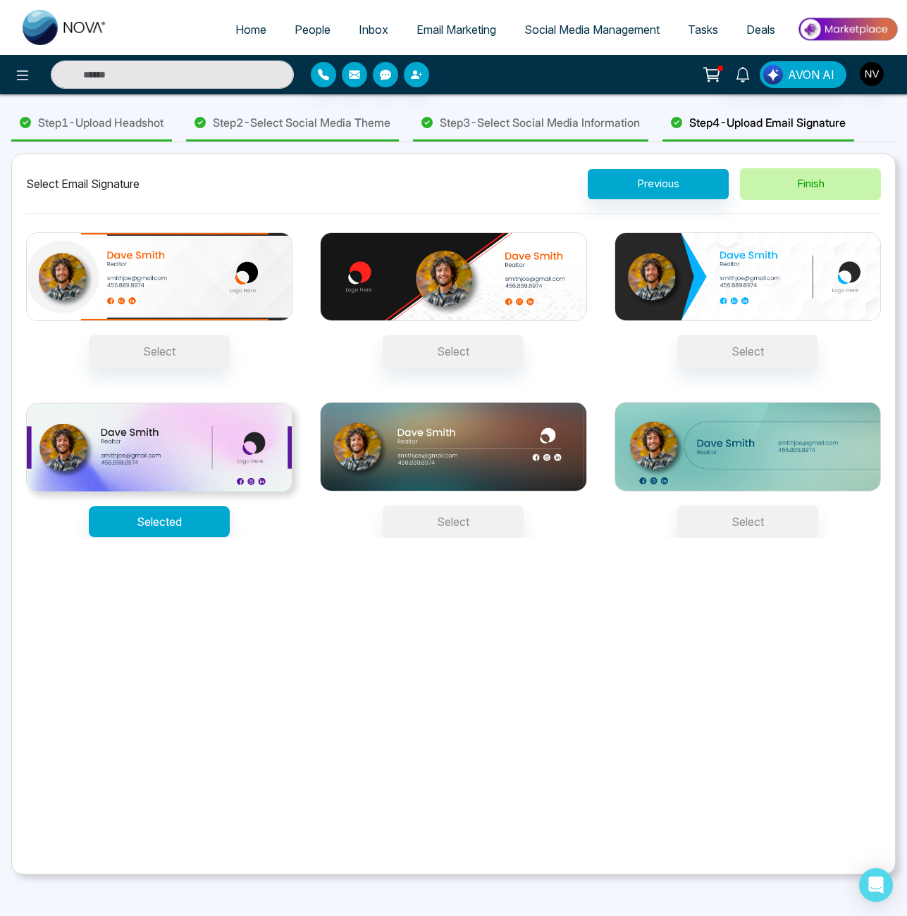
click at [748, 200] on button "Finish" at bounding box center [810, 184] width 141 height 32
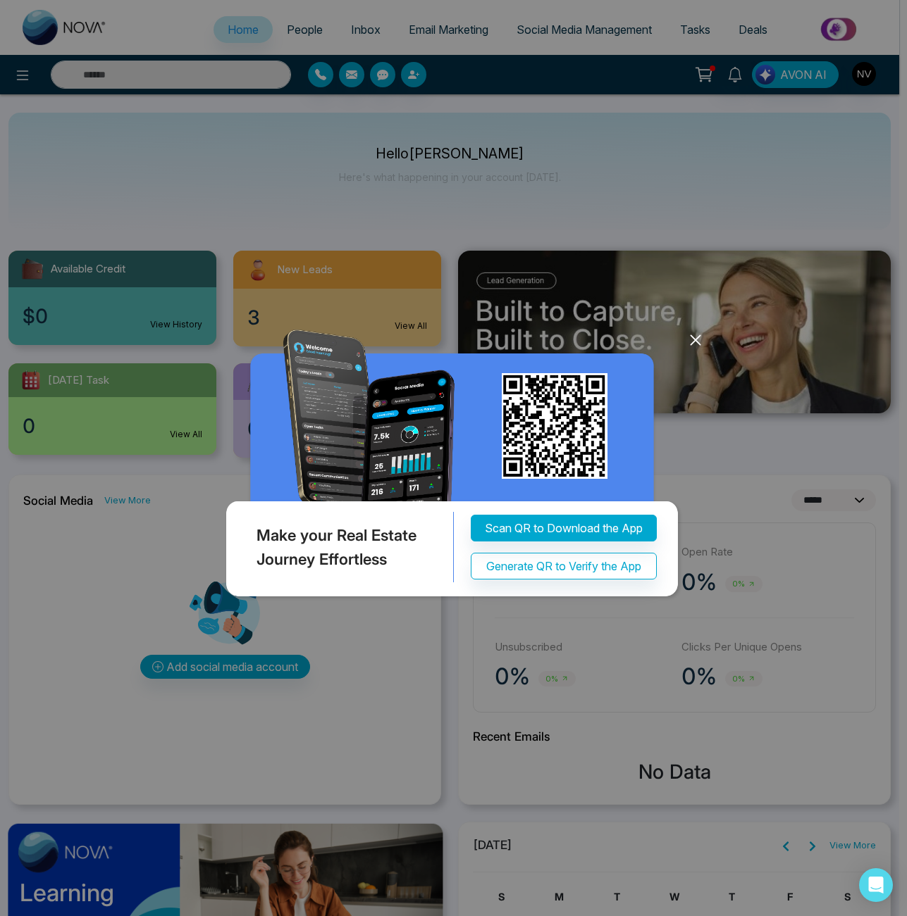
select select "*"
click at [699, 340] on icon at bounding box center [695, 340] width 21 height 21
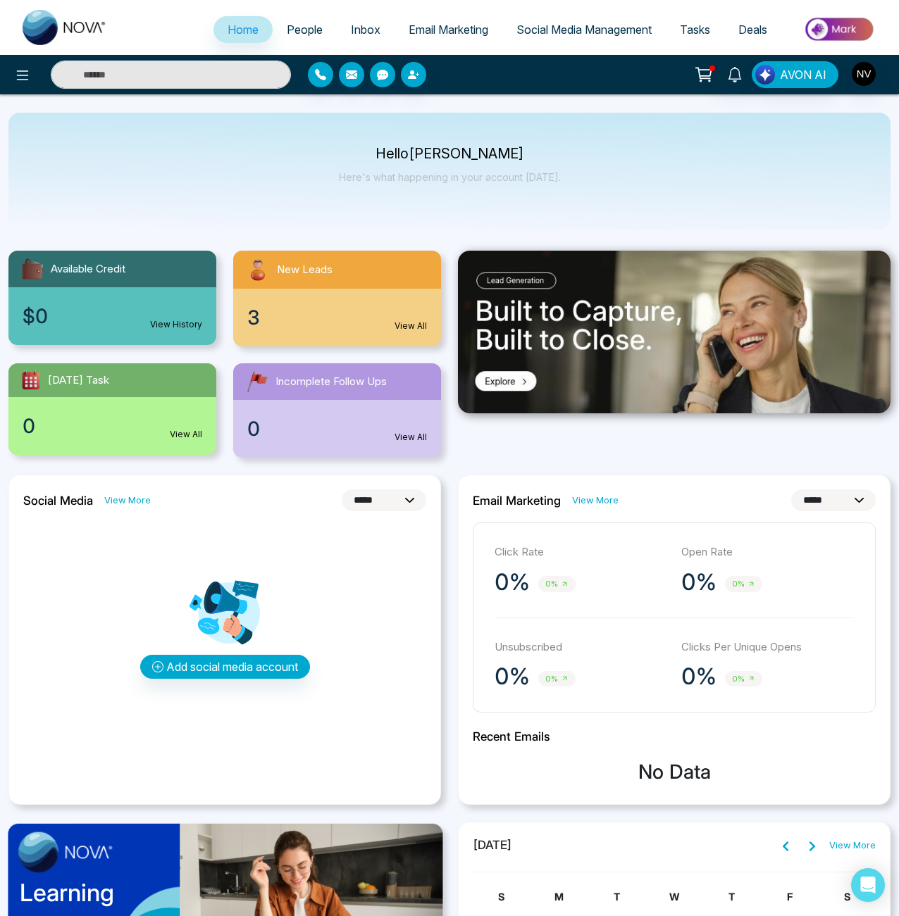
click at [378, 31] on link "Inbox" at bounding box center [366, 29] width 58 height 27
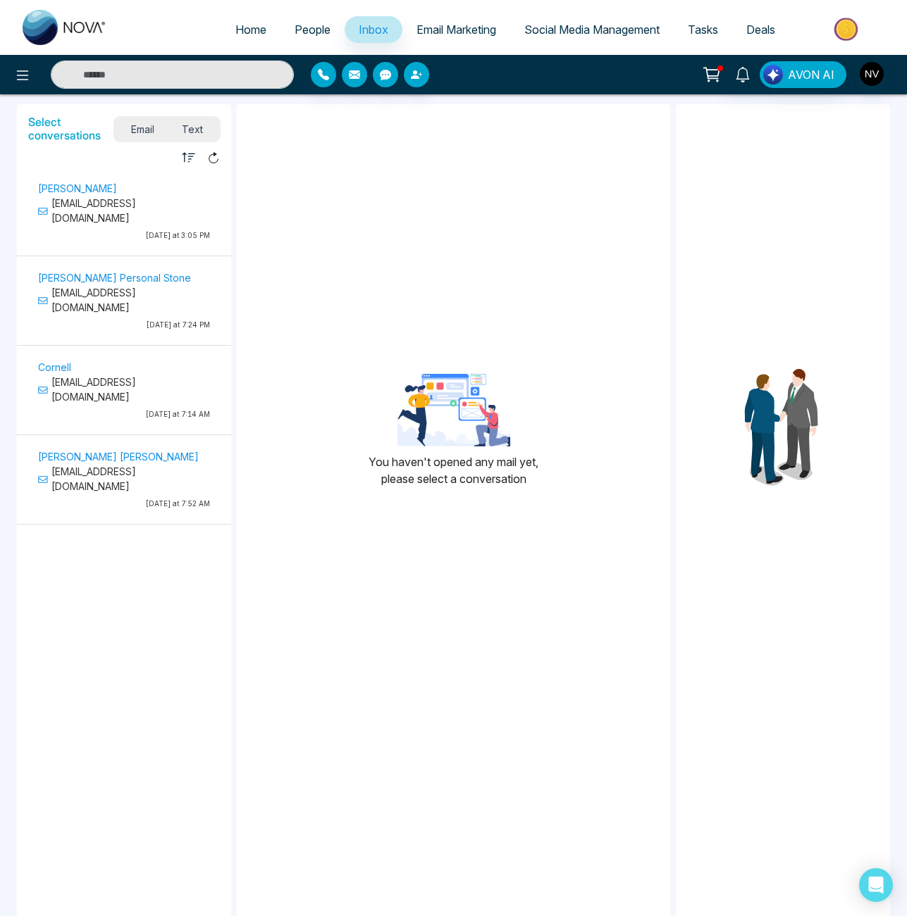
click at [122, 375] on p "[EMAIL_ADDRESS][DOMAIN_NAME]" at bounding box center [124, 390] width 172 height 30
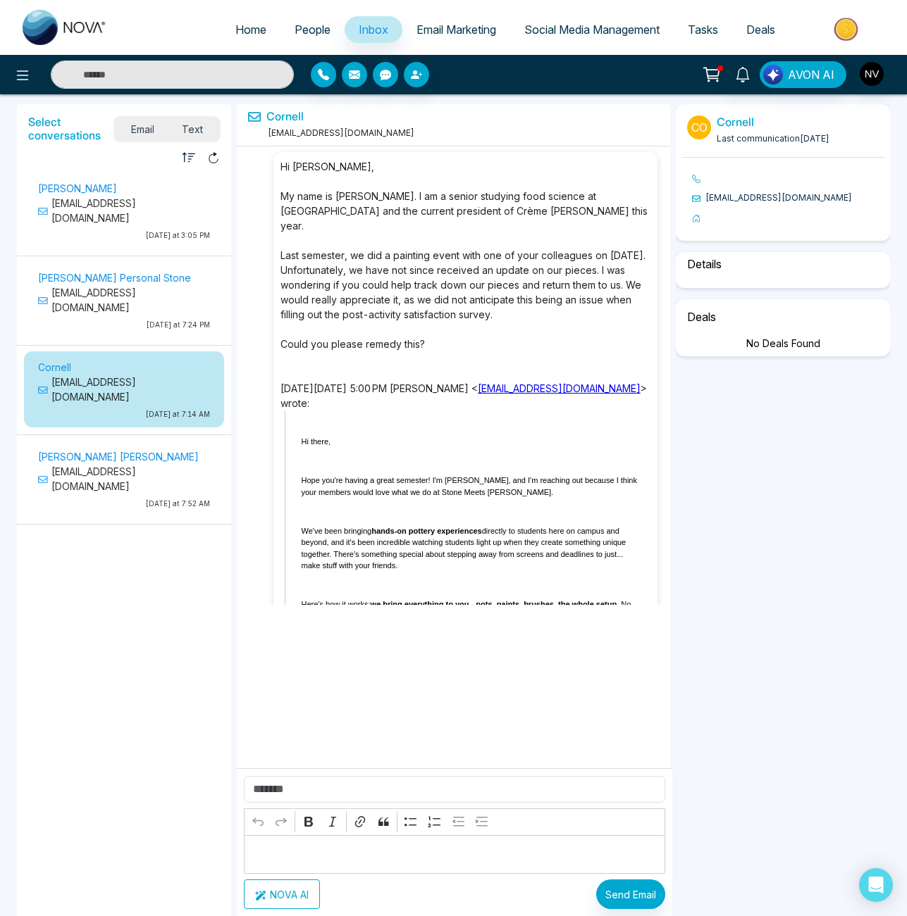
scroll to position [806, 0]
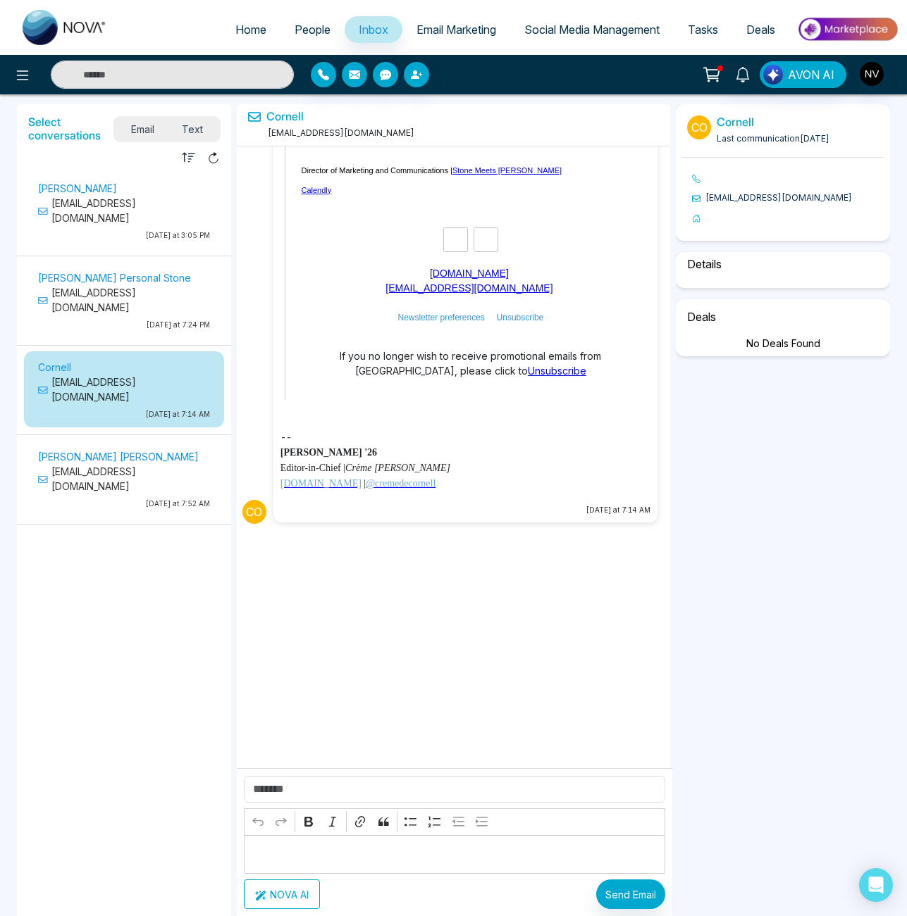
select select "*"
select select "**********"
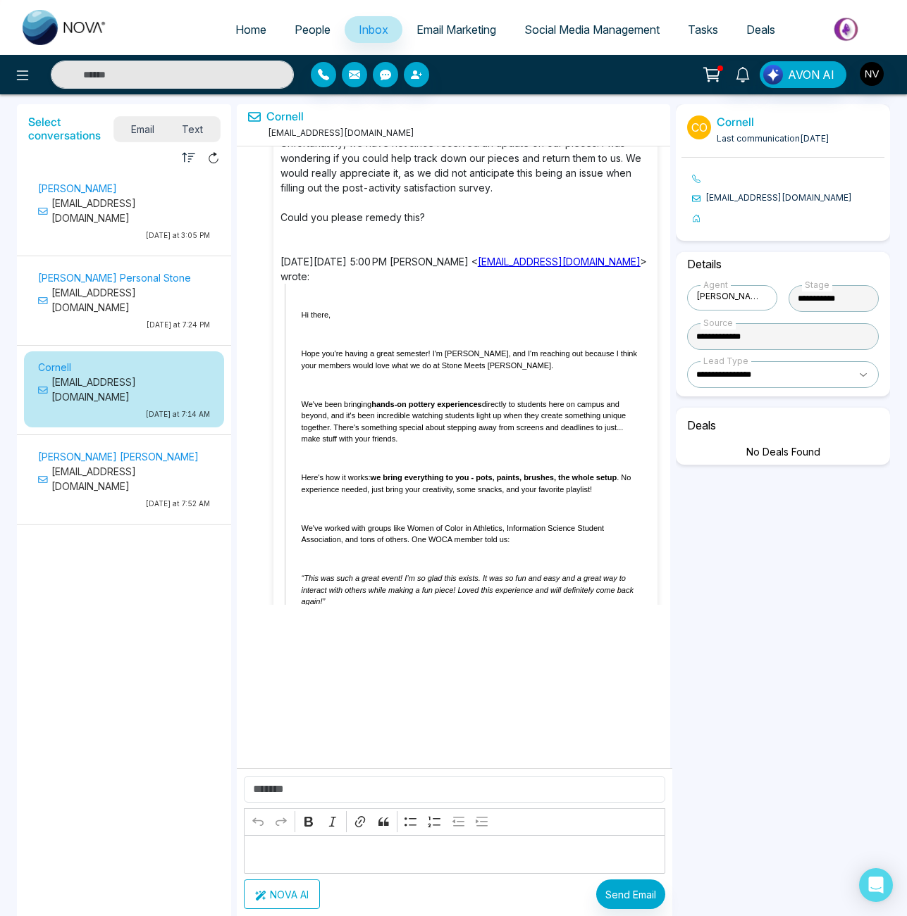
scroll to position [0, 0]
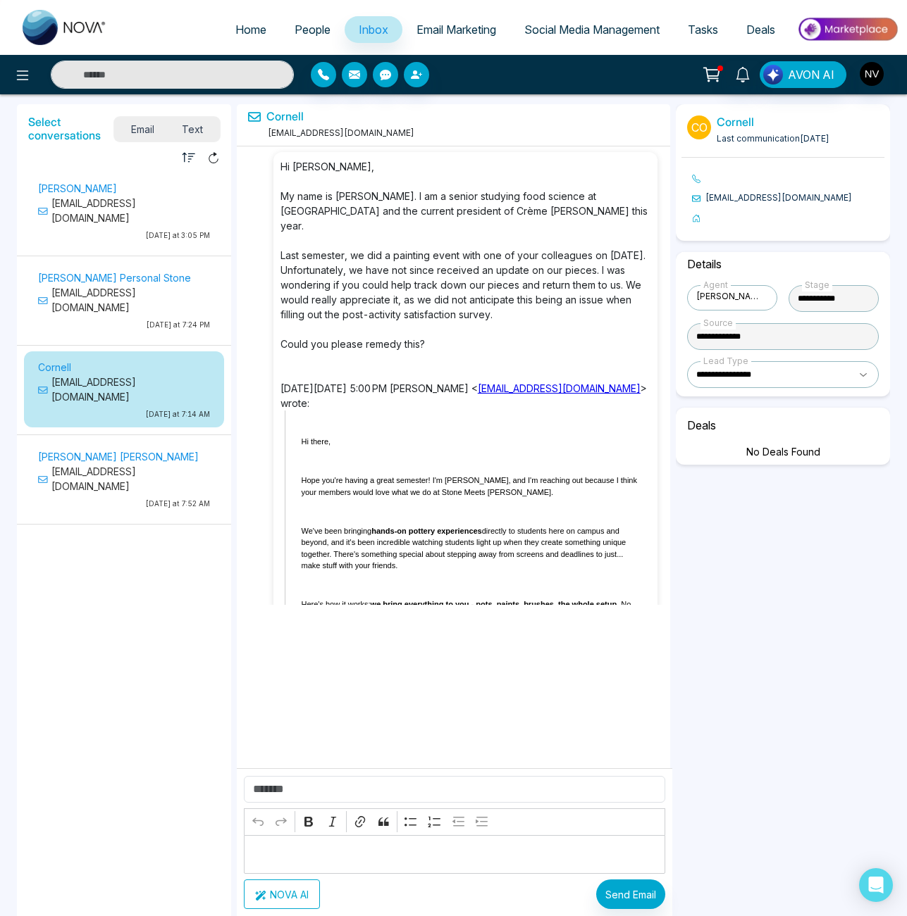
click at [130, 449] on p "[PERSON_NAME] [PERSON_NAME]" at bounding box center [124, 456] width 172 height 15
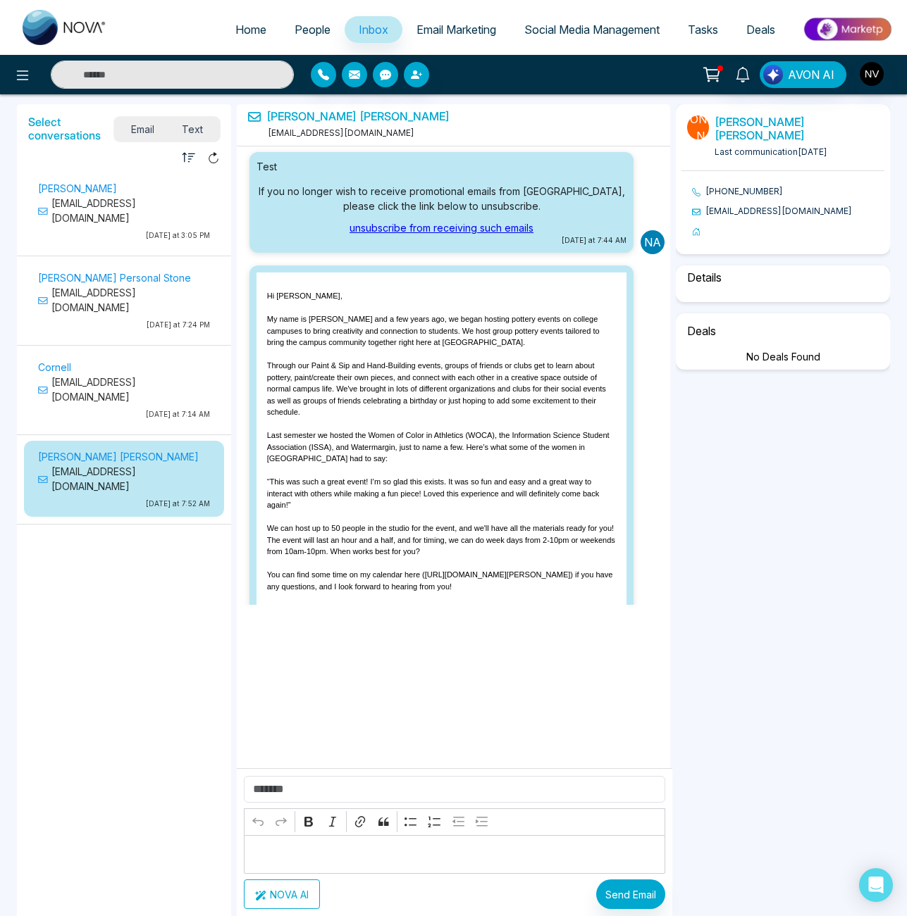
scroll to position [510, 0]
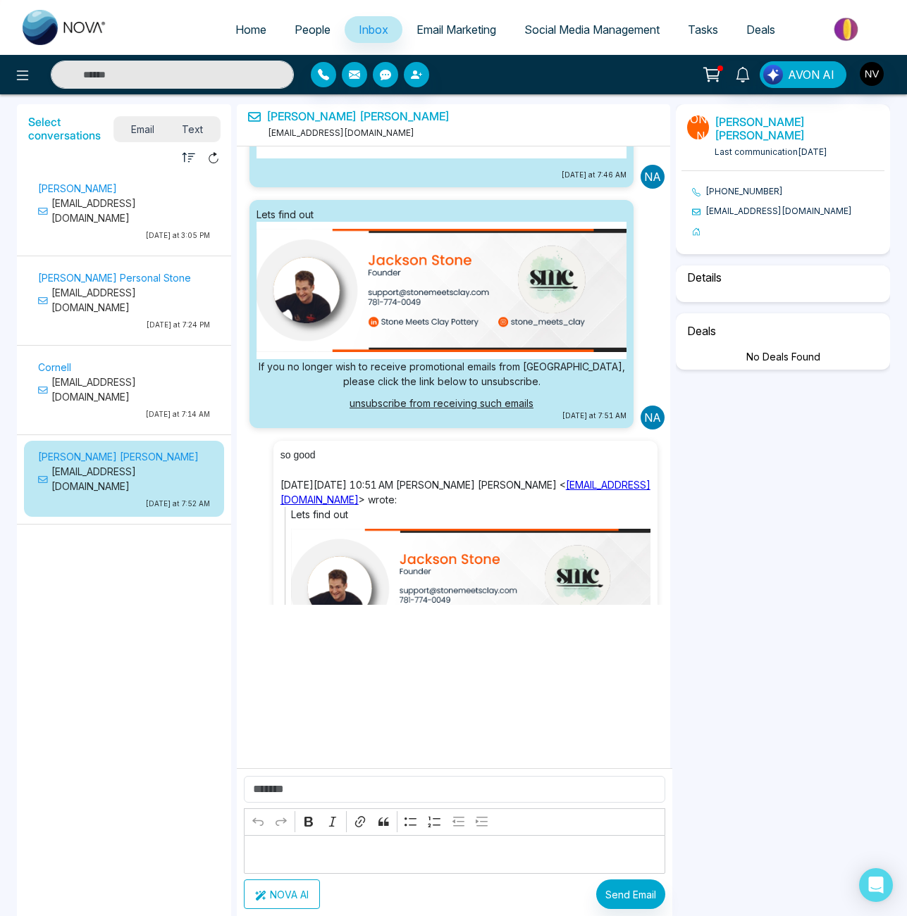
select select "*"
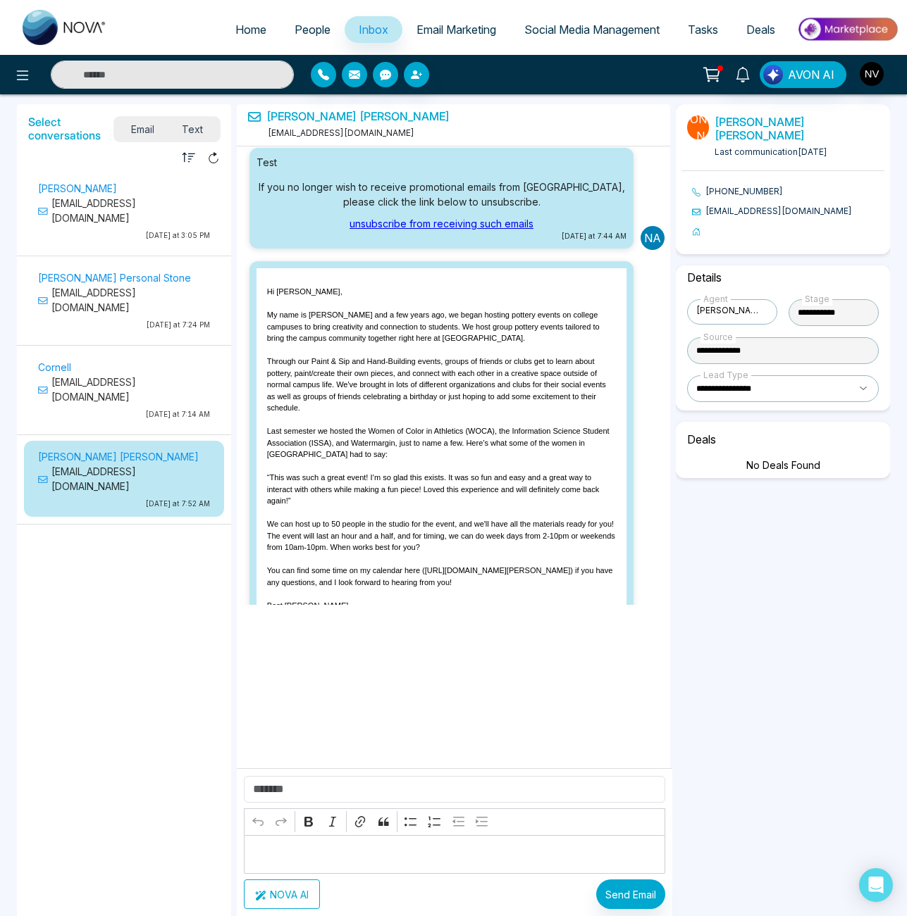
scroll to position [0, 0]
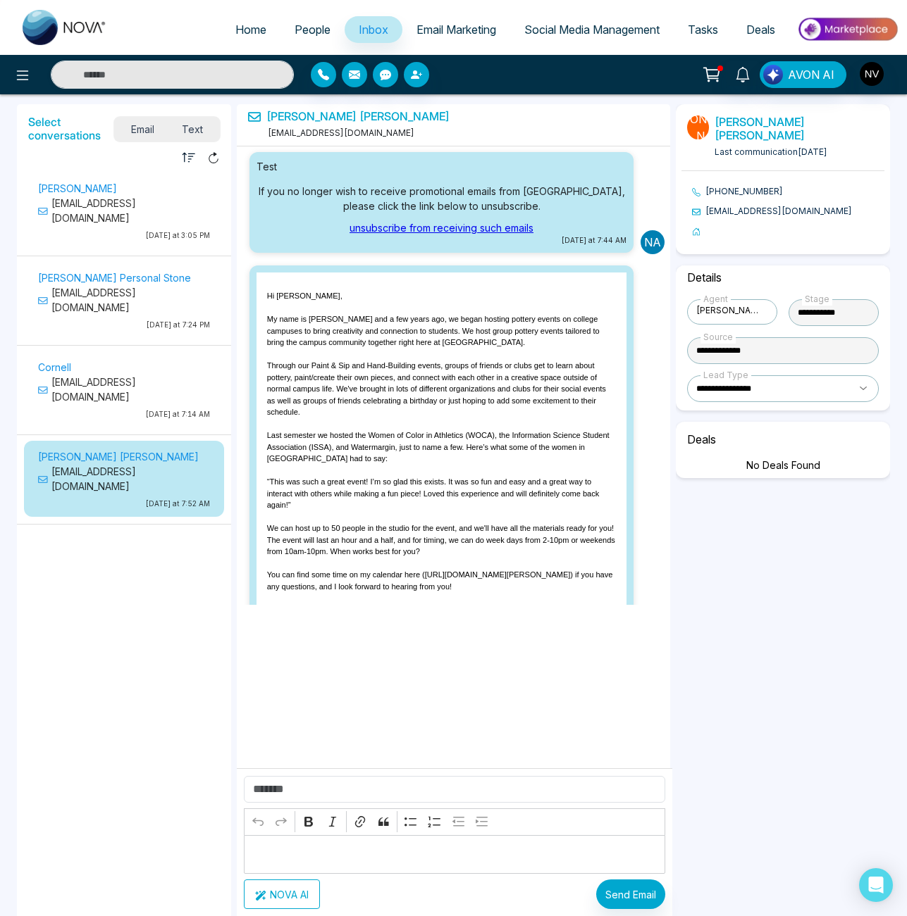
click at [98, 189] on p "[PERSON_NAME]" at bounding box center [124, 188] width 172 height 15
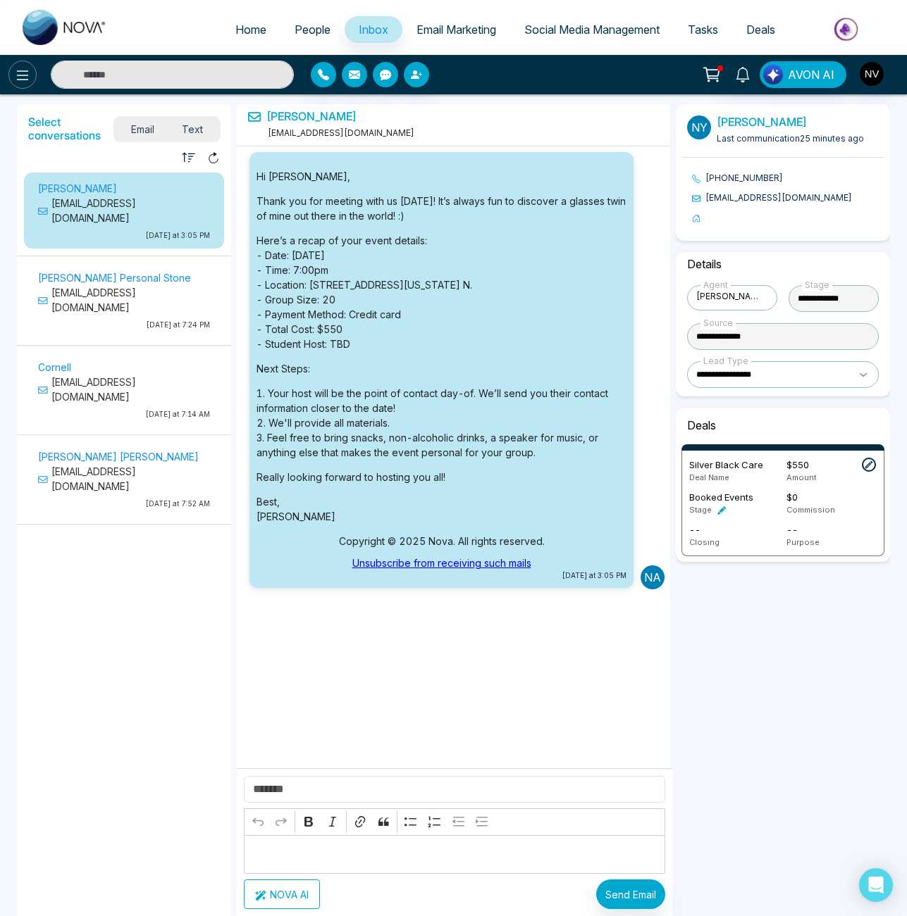
click at [25, 74] on icon at bounding box center [22, 75] width 17 height 17
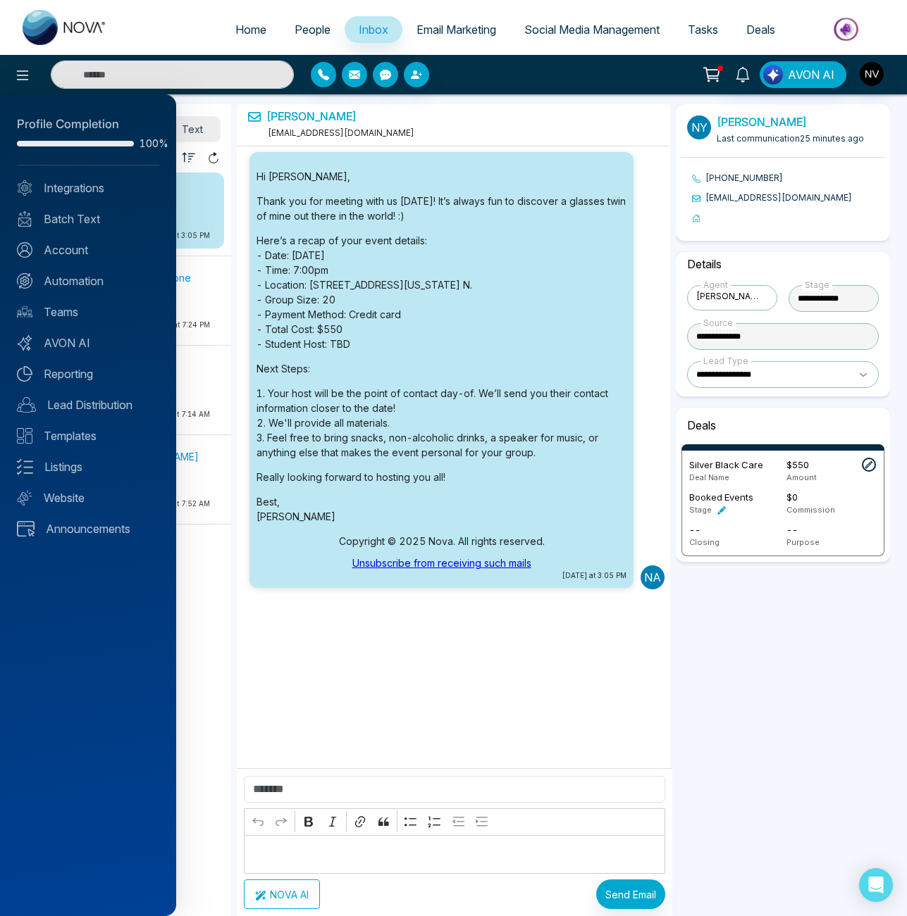
click at [447, 135] on div at bounding box center [453, 458] width 907 height 916
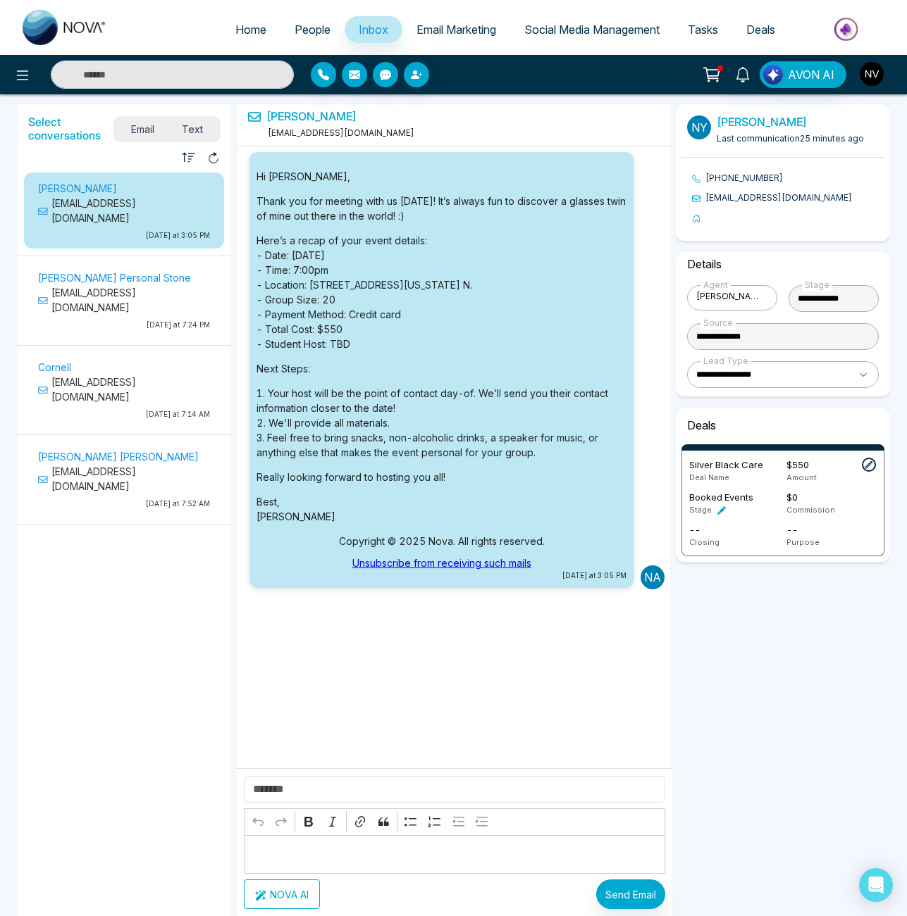
click at [882, 65] on button "button" at bounding box center [871, 73] width 25 height 25
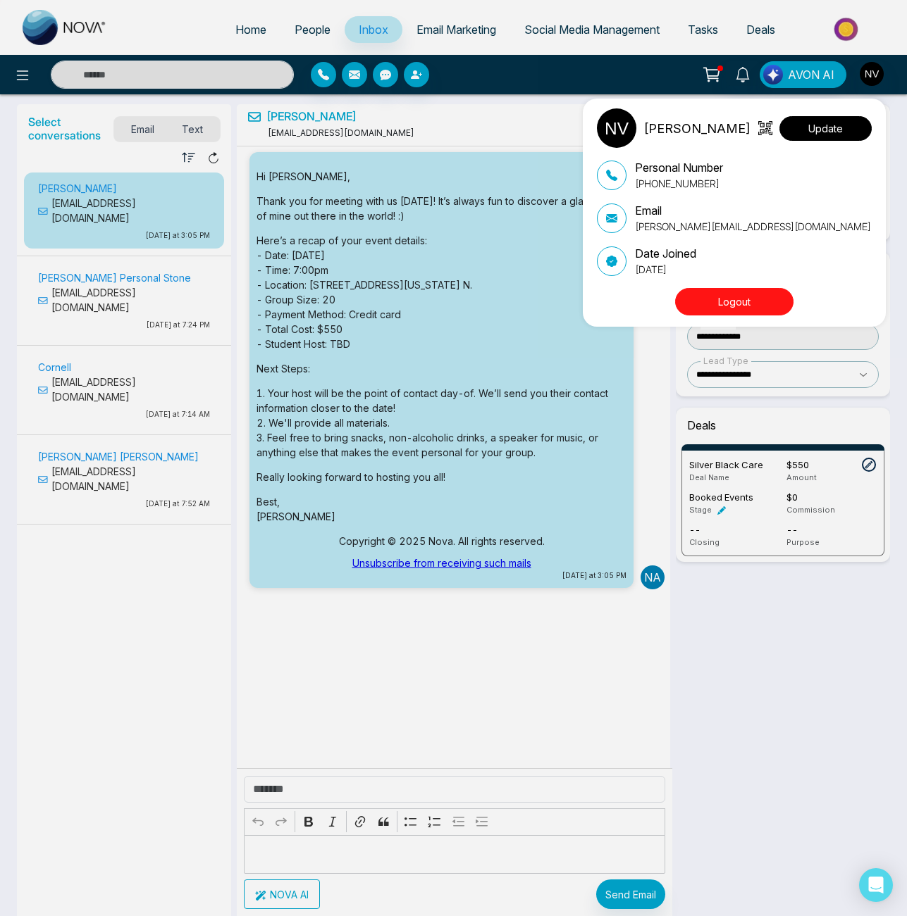
click at [804, 130] on button "Update" at bounding box center [825, 128] width 92 height 25
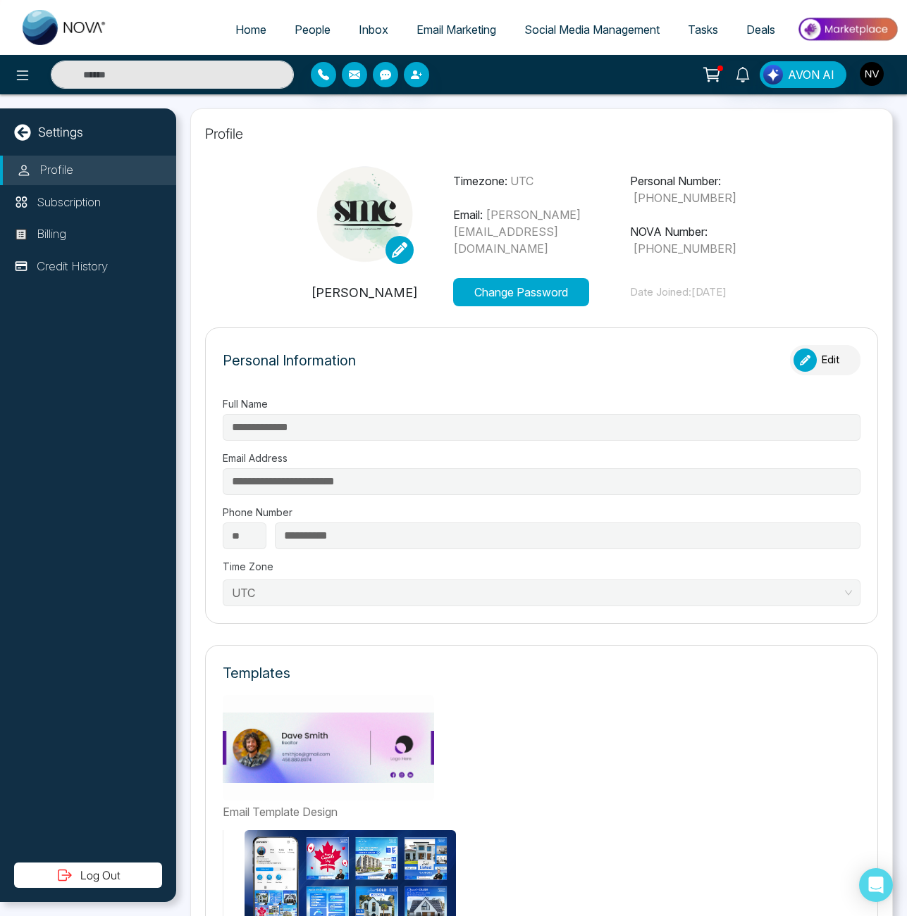
click at [257, 275] on section "Change Image Remove Image Timezone: UTC Email: [PERSON_NAME][EMAIL_ADDRESS][DOM…" at bounding box center [541, 236] width 673 height 141
click at [825, 366] on button "Edit" at bounding box center [825, 360] width 70 height 30
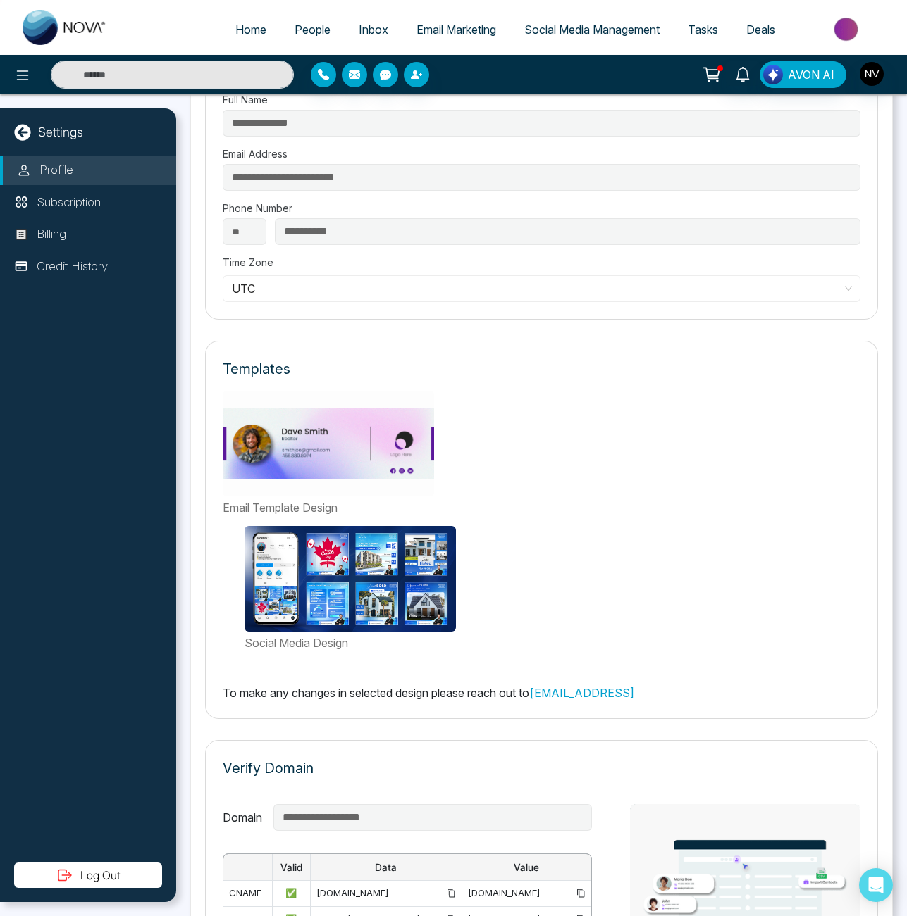
scroll to position [310, 0]
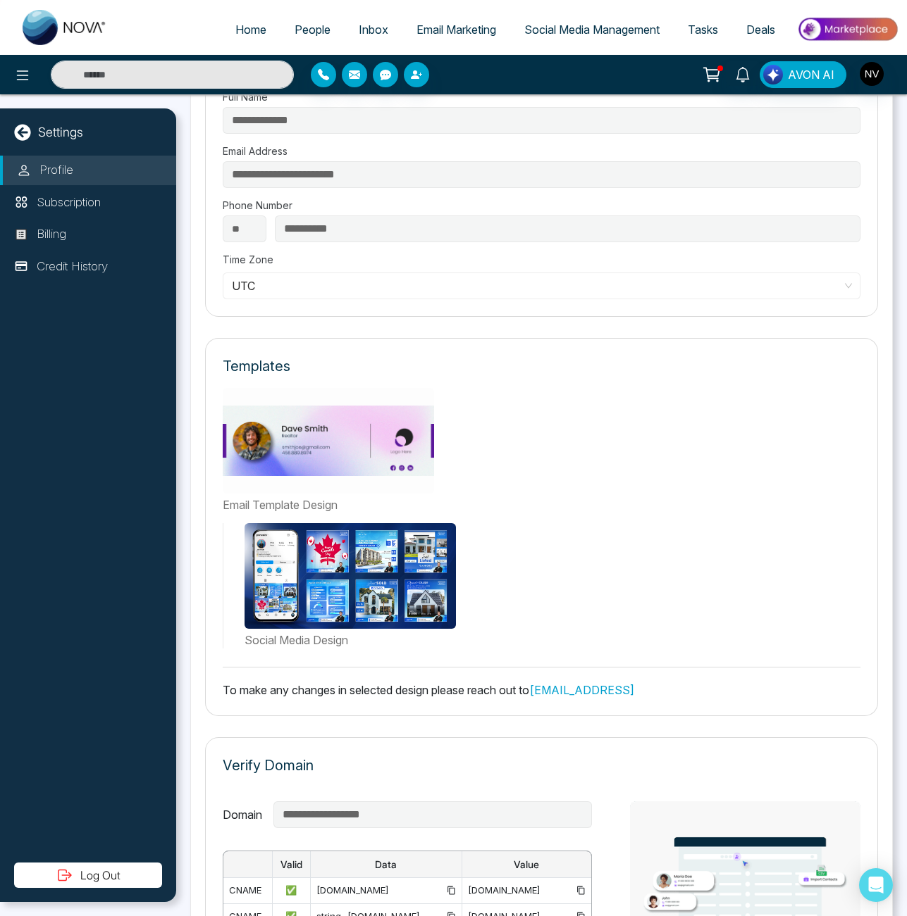
click at [323, 452] on img at bounding box center [328, 441] width 211 height 106
click at [327, 442] on img at bounding box center [328, 441] width 211 height 106
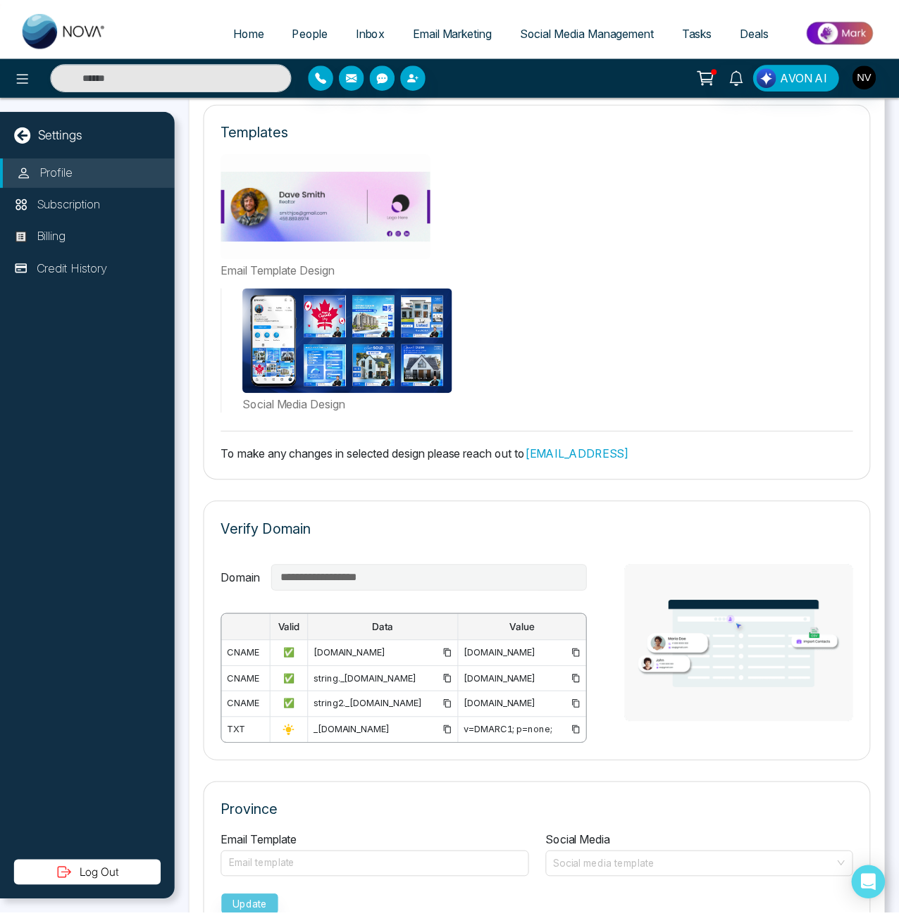
scroll to position [603, 0]
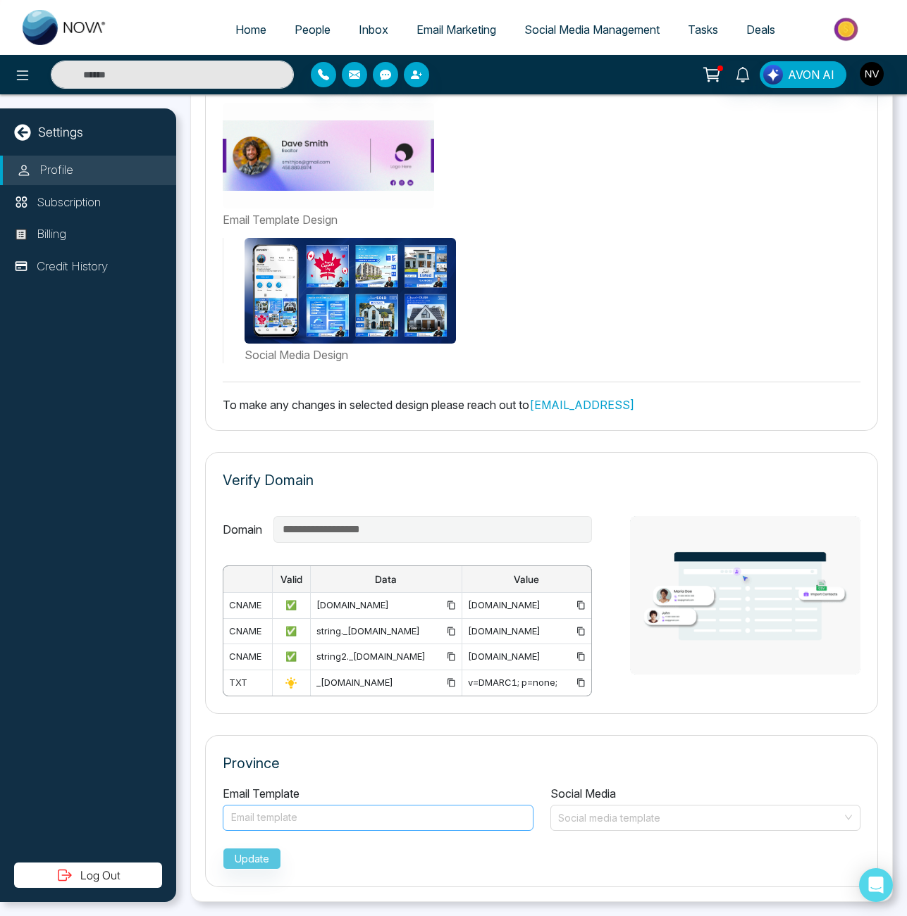
click at [382, 819] on div at bounding box center [377, 818] width 295 height 17
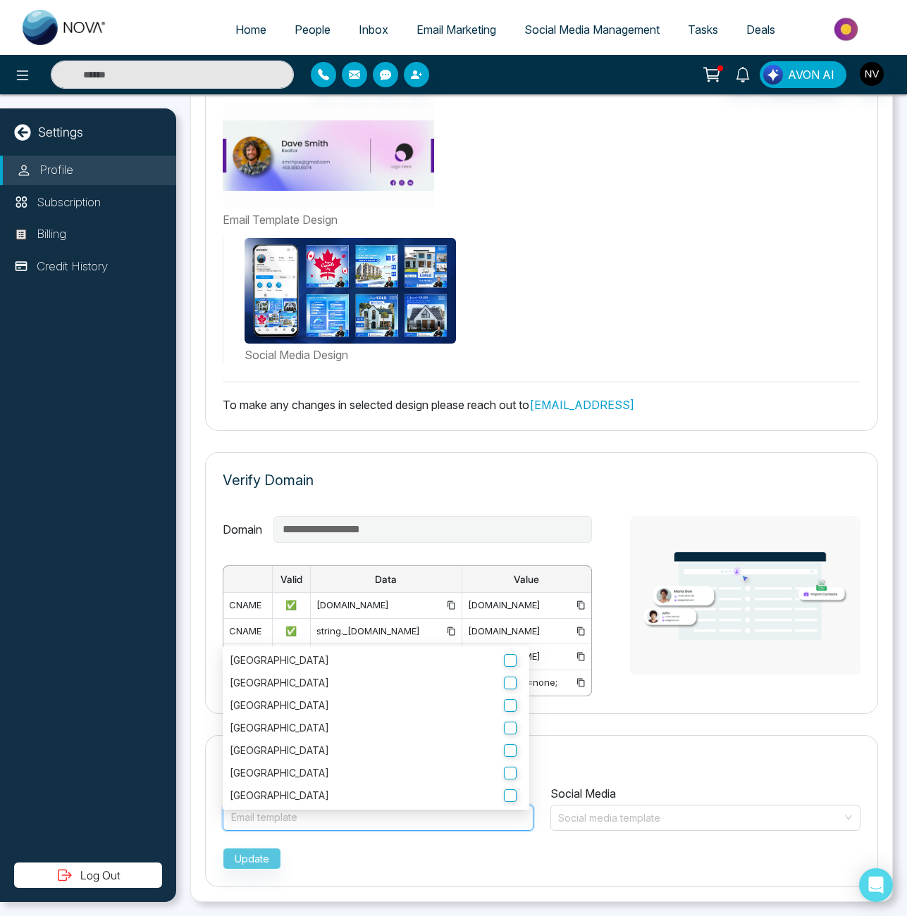
click at [557, 292] on div "Social Media Design" at bounding box center [541, 300] width 637 height 125
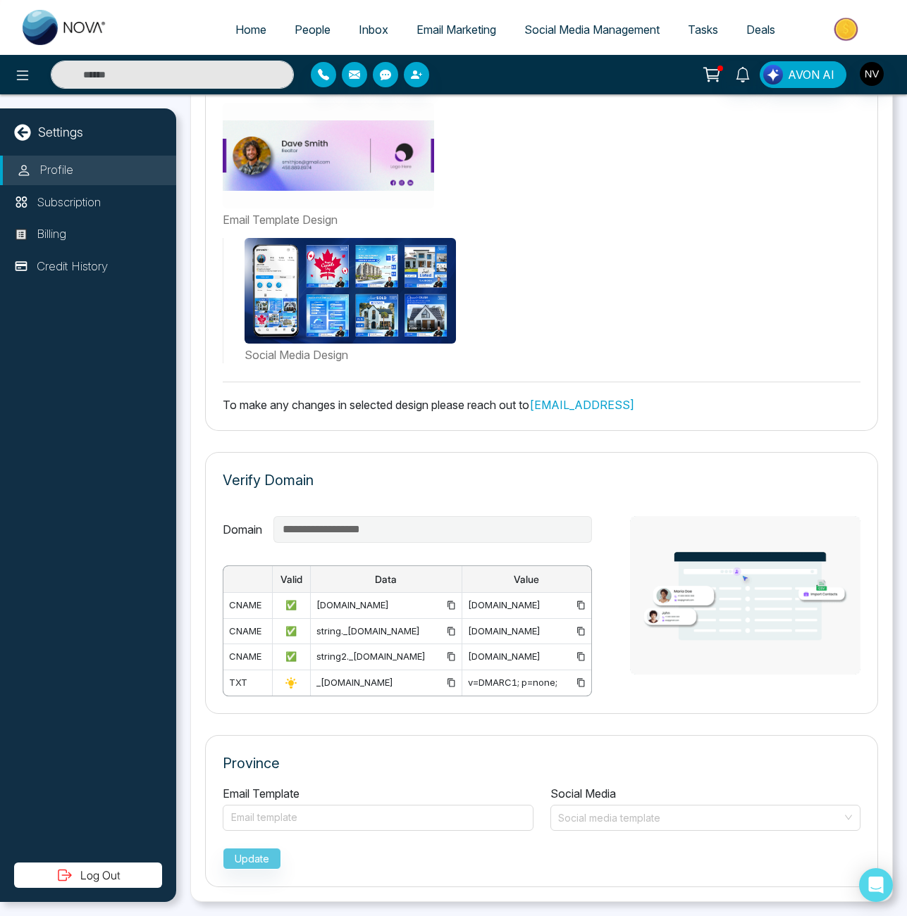
click at [442, 39] on link "Email Marketing" at bounding box center [456, 29] width 108 height 27
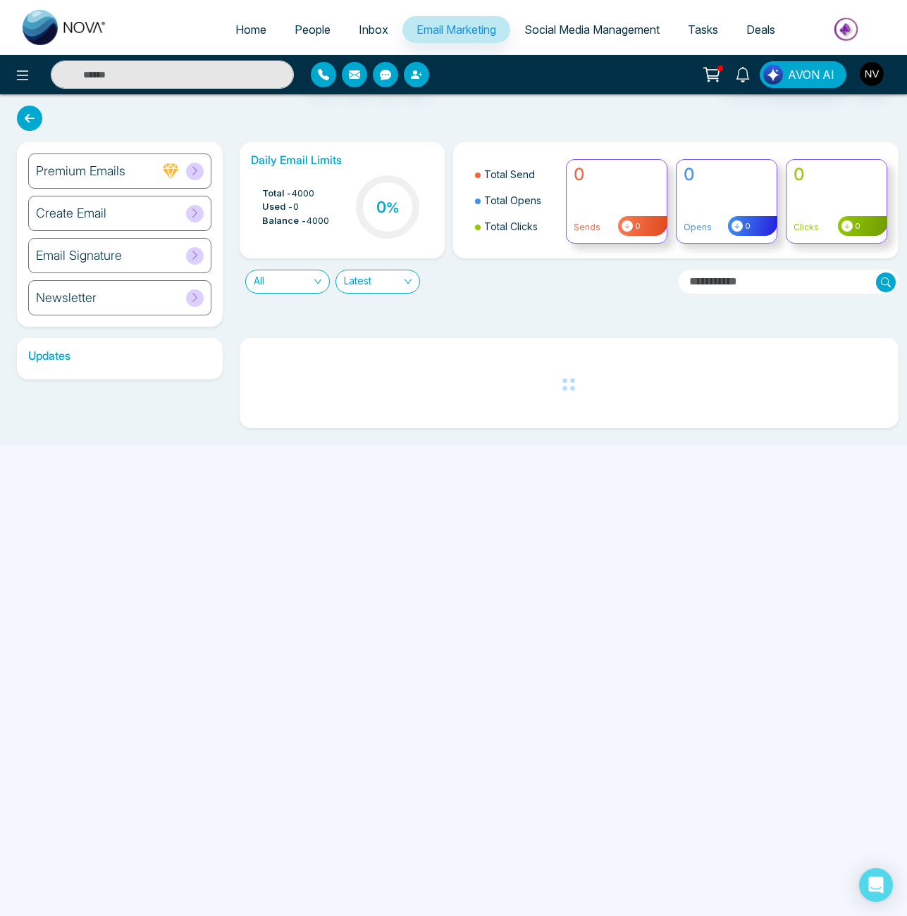
click at [137, 262] on div "Email Signature" at bounding box center [119, 255] width 183 height 35
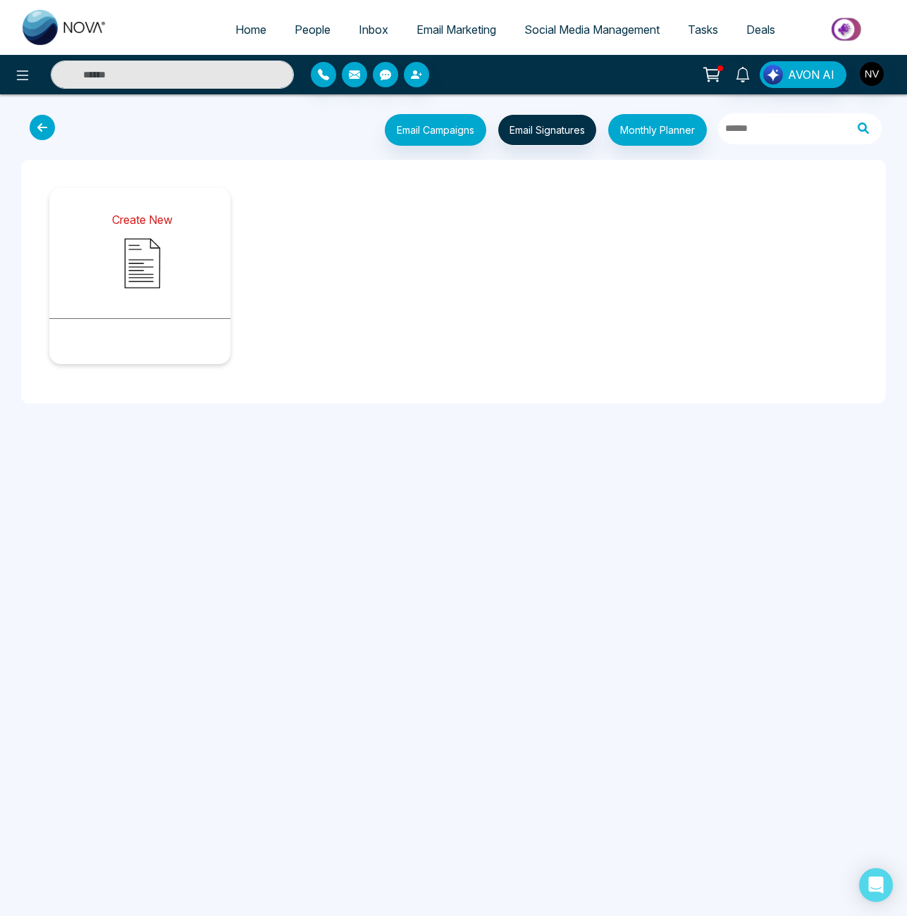
click at [137, 243] on img at bounding box center [142, 263] width 70 height 70
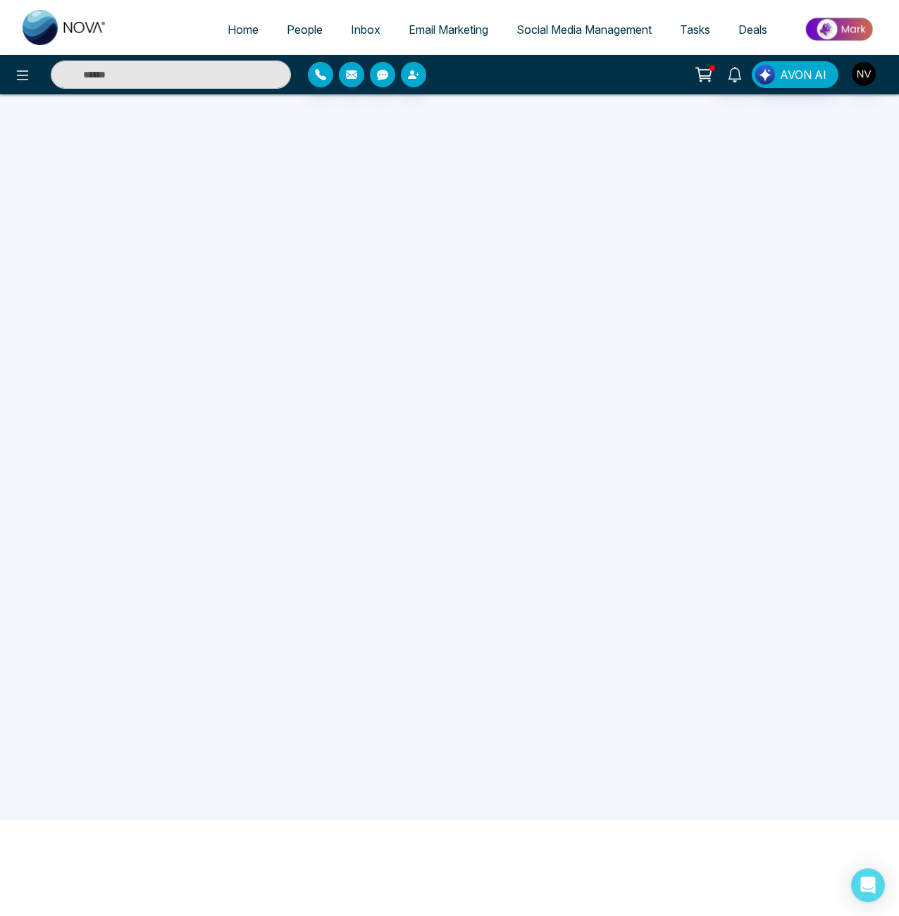
scroll to position [113, 0]
click at [429, 24] on span "Email Marketing" at bounding box center [449, 30] width 80 height 14
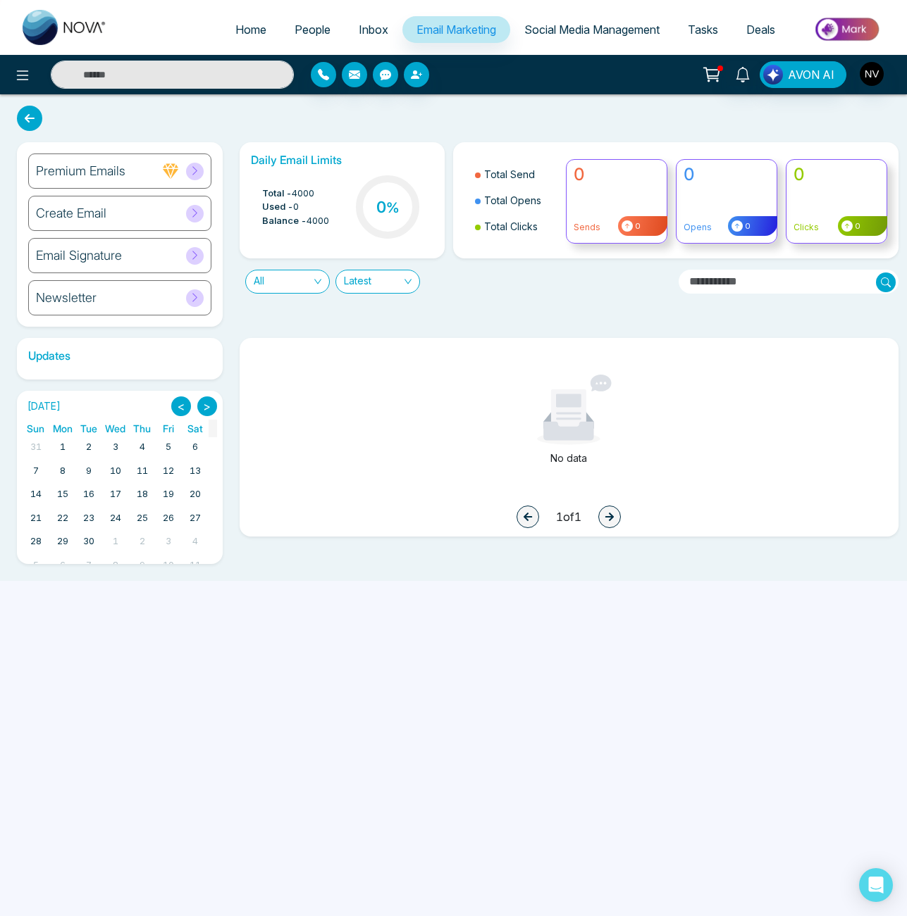
click at [100, 214] on h6 "Create Email" at bounding box center [71, 213] width 70 height 15
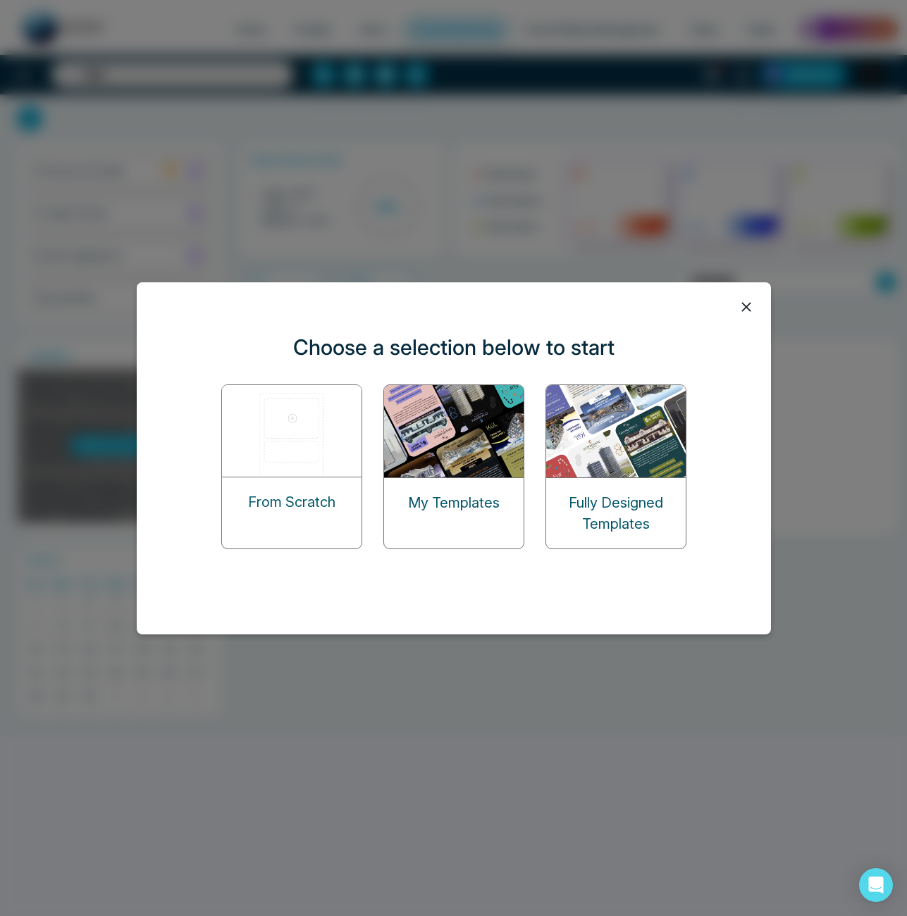
click at [312, 507] on p "From Scratch" at bounding box center [291, 502] width 87 height 21
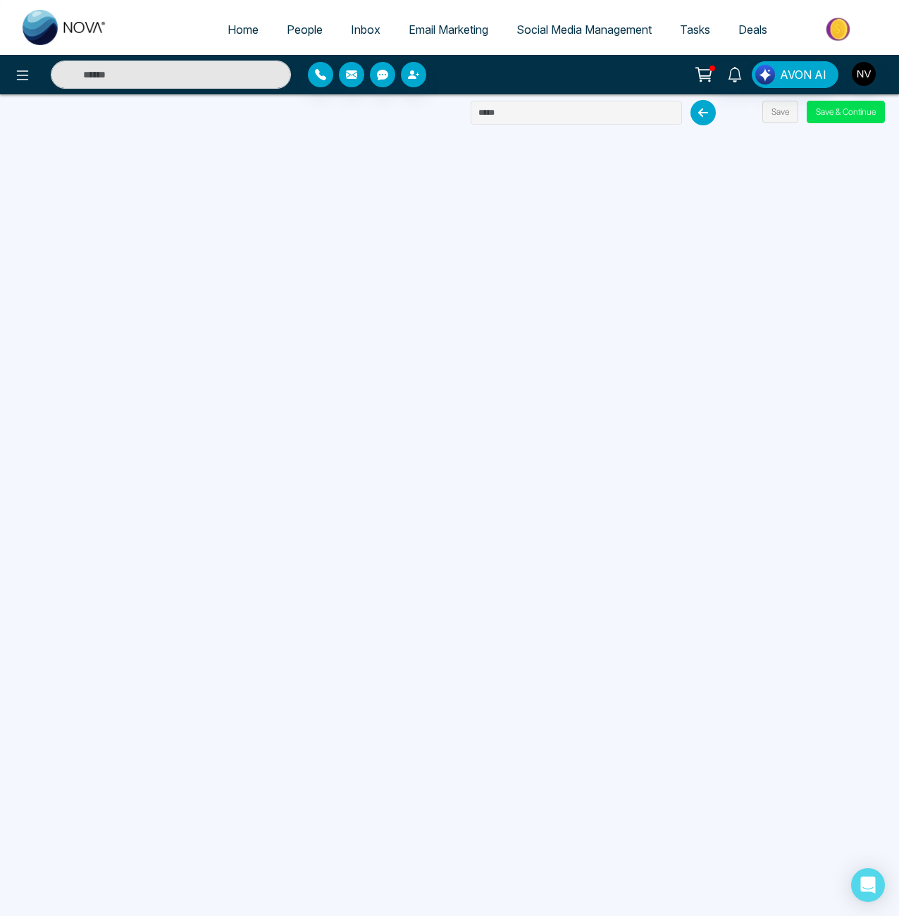
click at [359, 20] on link "Inbox" at bounding box center [366, 29] width 58 height 27
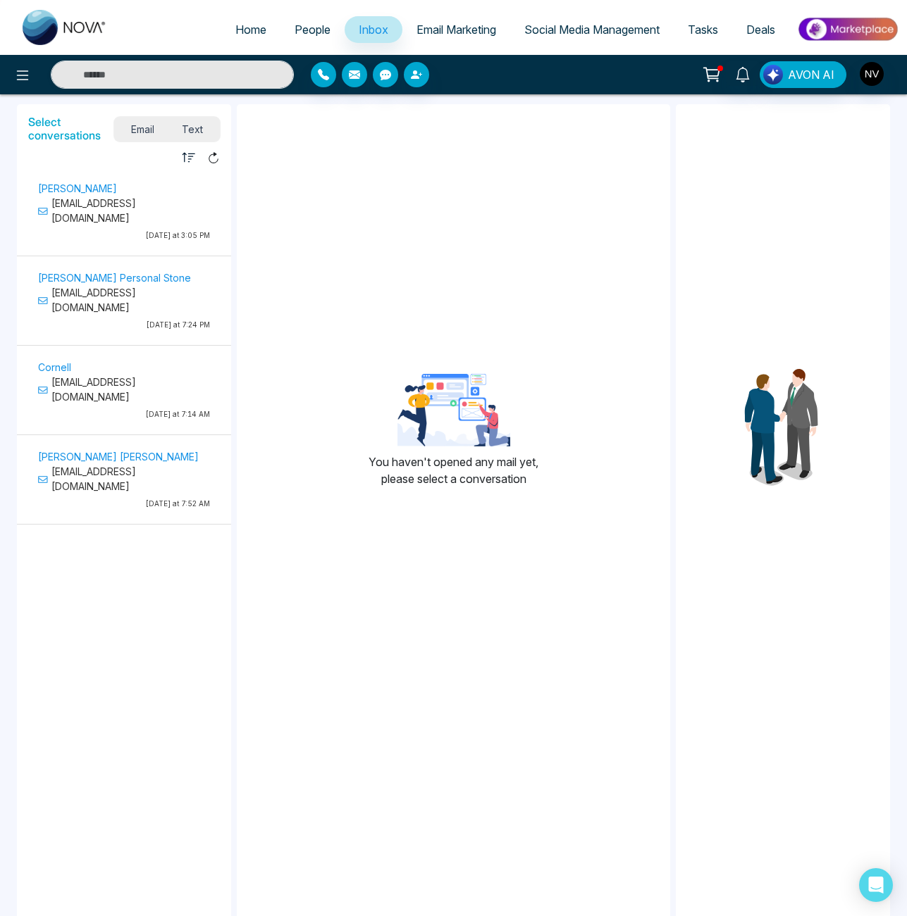
click at [196, 133] on span "Text" at bounding box center [192, 129] width 49 height 19
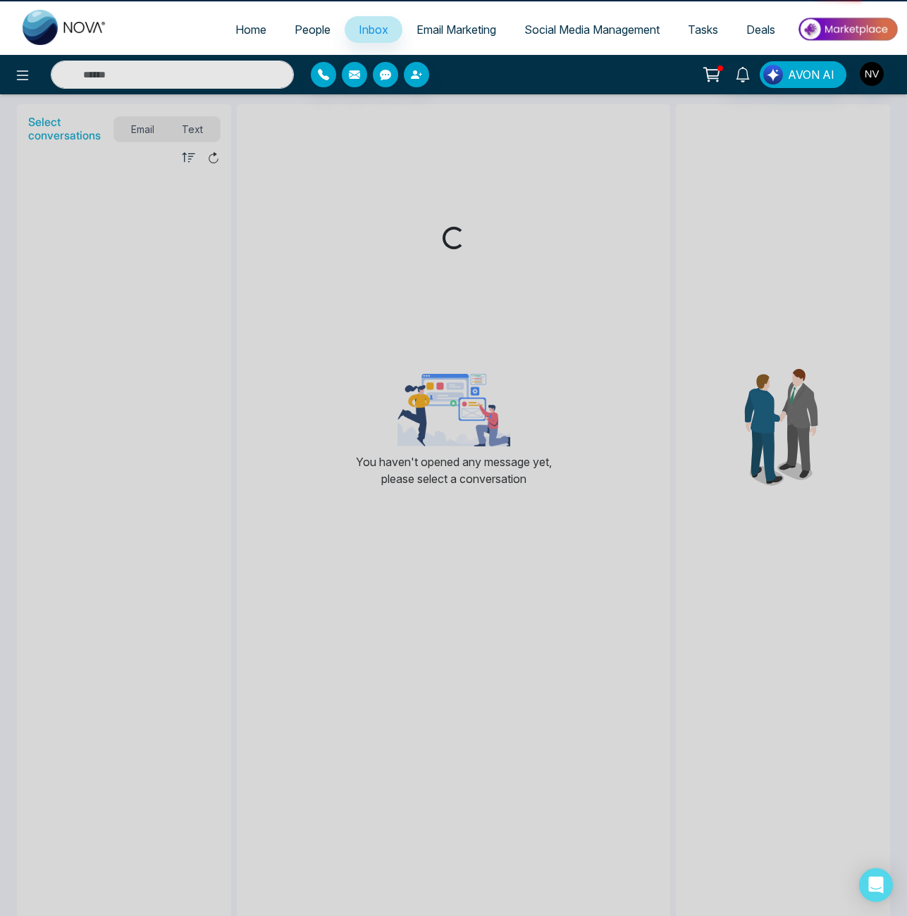
click at [143, 129] on div "Loading..." at bounding box center [453, 458] width 907 height 916
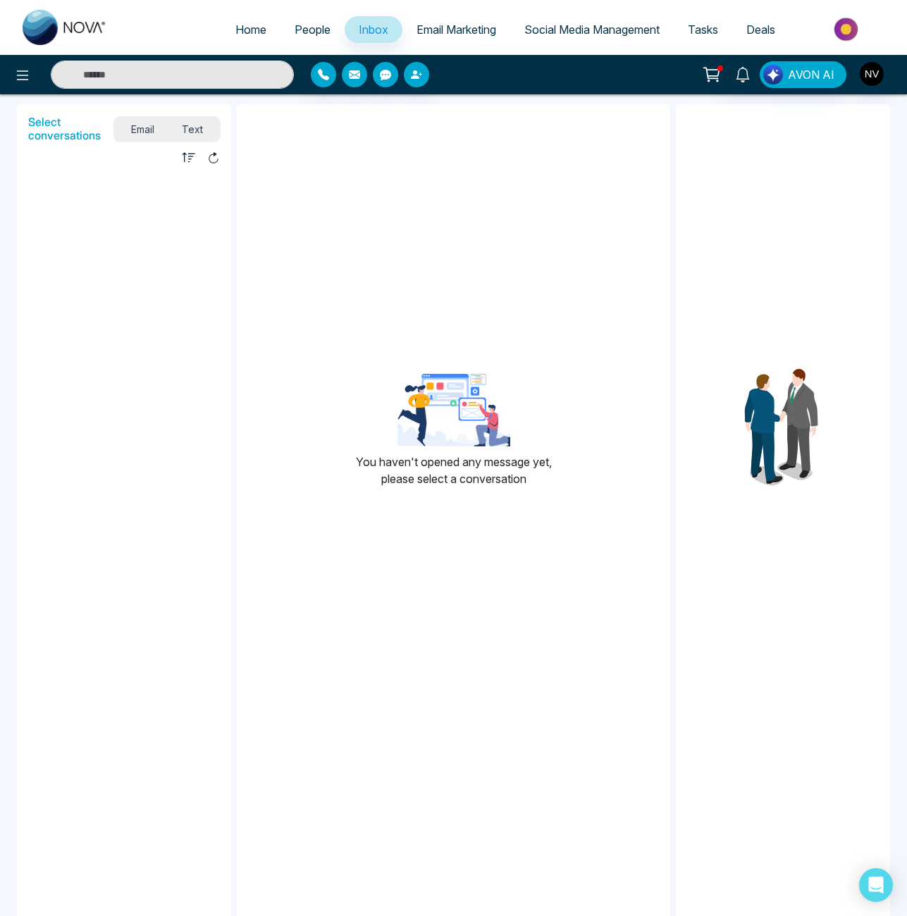
click at [137, 129] on span "Email" at bounding box center [142, 129] width 51 height 19
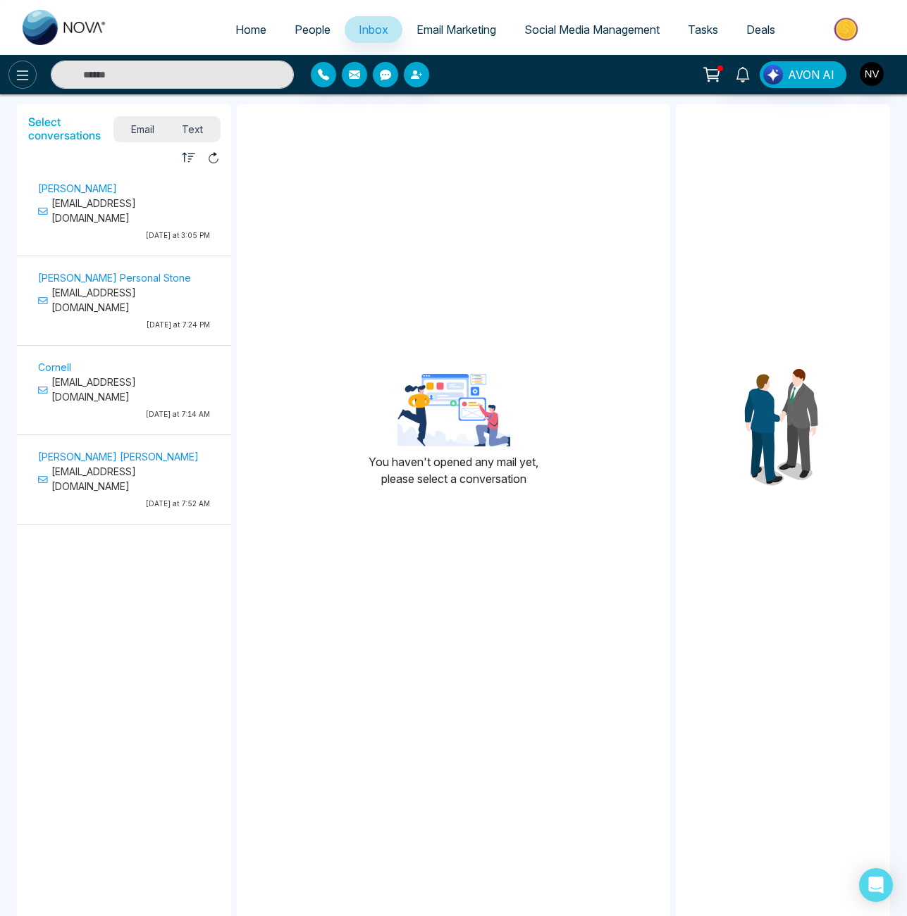
click at [15, 79] on icon at bounding box center [22, 75] width 17 height 17
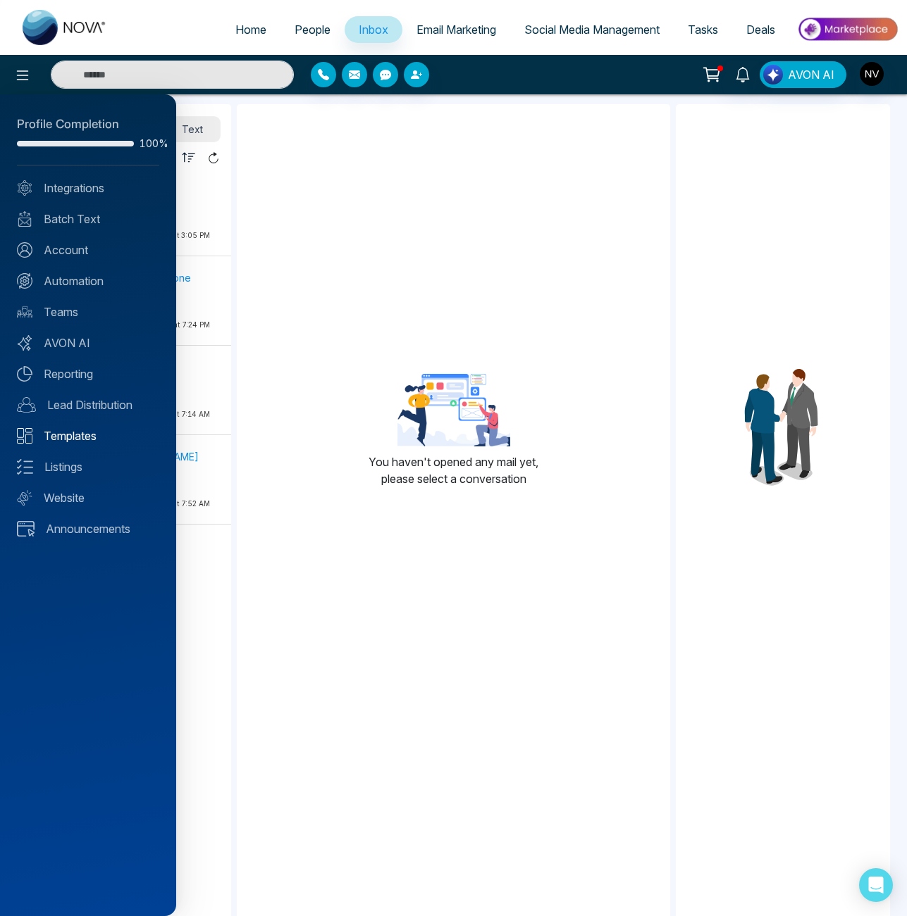
click at [80, 435] on link "Templates" at bounding box center [88, 436] width 142 height 17
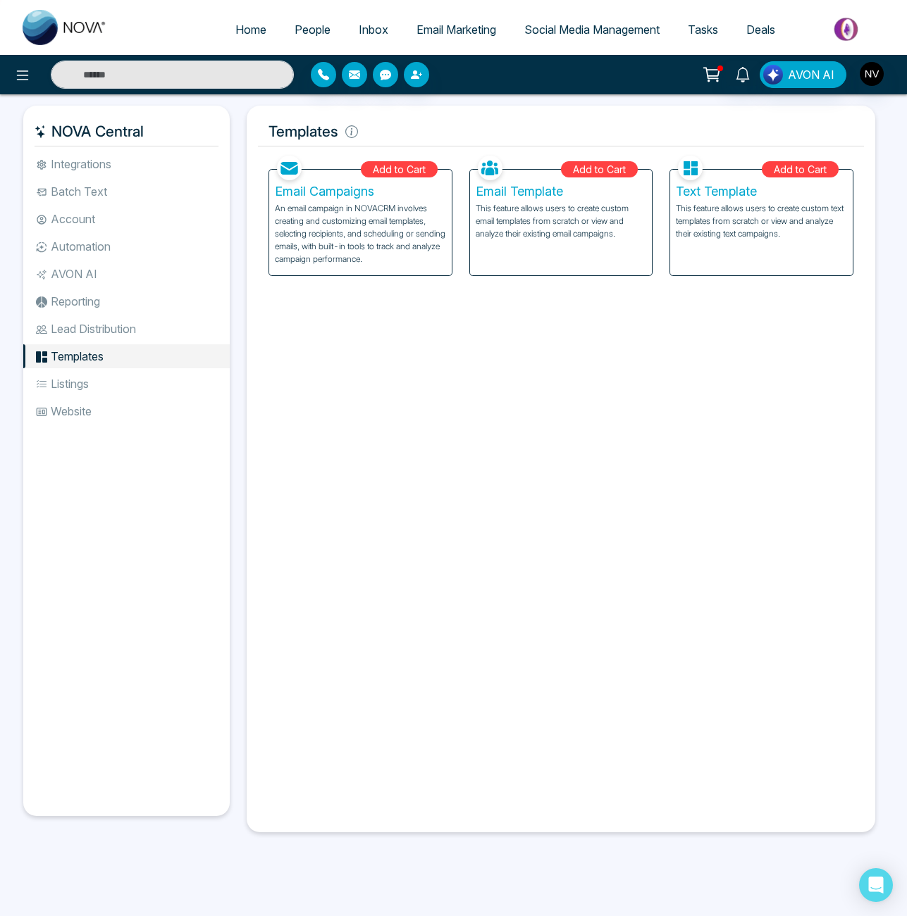
click at [549, 235] on p "This feature allows users to create custom email templates from scratch or view…" at bounding box center [560, 221] width 171 height 38
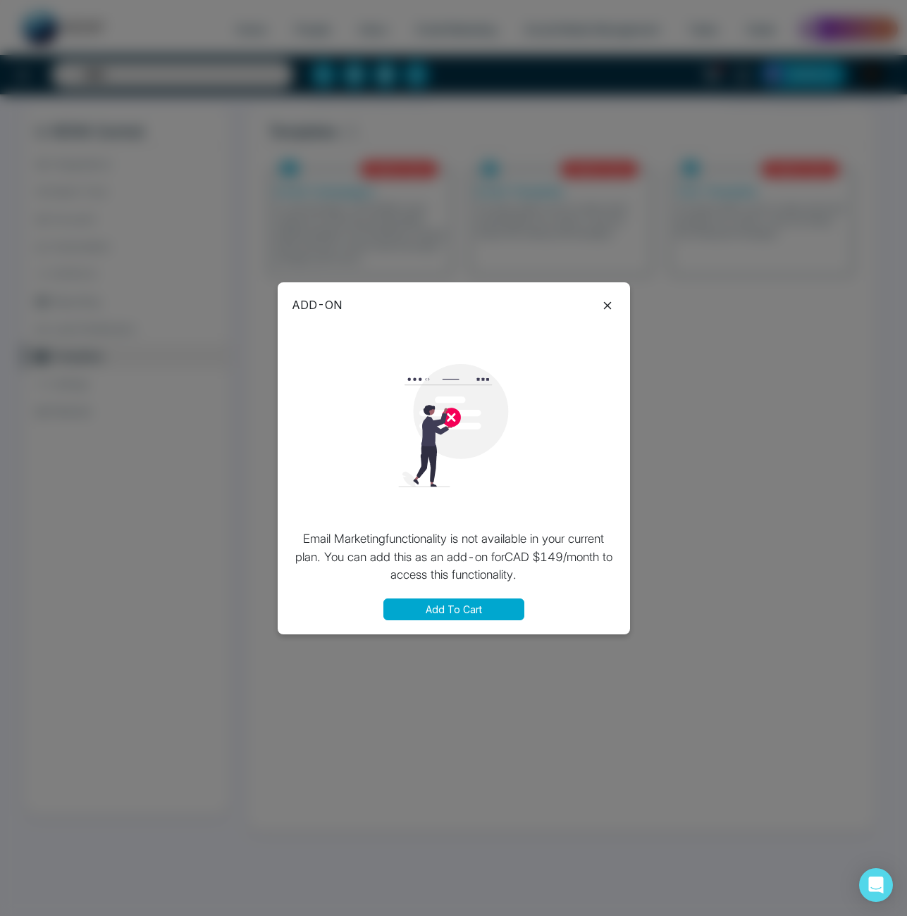
click at [611, 311] on icon at bounding box center [607, 305] width 17 height 17
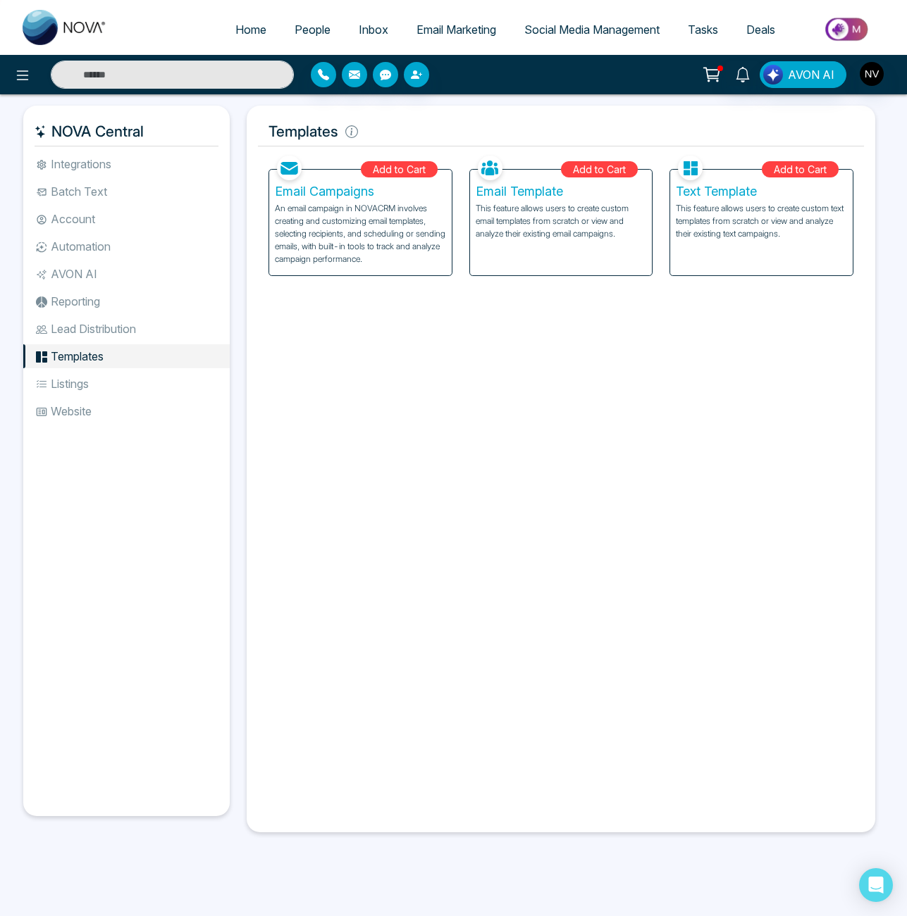
click at [390, 523] on div "Facebook NOVACRM enables users to connect to Facebook to schedule social media …" at bounding box center [561, 486] width 606 height 669
click at [244, 30] on span "Home" at bounding box center [250, 30] width 31 height 14
select select "*"
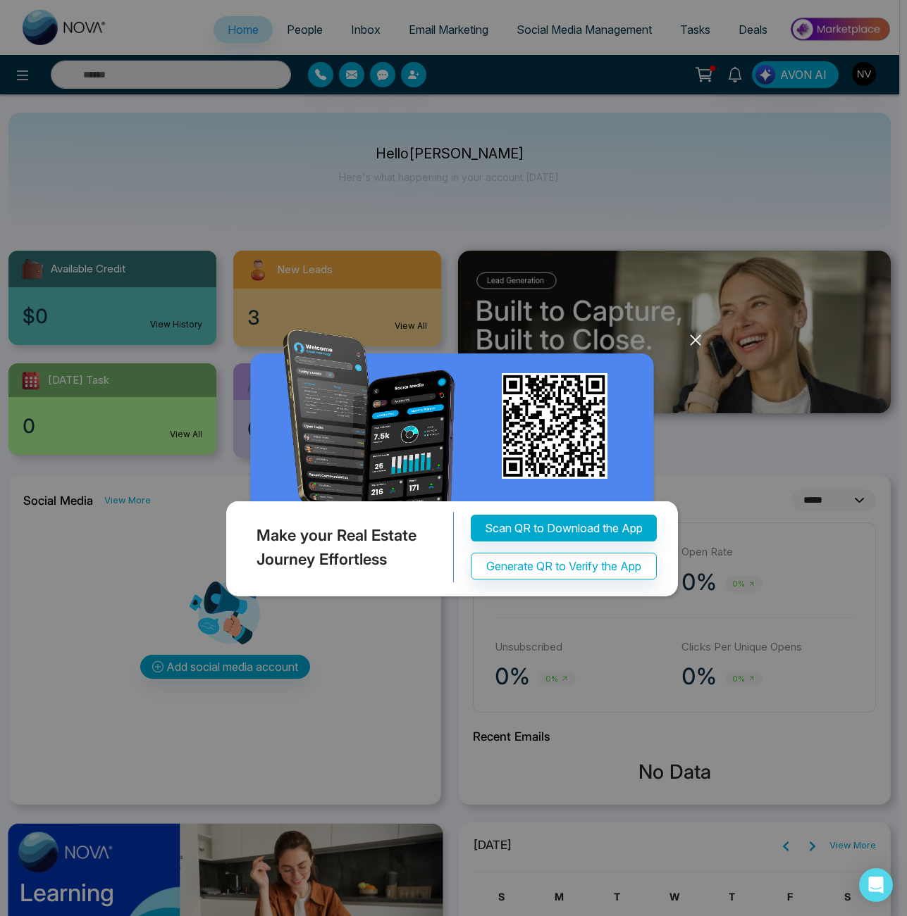
click at [692, 338] on icon at bounding box center [694, 339] width 9 height 9
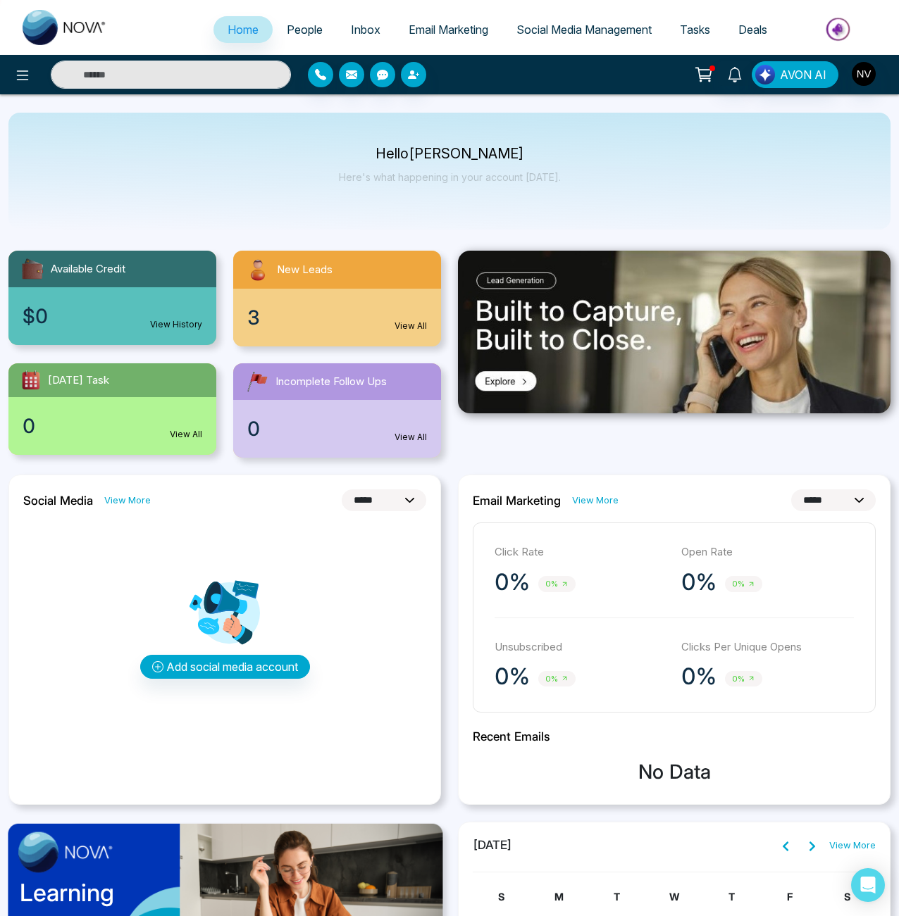
click at [753, 27] on span "Deals" at bounding box center [752, 30] width 29 height 14
